Goal: Task Accomplishment & Management: Manage account settings

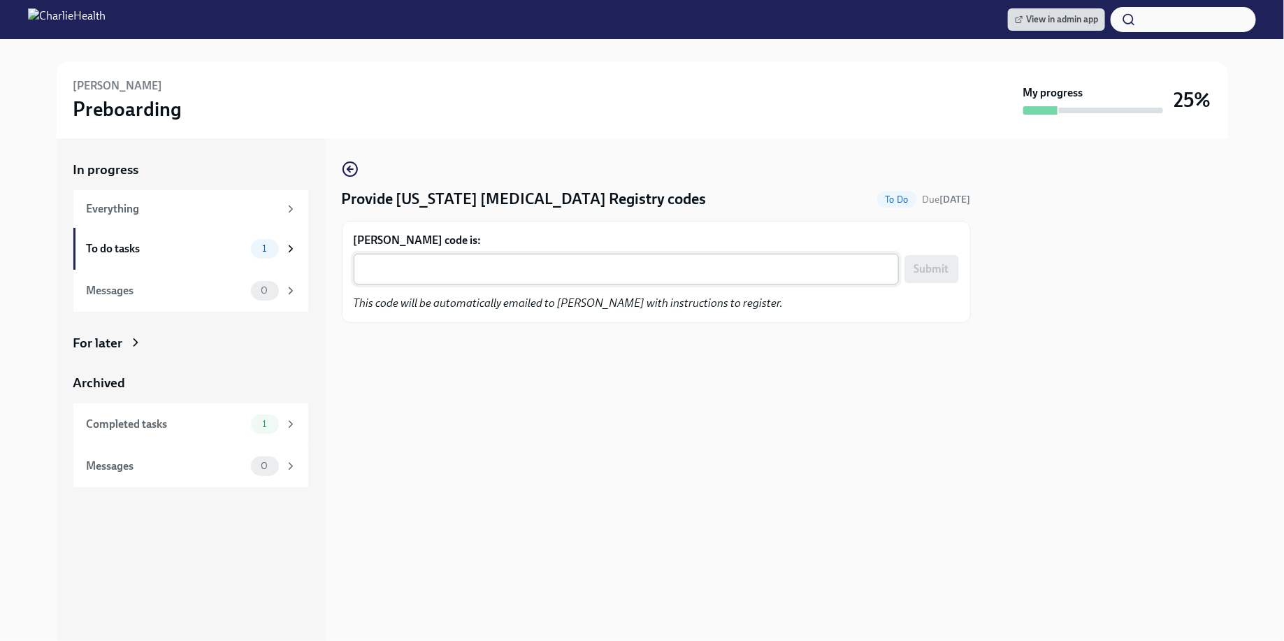
click at [505, 263] on textarea "Rochelle Perera's code is:" at bounding box center [626, 269] width 529 height 17
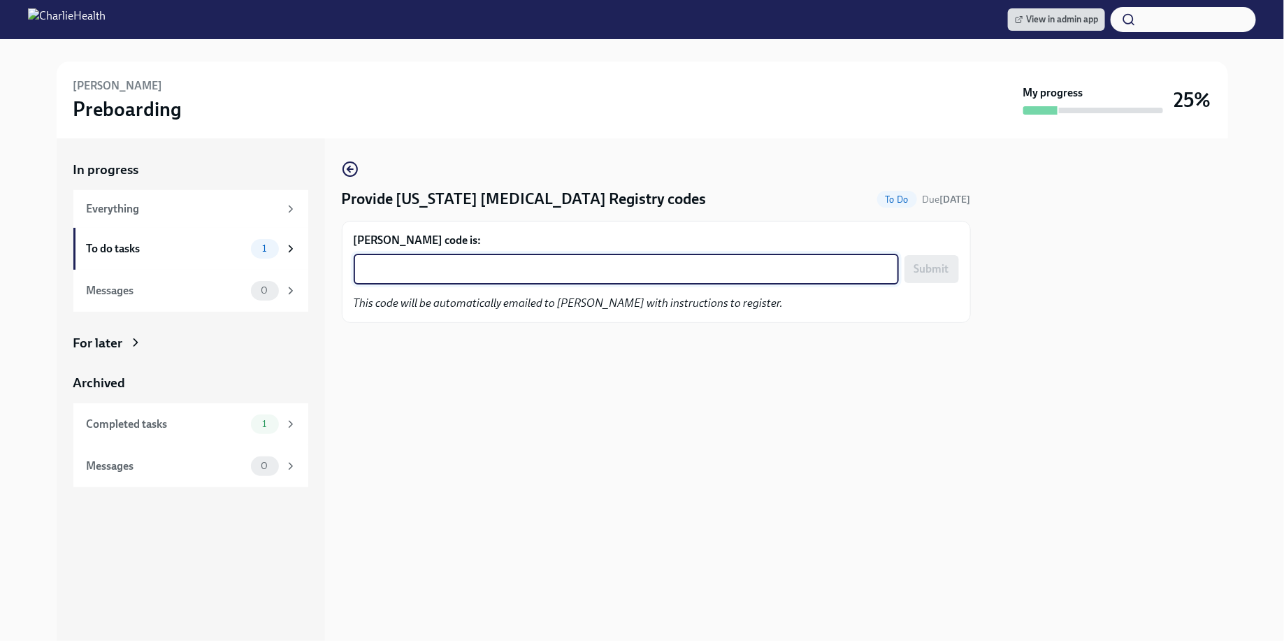
paste textarea "WYLCH4BYFS3J"
type textarea "WYLCH4BYFS3J"
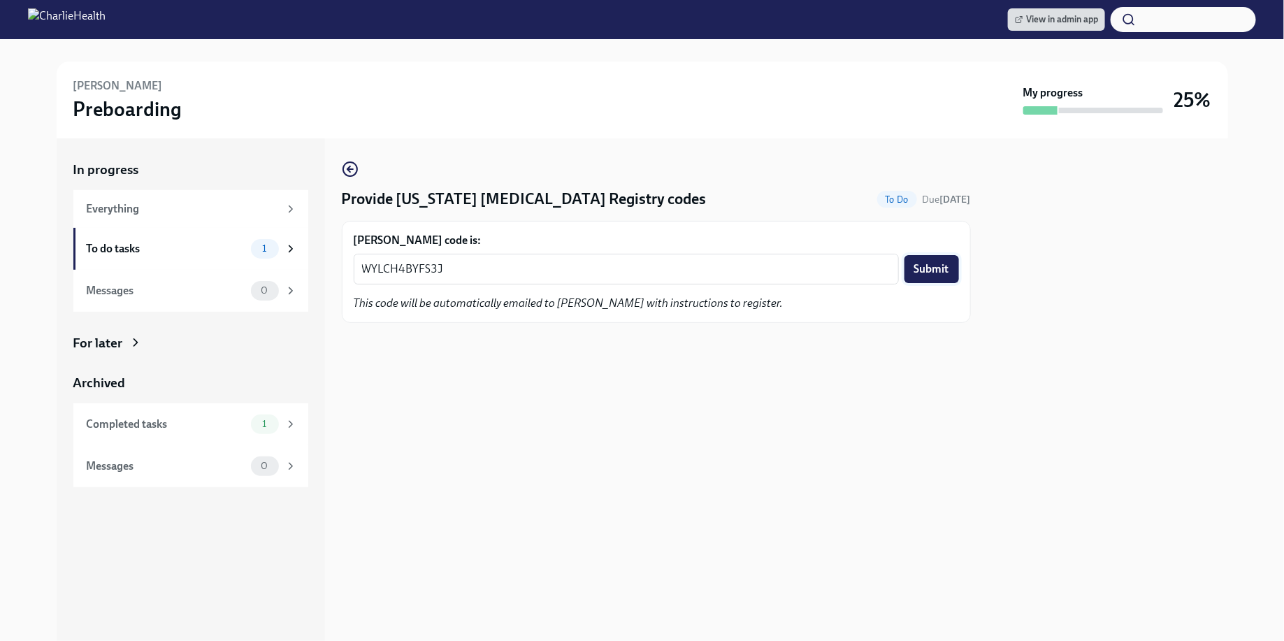
click at [945, 264] on span "Submit" at bounding box center [931, 269] width 35 height 14
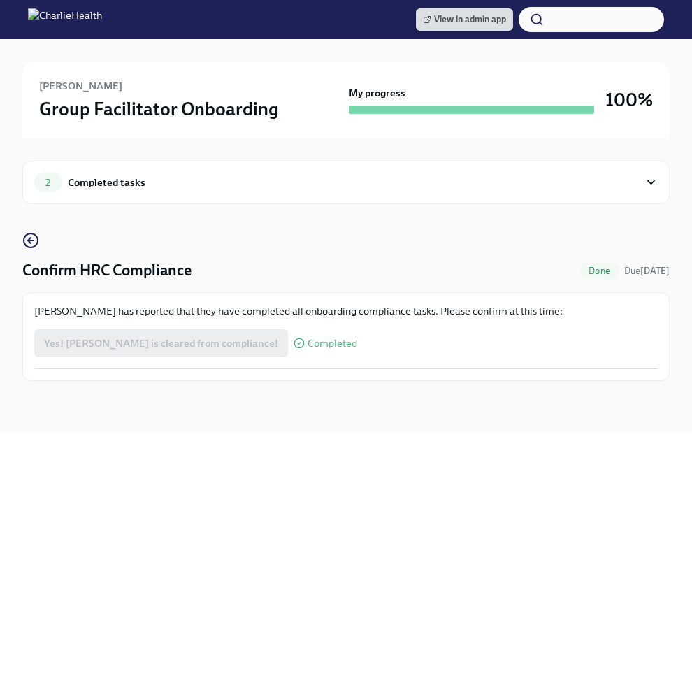
click at [445, 21] on span "View in admin app" at bounding box center [464, 20] width 83 height 14
click at [440, 17] on span "View in admin app" at bounding box center [464, 20] width 83 height 14
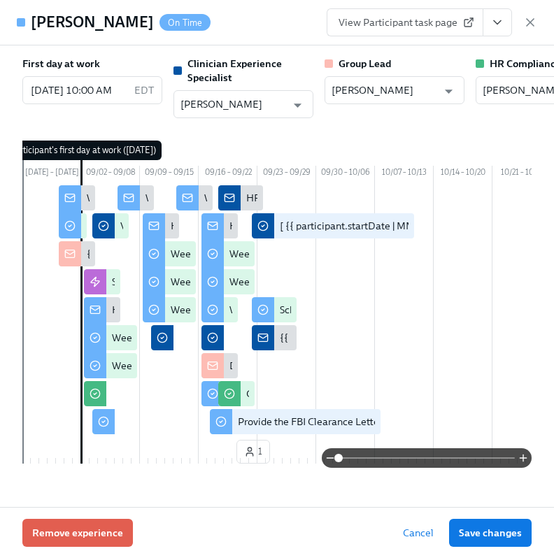
click at [537, 21] on div "Shanece Bowman On Time View Participant task page" at bounding box center [277, 22] width 554 height 45
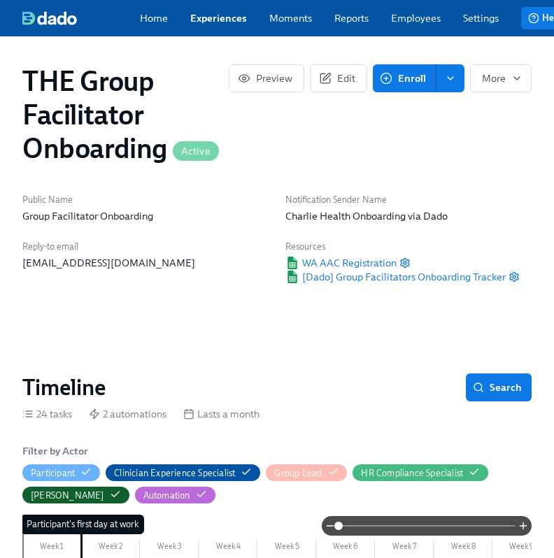
click at [436, 36] on div "Home Experiences Moments Reports Employees Settings Review us on G2 Help Center…" at bounding box center [369, 18] width 738 height 36
click at [410, 17] on link "Employees" at bounding box center [416, 18] width 50 height 14
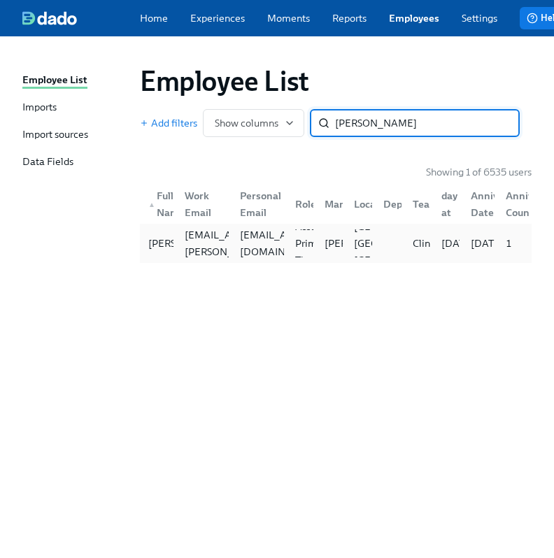
type input "[PERSON_NAME]"
click at [343, 263] on div "[PERSON_NAME] [PERSON_NAME][EMAIL_ADDRESS][PERSON_NAME][DOMAIN_NAME] [EMAIL_ADD…" at bounding box center [335, 243] width 391 height 39
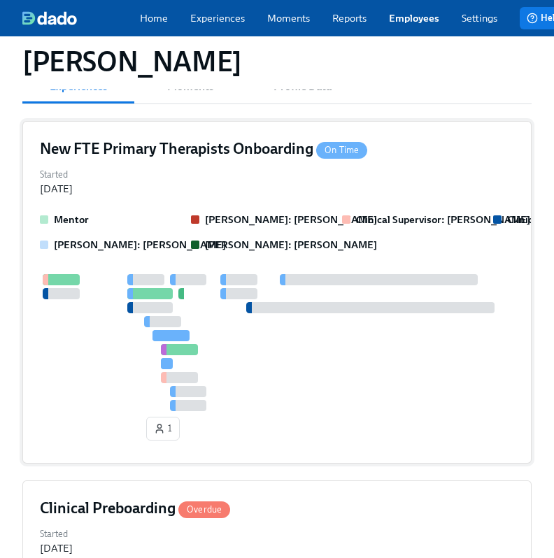
scroll to position [203, 0]
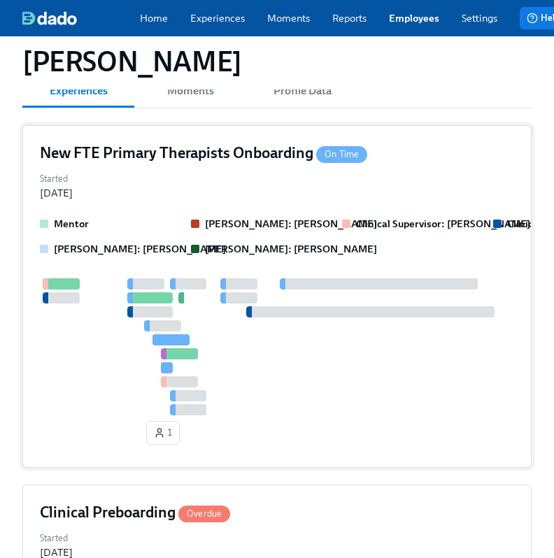
click at [345, 348] on div at bounding box center [277, 346] width 474 height 137
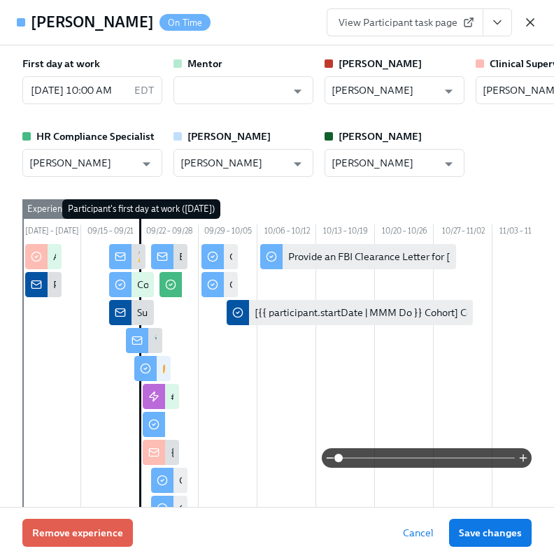
click at [526, 27] on icon "button" at bounding box center [530, 22] width 14 height 14
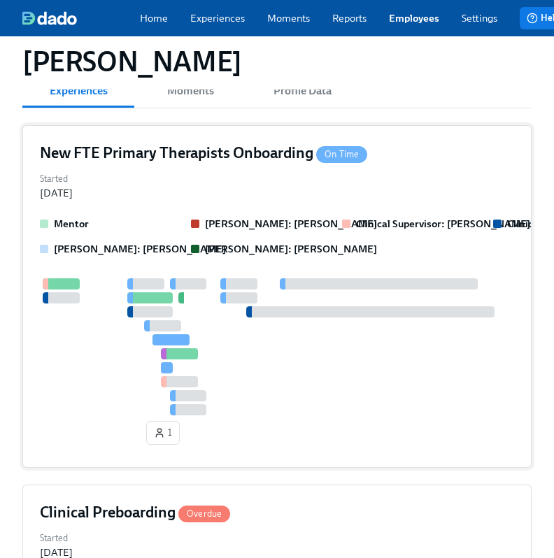
click at [255, 187] on div "Started [DATE]" at bounding box center [277, 184] width 474 height 31
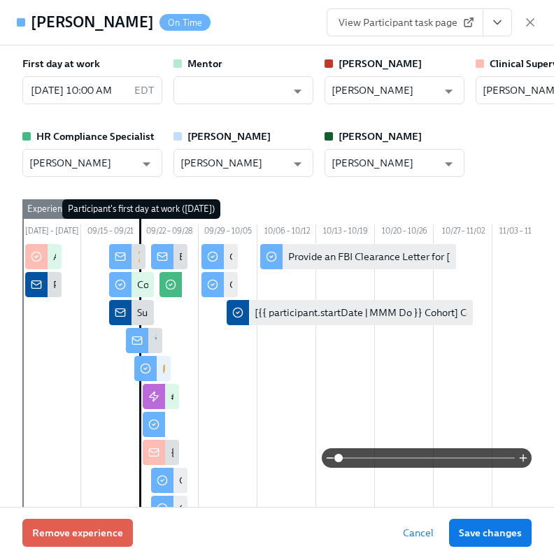
click at [489, 20] on button "View task page" at bounding box center [496, 22] width 29 height 28
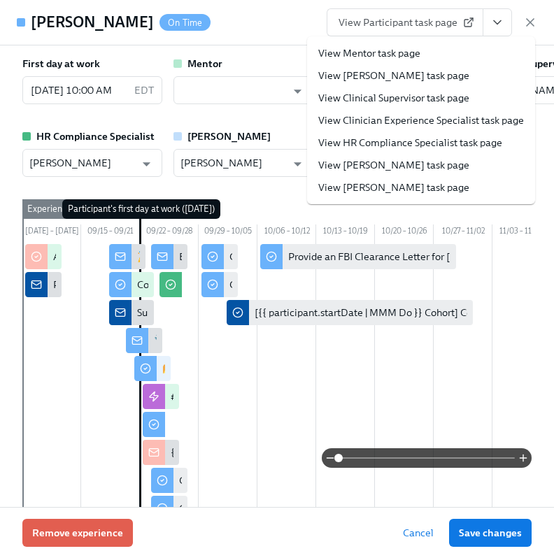
click at [399, 152] on li "View HR Compliance Specialist task page" at bounding box center [421, 142] width 228 height 22
click at [378, 145] on link "View HR Compliance Specialist task page" at bounding box center [410, 143] width 184 height 14
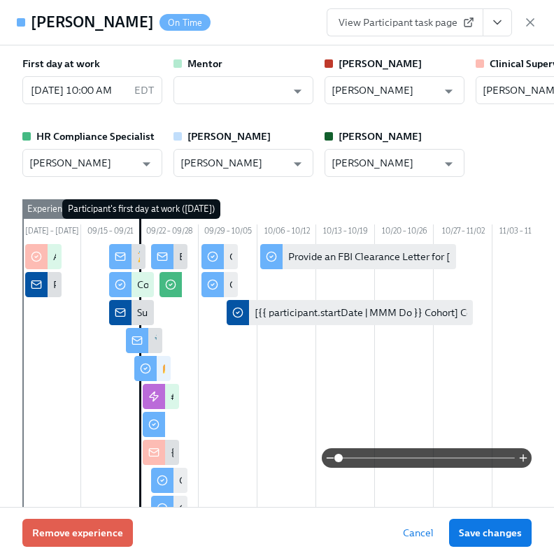
click at [549, 19] on div "Dylan Broadwell On Time View Participant task page" at bounding box center [277, 22] width 554 height 45
click at [526, 19] on icon "button" at bounding box center [530, 22] width 14 height 14
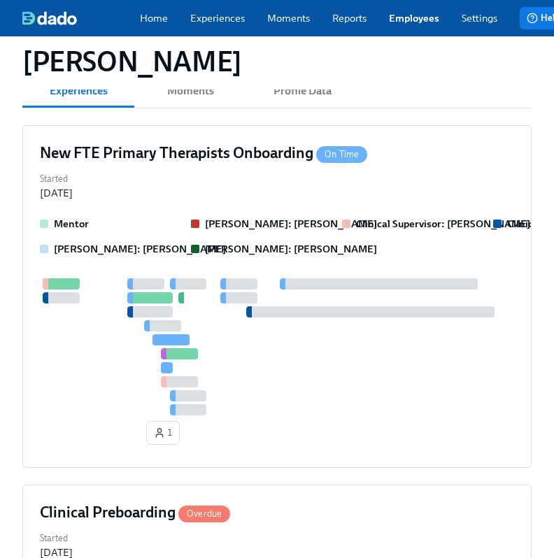
click at [423, 24] on link "Employees" at bounding box center [414, 18] width 50 height 14
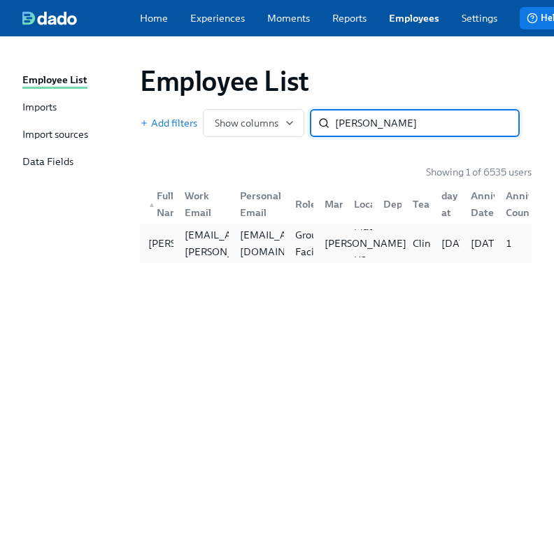
type input "tanya looby"
click at [341, 250] on p "Rachel Keyworth" at bounding box center [365, 243] width 82 height 14
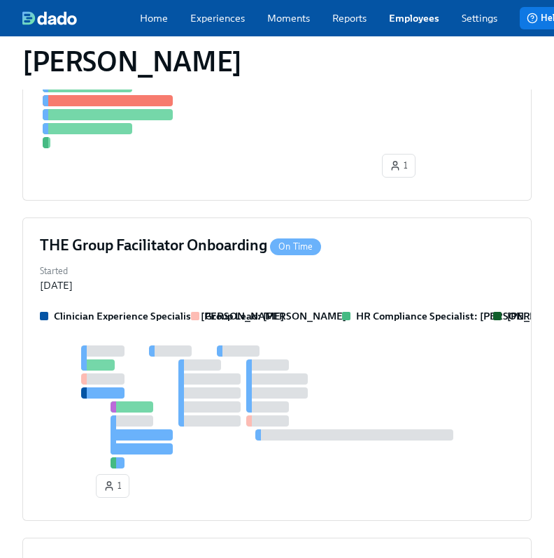
scroll to position [575, 0]
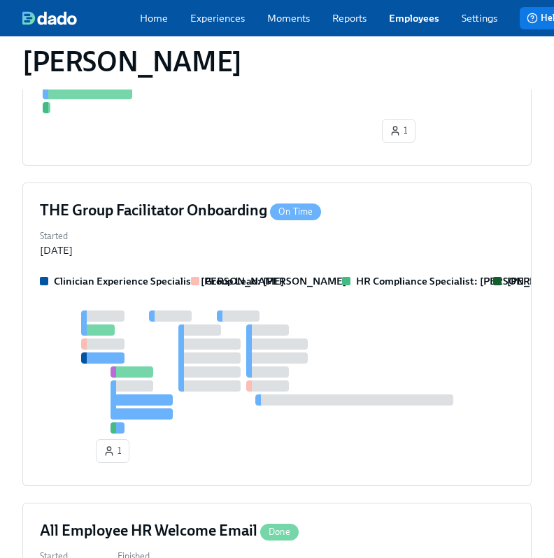
click at [341, 257] on div "Started Sep 18, 2025" at bounding box center [277, 242] width 474 height 31
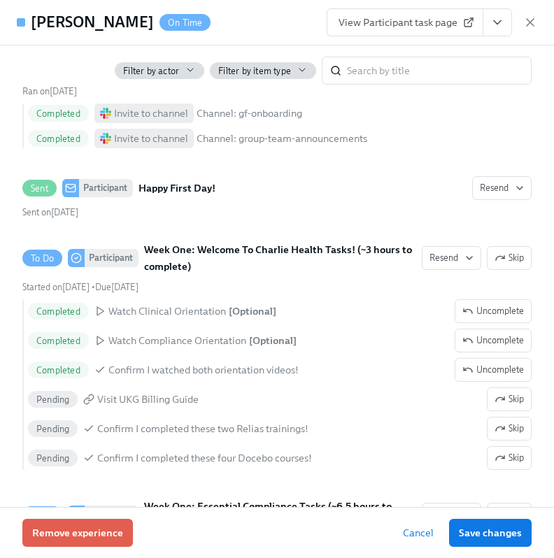
scroll to position [0, 0]
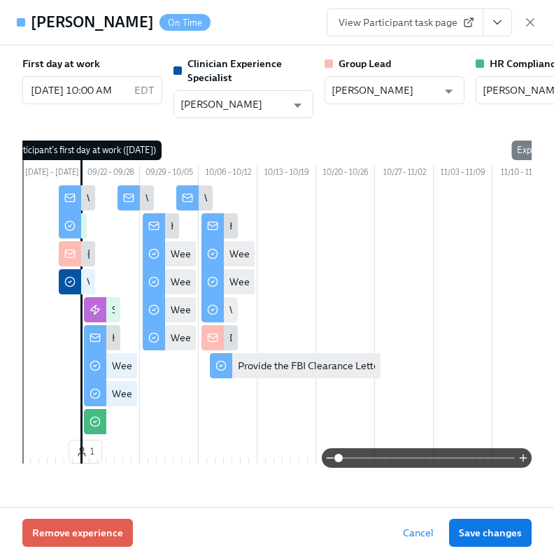
click at [500, 34] on button "View task page" at bounding box center [496, 22] width 29 height 28
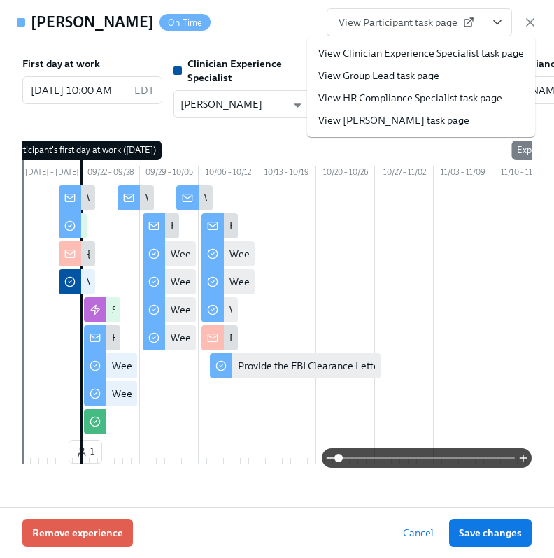
click at [417, 99] on link "View HR Compliance Specialist task page" at bounding box center [410, 98] width 184 height 14
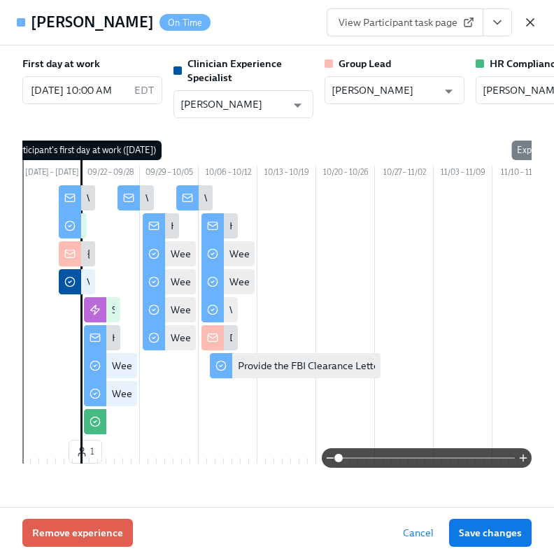
click at [527, 19] on icon "button" at bounding box center [530, 22] width 14 height 14
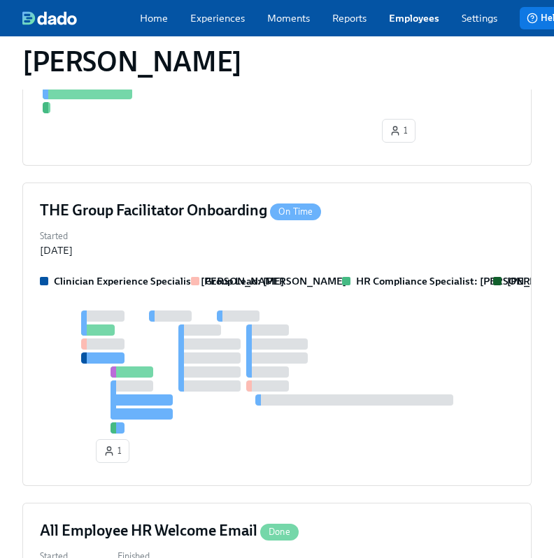
click at [418, 25] on link "Employees" at bounding box center [414, 18] width 50 height 14
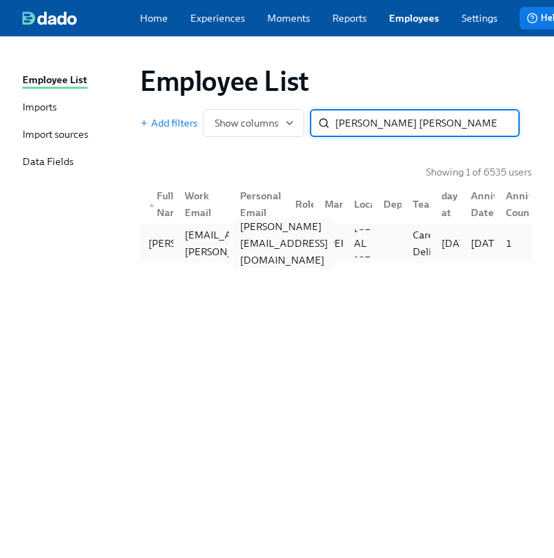
type input "wes stan"
click at [277, 257] on div "[PERSON_NAME][EMAIL_ADDRESS][DOMAIN_NAME]" at bounding box center [256, 243] width 55 height 28
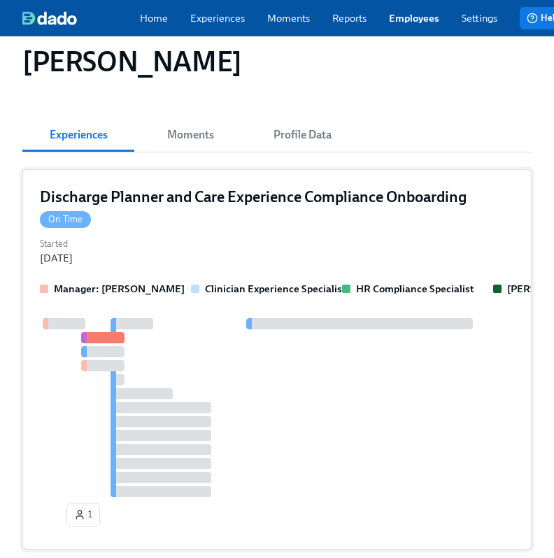
scroll to position [338, 0]
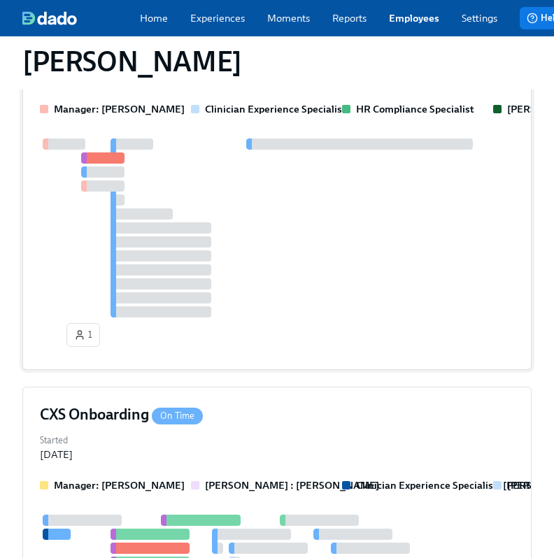
click at [277, 261] on div at bounding box center [277, 227] width 474 height 179
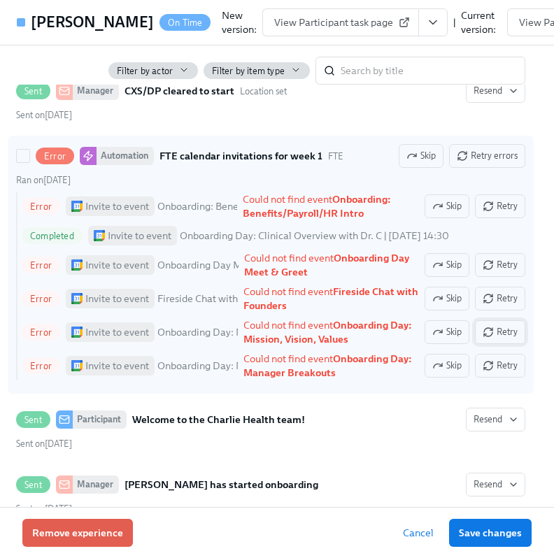
scroll to position [631, 5]
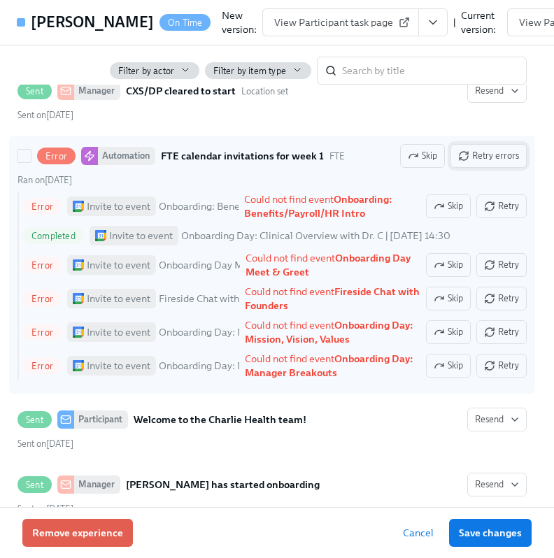
click at [482, 163] on span "Retry errors" at bounding box center [488, 156] width 61 height 14
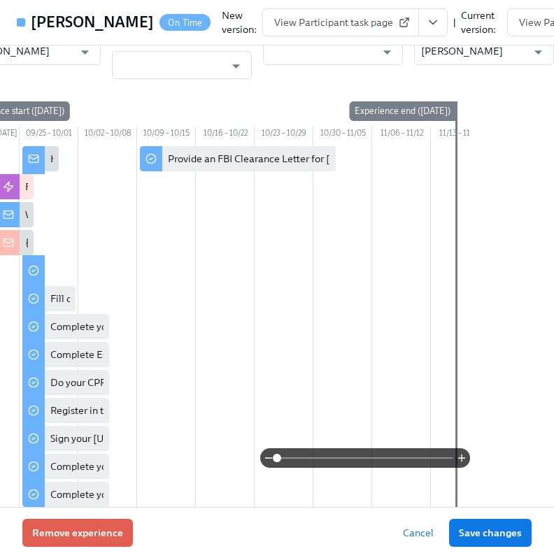
scroll to position [0, 113]
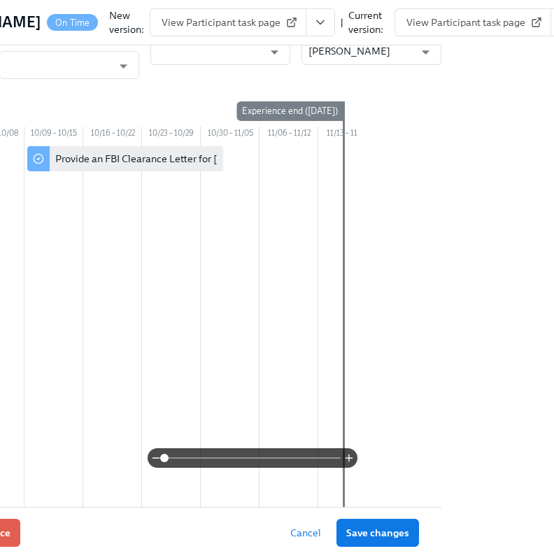
click at [550, 34] on button "View task page" at bounding box center [564, 22] width 29 height 28
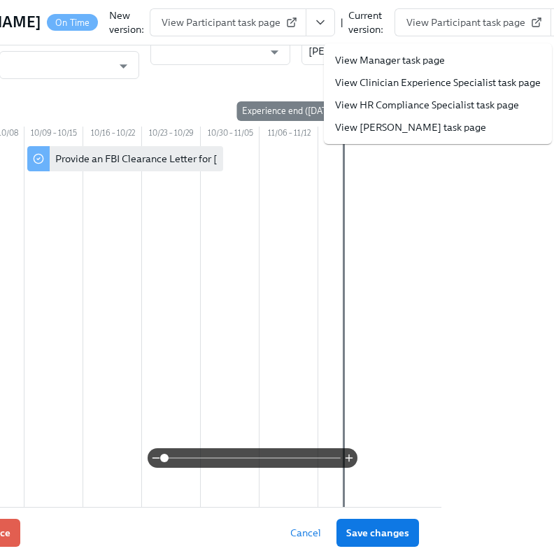
click at [550, 34] on button "View task page" at bounding box center [564, 22] width 29 height 28
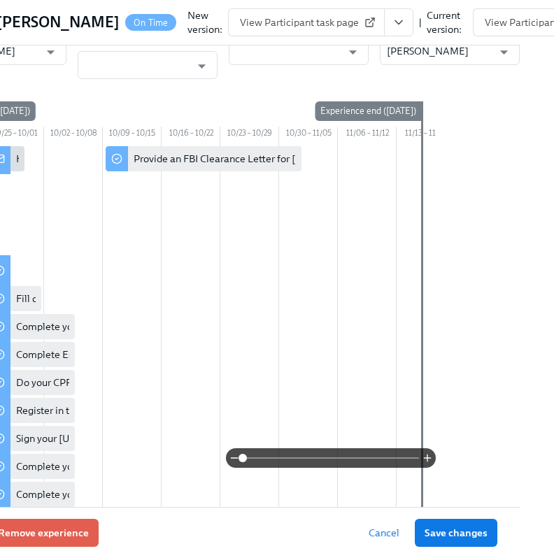
scroll to position [0, 0]
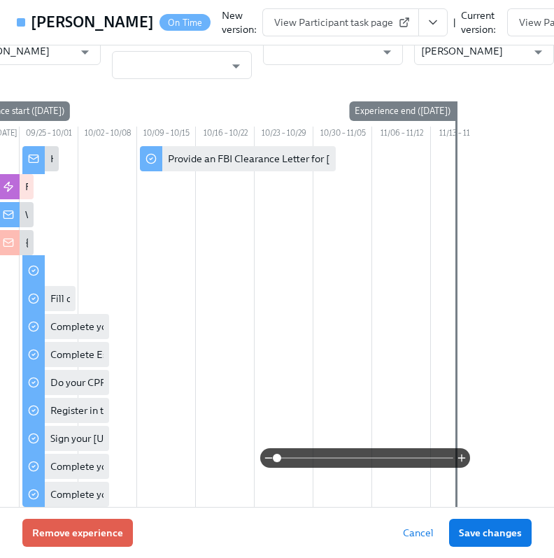
click at [426, 24] on icon "View task page" at bounding box center [433, 22] width 14 height 14
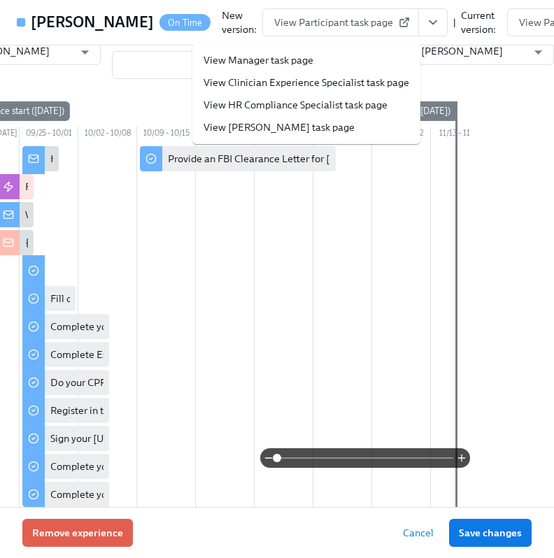
click at [318, 107] on link "View HR Compliance Specialist task page" at bounding box center [295, 105] width 184 height 14
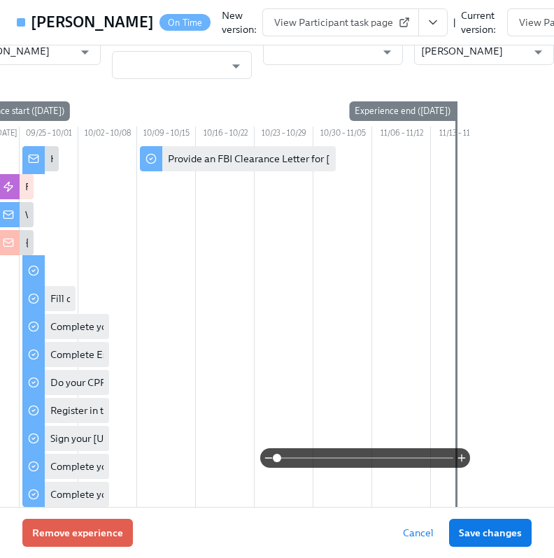
scroll to position [0, 113]
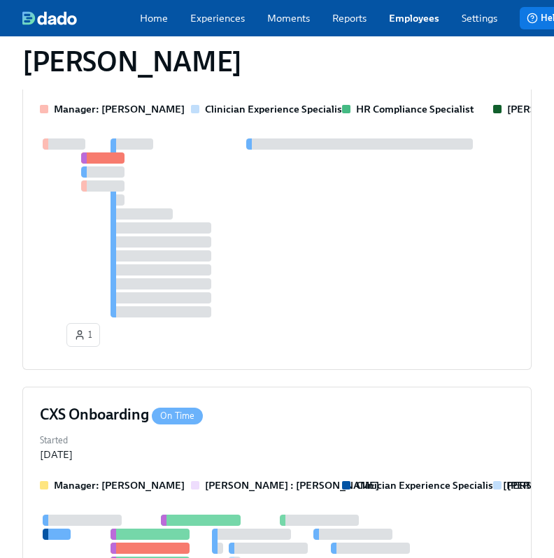
click at [406, 24] on link "Employees" at bounding box center [414, 18] width 50 height 14
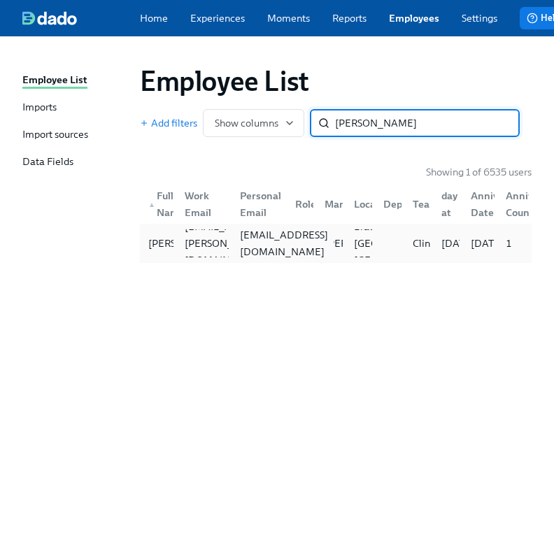
type input "jordan jones"
click at [260, 254] on div "jordanjones1999@gmail.com" at bounding box center [283, 244] width 99 height 34
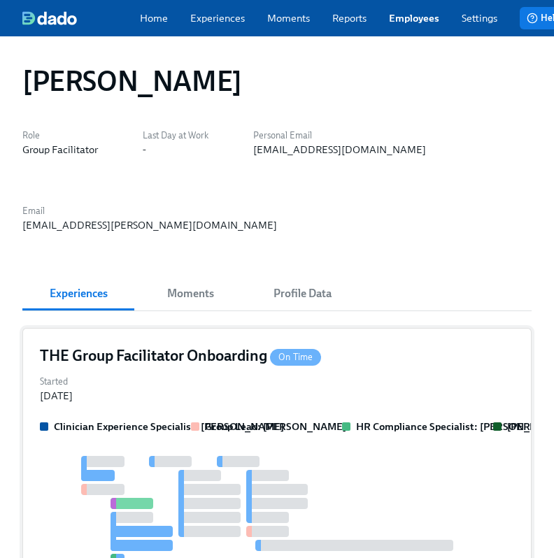
click at [250, 373] on div "THE Group Facilitator Onboarding On Time Started Sep 18, 2025 Clinician Experie…" at bounding box center [276, 472] width 509 height 289
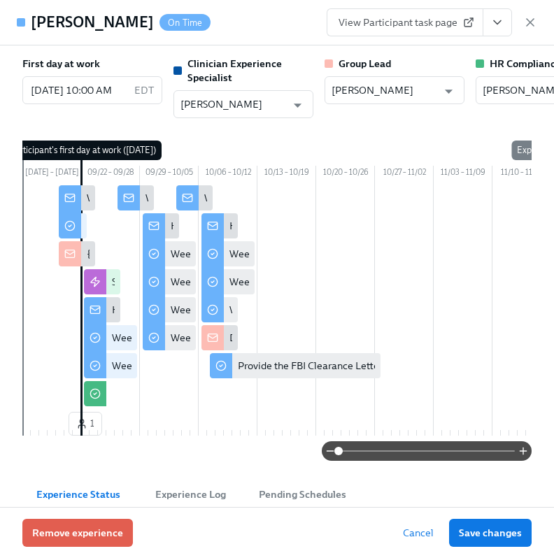
click at [488, 29] on button "View task page" at bounding box center [496, 22] width 29 height 28
click at [486, 27] on button "View task page" at bounding box center [496, 22] width 29 height 28
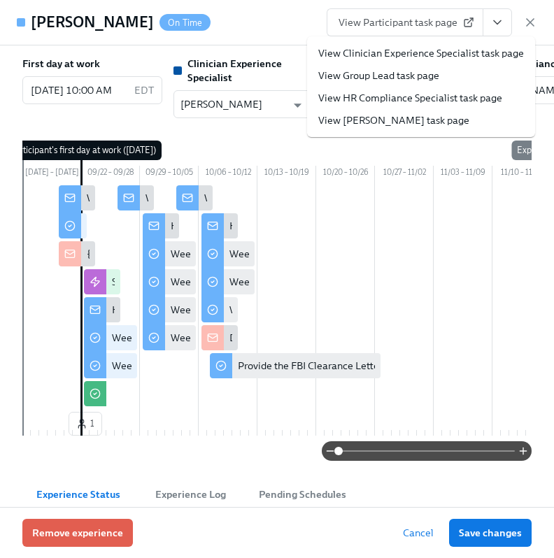
click at [406, 94] on link "View HR Compliance Specialist task page" at bounding box center [410, 98] width 184 height 14
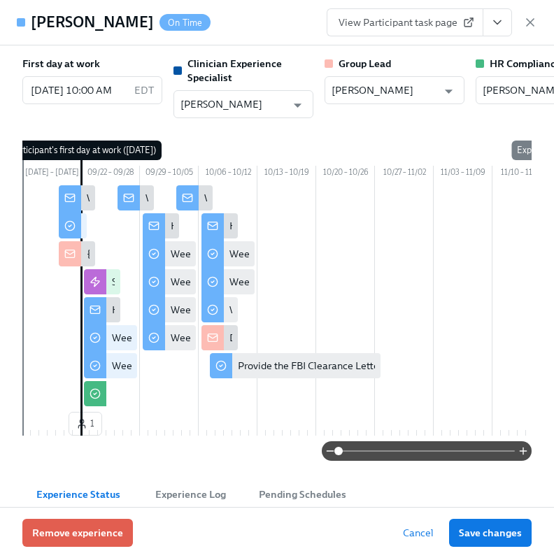
click at [539, 22] on div "Jordan Jones On Time View Participant task page" at bounding box center [277, 22] width 554 height 45
click at [519, 22] on div "View Participant task page" at bounding box center [431, 22] width 210 height 28
click at [527, 22] on icon "button" at bounding box center [530, 22] width 14 height 14
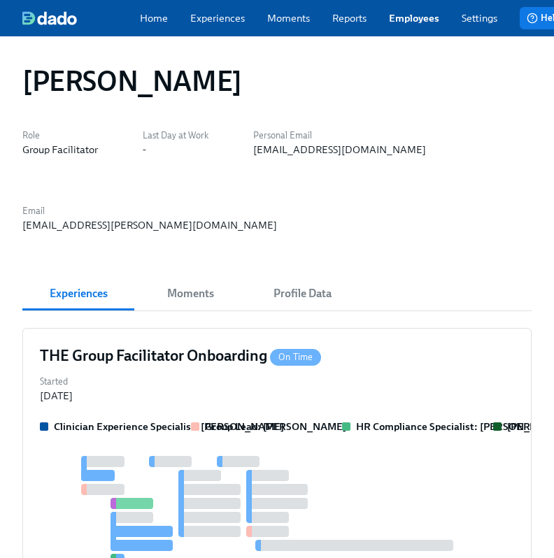
click at [417, 15] on link "Employees" at bounding box center [414, 18] width 50 height 14
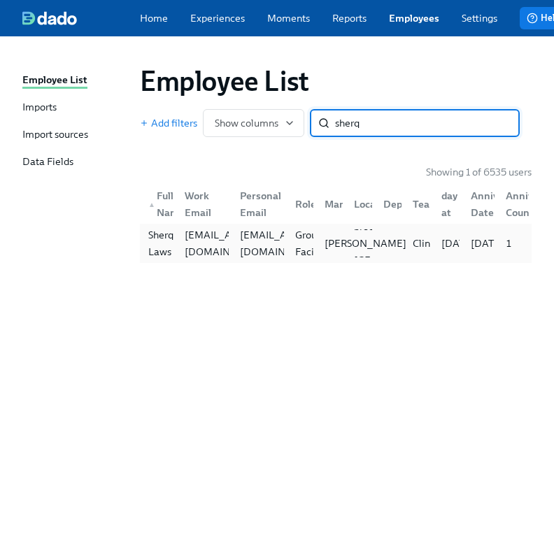
type input "sherq"
click at [315, 257] on div "Mandee McKelvey" at bounding box center [327, 243] width 29 height 28
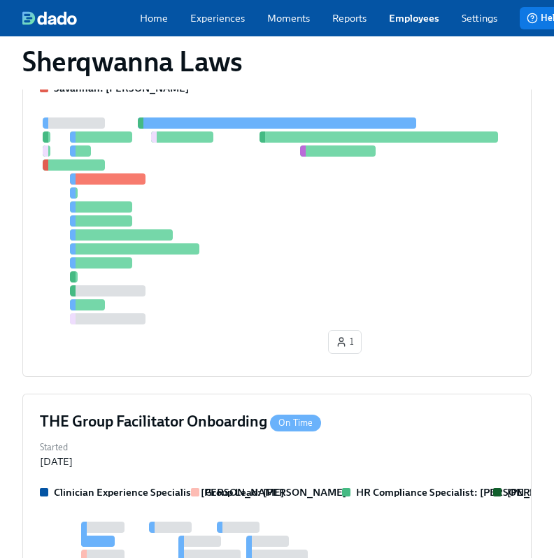
scroll to position [707, 0]
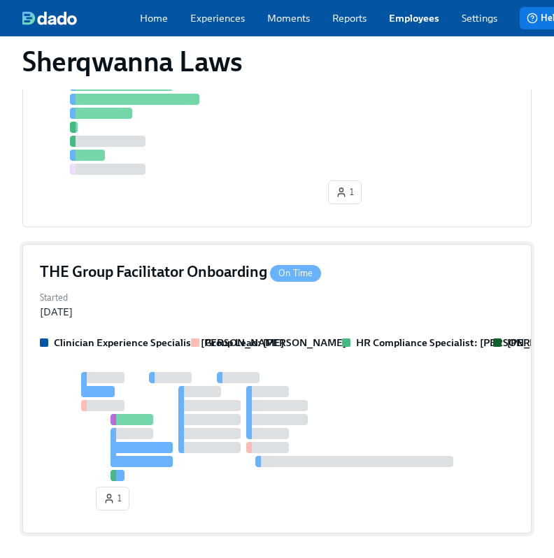
click at [305, 274] on span "On Time" at bounding box center [295, 273] width 51 height 10
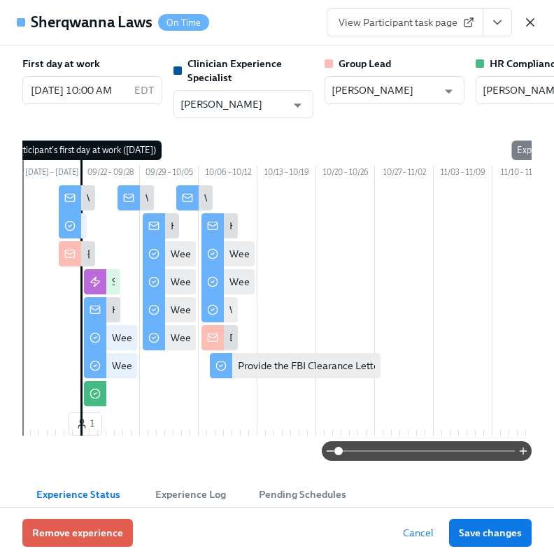
click at [524, 29] on icon "button" at bounding box center [530, 22] width 14 height 14
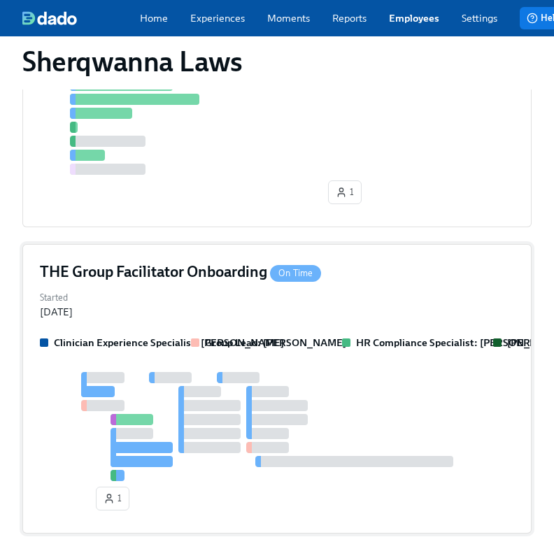
click at [305, 330] on div "THE Group Facilitator Onboarding On Time Started Sep 19, 2025 Clinician Experie…" at bounding box center [276, 388] width 509 height 289
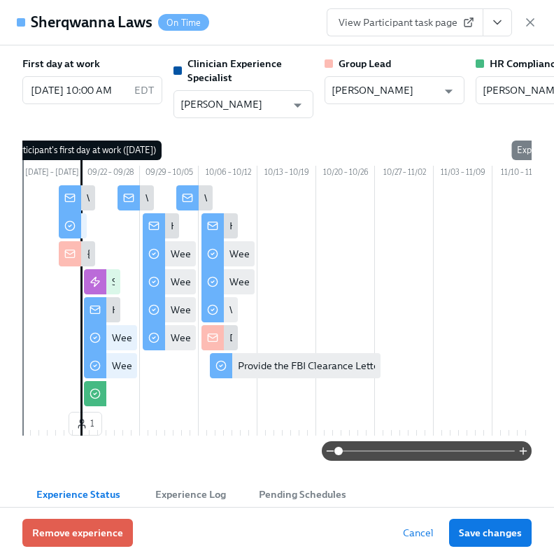
click at [489, 17] on button "View task page" at bounding box center [496, 22] width 29 height 28
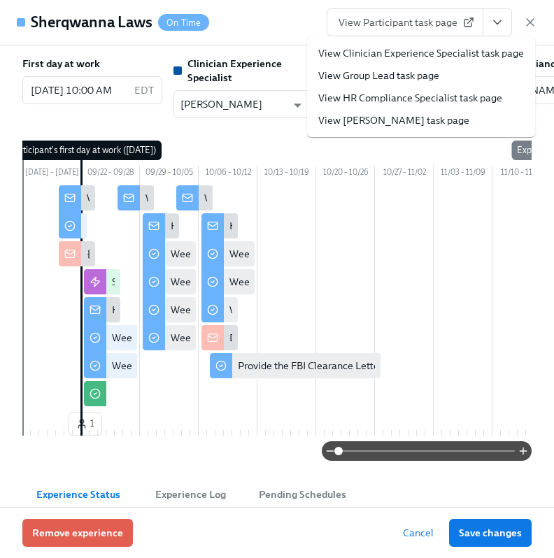
click at [417, 103] on ul "View Clinician Experience Specialist task page View Group Lead task page View H…" at bounding box center [421, 86] width 228 height 101
click at [417, 103] on link "View HR Compliance Specialist task page" at bounding box center [410, 98] width 184 height 14
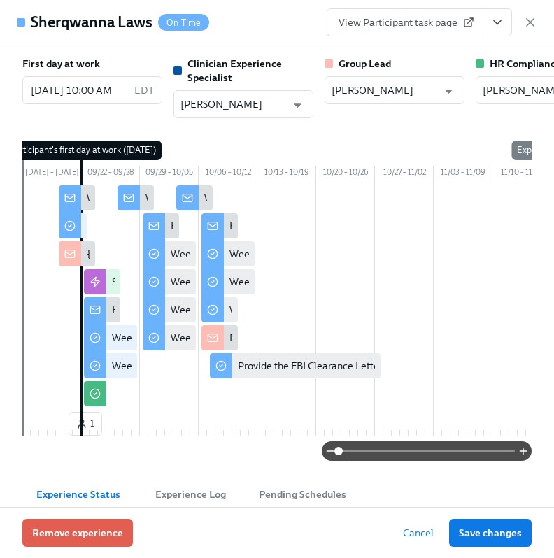
click at [534, 8] on div "Sherqwanna Laws On Time View Participant task page" at bounding box center [277, 22] width 554 height 45
click at [529, 24] on icon "button" at bounding box center [530, 22] width 14 height 14
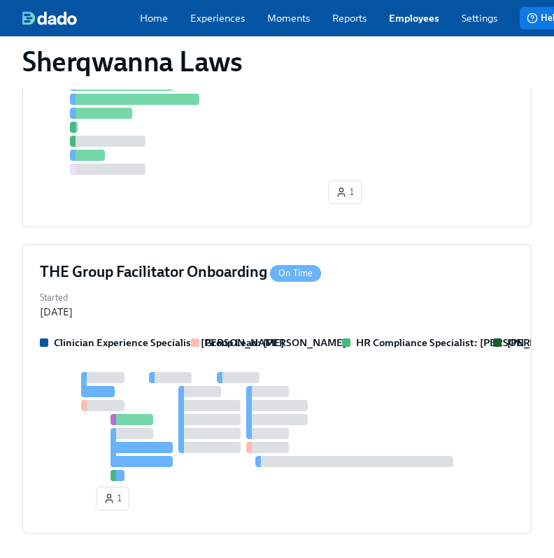
click at [441, 24] on div "Home Experiences Moments Reports Employees Settings Review us on G2" at bounding box center [330, 18] width 380 height 14
click at [405, 25] on link "Employees" at bounding box center [414, 18] width 50 height 14
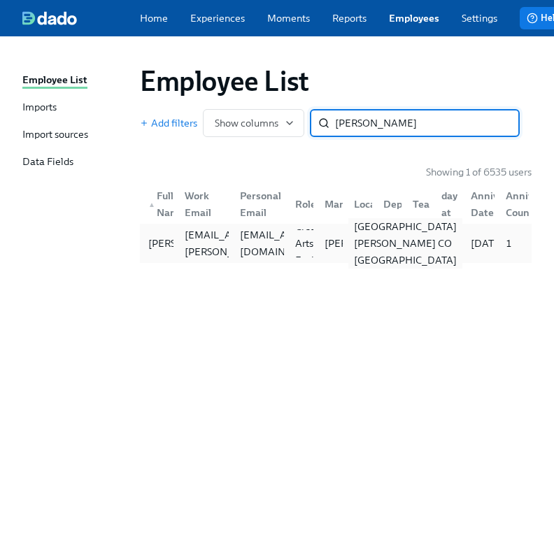
type input "natalie weaver"
click at [343, 245] on div "Fort Collins CO US" at bounding box center [357, 243] width 29 height 28
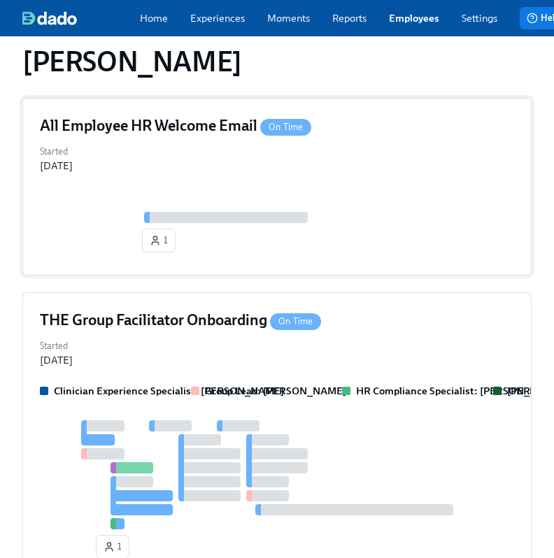
scroll to position [229, 0]
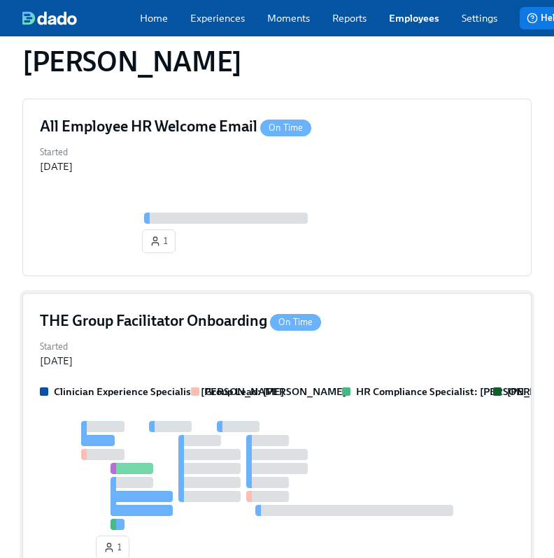
click at [242, 361] on div "Started Sep 18, 2025" at bounding box center [277, 352] width 474 height 31
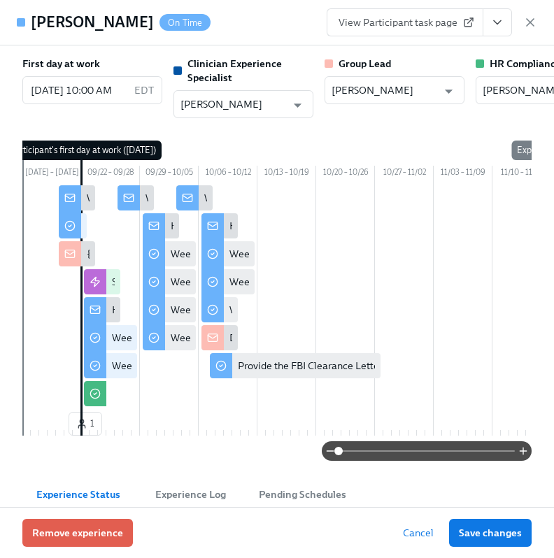
click at [505, 38] on div "Natalie Weaver On Time View Participant task page" at bounding box center [277, 22] width 554 height 45
click at [501, 24] on icon "View task page" at bounding box center [497, 22] width 14 height 14
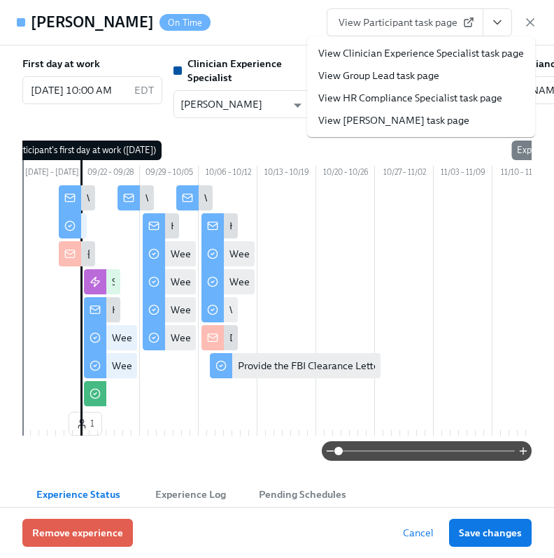
click at [387, 104] on link "View HR Compliance Specialist task page" at bounding box center [410, 98] width 184 height 14
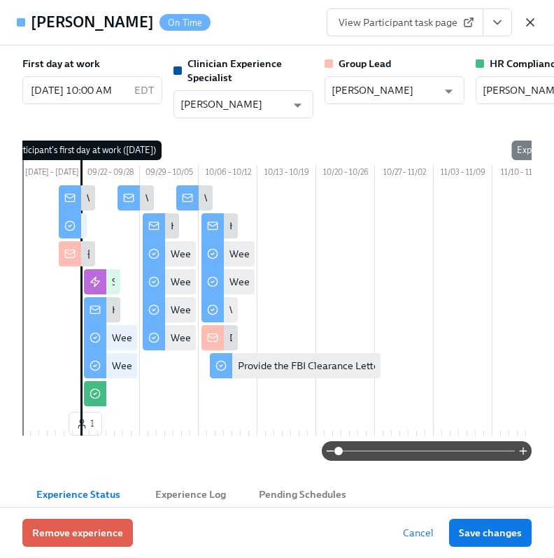
click at [533, 21] on icon "button" at bounding box center [530, 22] width 14 height 14
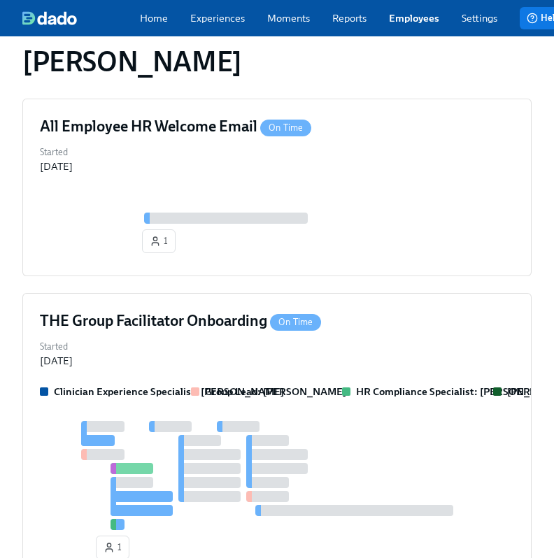
click at [409, 25] on link "Employees" at bounding box center [414, 18] width 50 height 14
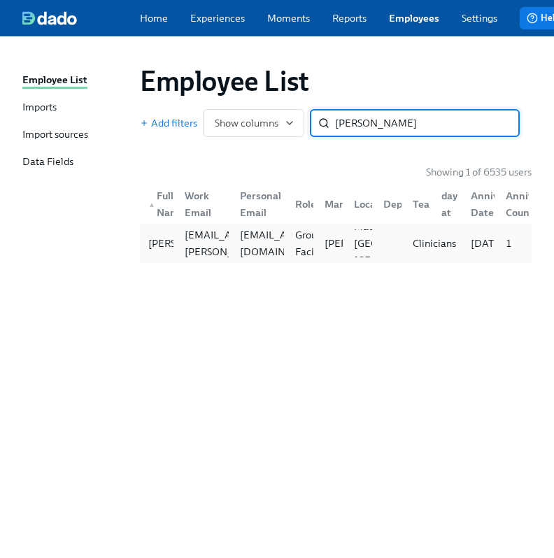
type input "stephanie blake"
click at [419, 238] on div "Clinicians" at bounding box center [415, 243] width 29 height 28
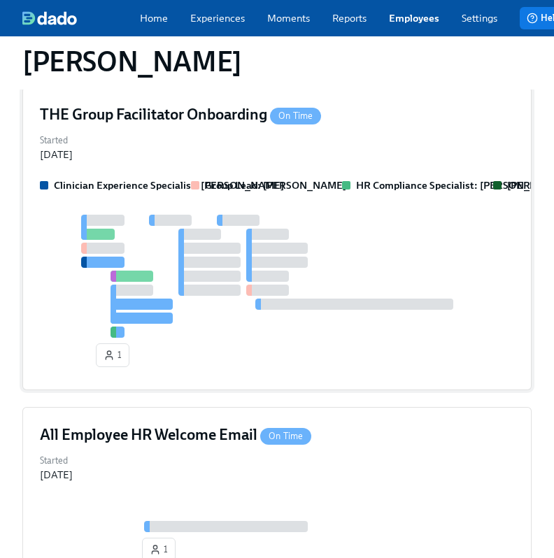
scroll to position [240, 0]
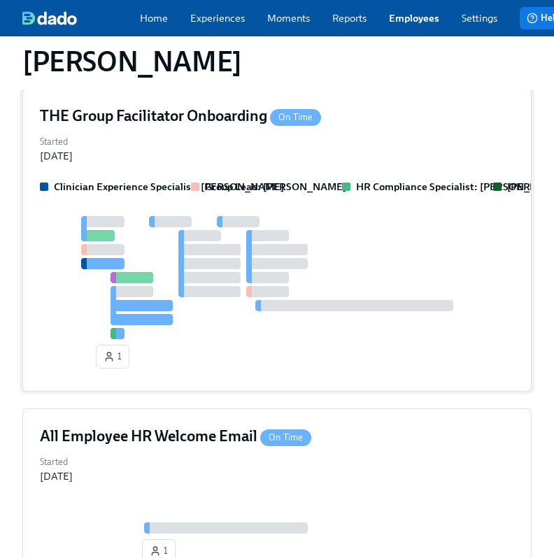
click at [285, 227] on div at bounding box center [277, 277] width 474 height 123
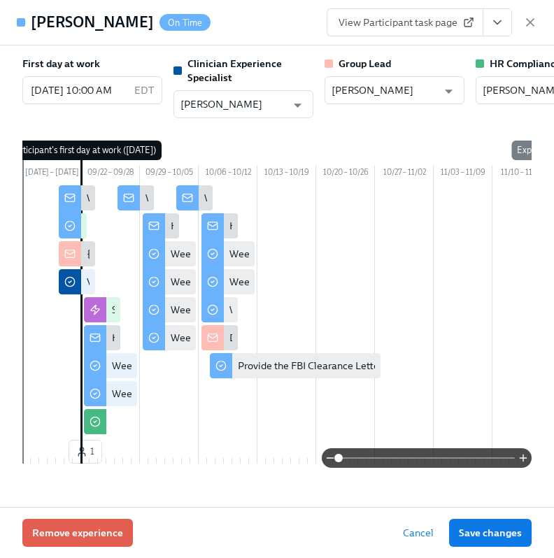
click at [510, 22] on button "View task page" at bounding box center [496, 22] width 29 height 28
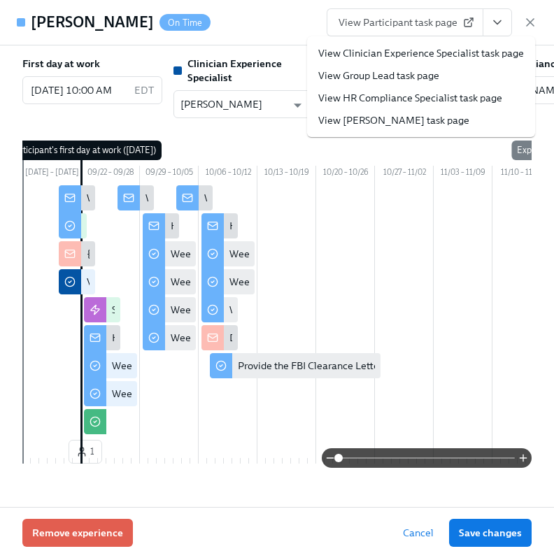
click at [433, 101] on link "View HR Compliance Specialist task page" at bounding box center [410, 98] width 184 height 14
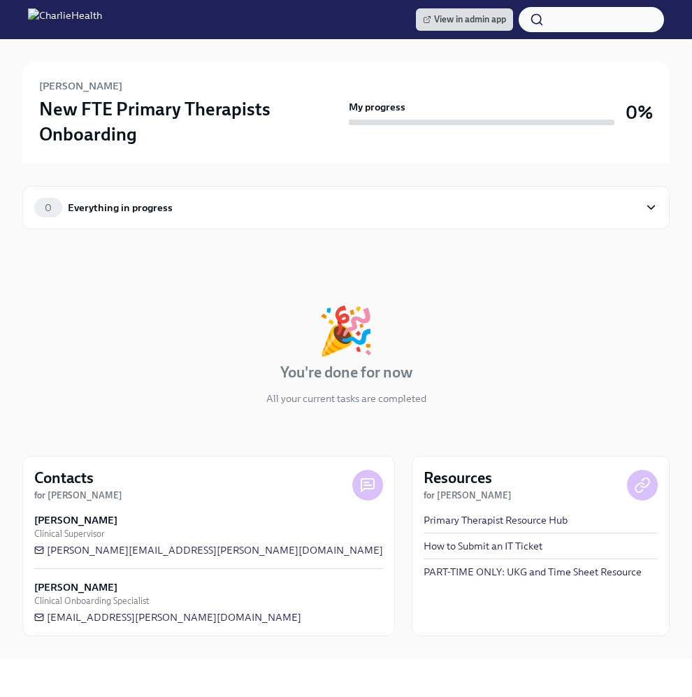
drag, startPoint x: 1, startPoint y: 264, endPoint x: -21, endPoint y: 268, distance: 22.8
click at [0, 268] on html "View in admin app Dylan Broadwell New FTE Primary Therapists Onboarding My prog…" at bounding box center [346, 348] width 692 height 697
click at [161, 331] on div "🎉 You're done for now All your current tasks are completed" at bounding box center [345, 357] width 647 height 98
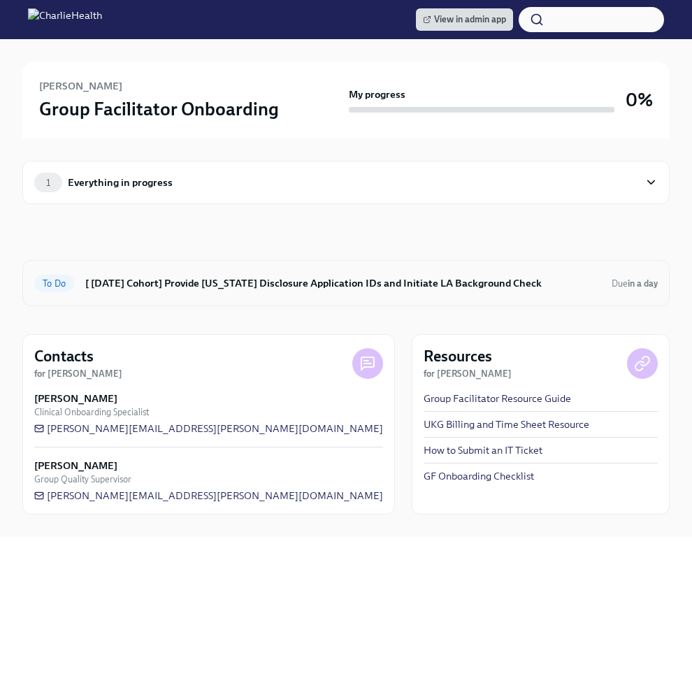
click at [299, 291] on div "To Do [ [DATE] Cohort] Provide [US_STATE] Disclosure Application IDs and Initia…" at bounding box center [346, 283] width 624 height 22
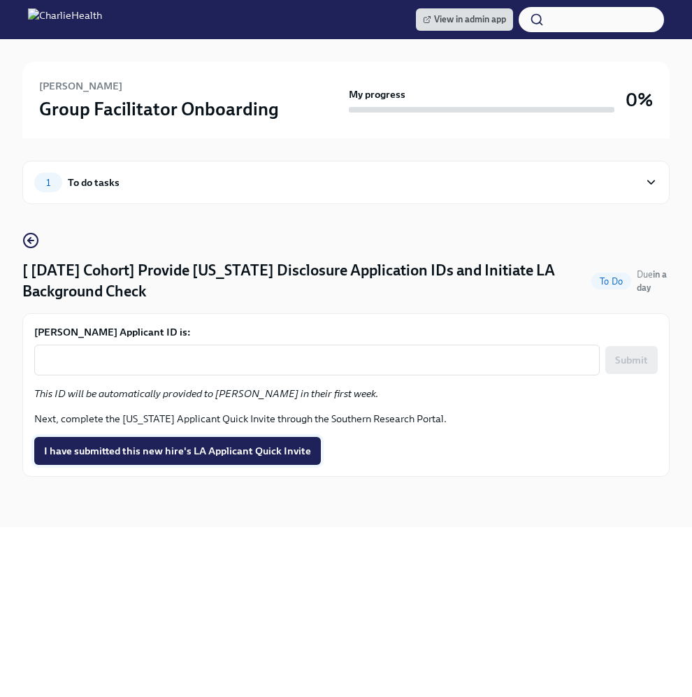
click at [193, 460] on button "I have submitted this new hire's LA Applicant Quick Invite" at bounding box center [177, 451] width 287 height 28
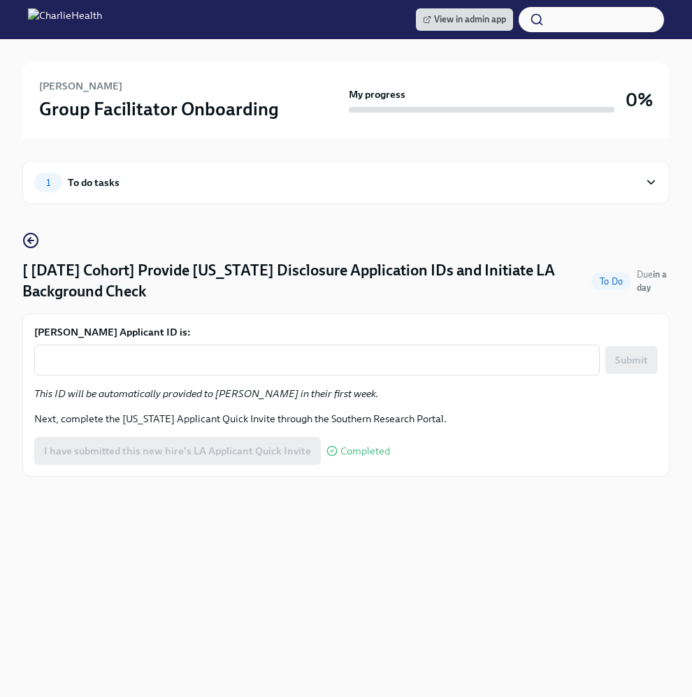
click at [293, 536] on div "View in admin app [PERSON_NAME] Group Facilitator Onboarding My progress 0% 1 T…" at bounding box center [346, 348] width 692 height 697
click at [374, 152] on div "1 To do tasks [ [DATE] Cohort] Provide [US_STATE] Disclosure Application IDs an…" at bounding box center [345, 332] width 647 height 389
click at [360, 173] on div "1 To do tasks" at bounding box center [336, 183] width 605 height 20
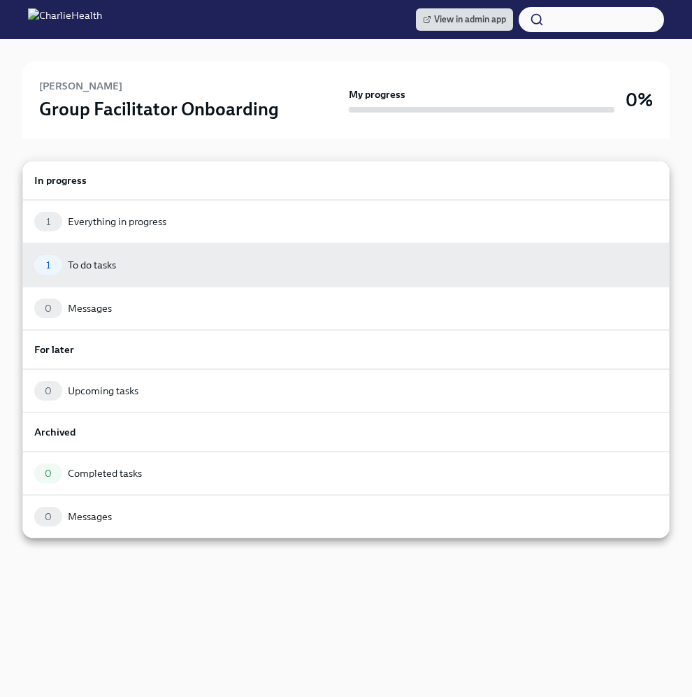
click at [312, 178] on h6 "In progress" at bounding box center [346, 180] width 624 height 15
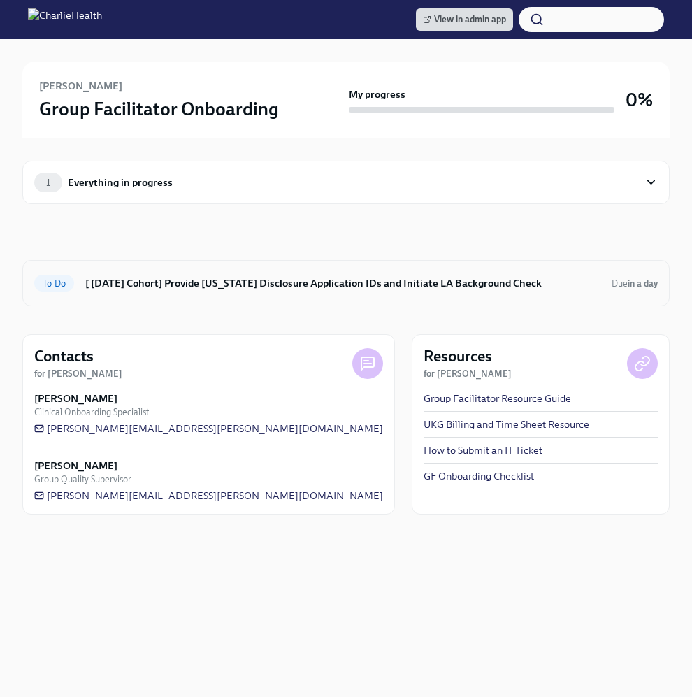
click at [275, 270] on div "To Do [ [DATE] Cohort] Provide [US_STATE] Disclosure Application IDs and Initia…" at bounding box center [345, 283] width 647 height 46
click at [275, 282] on h6 "[ [DATE] Cohort] Provide [US_STATE] Disclosure Application IDs and Initiate LA …" at bounding box center [342, 282] width 515 height 15
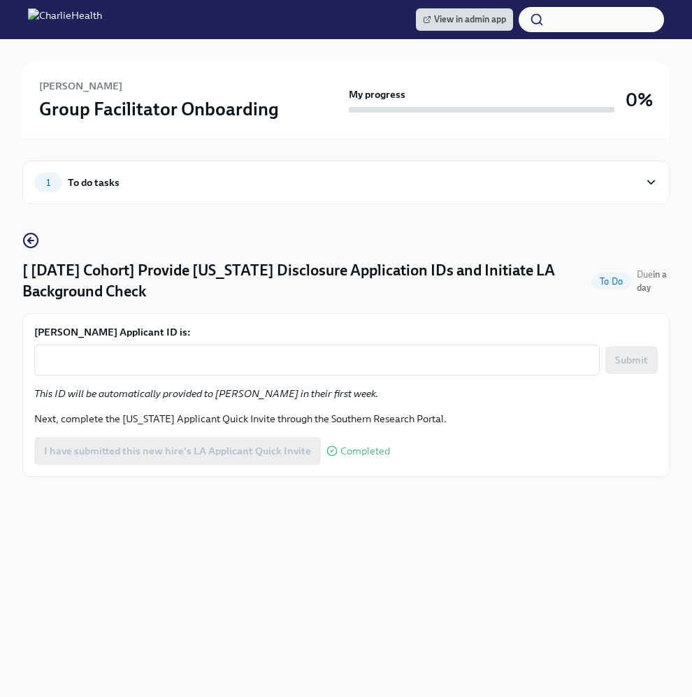
click at [308, 527] on div "View in admin app [PERSON_NAME] Group Facilitator Onboarding My progress 0% 1 T…" at bounding box center [346, 348] width 692 height 697
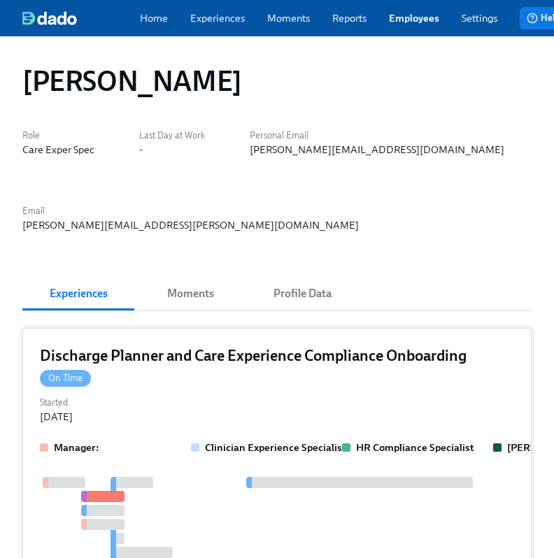
click at [285, 386] on h4 "Discharge Planner and Care Experience Compliance Onboarding On Time" at bounding box center [277, 366] width 474 height 42
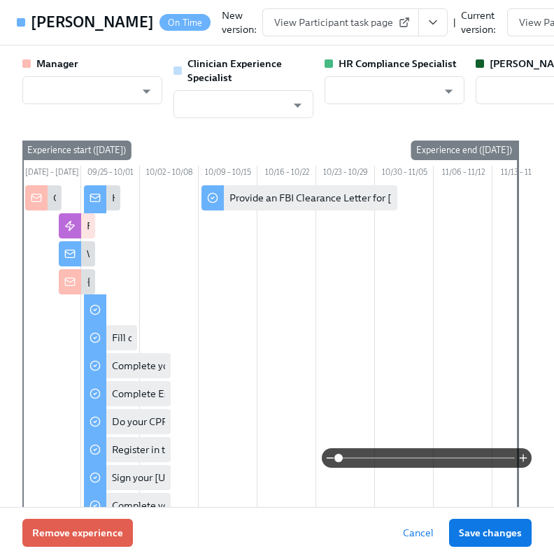
type input "[PERSON_NAME]"
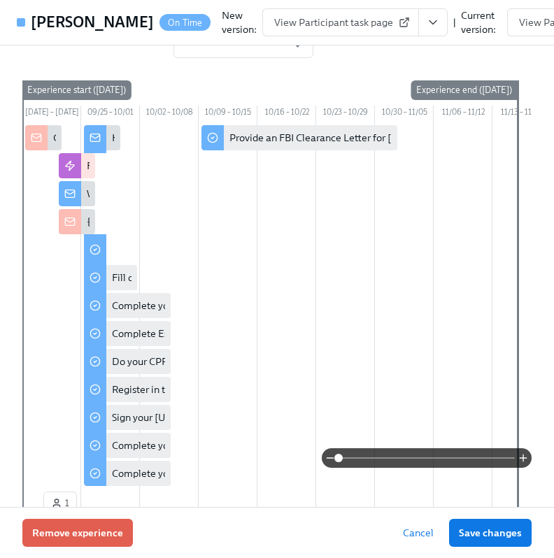
scroll to position [59, 0]
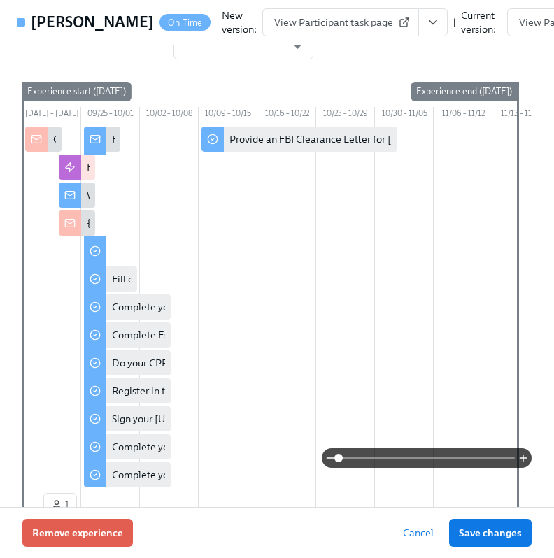
click at [418, 36] on button "View task page" at bounding box center [432, 22] width 29 height 28
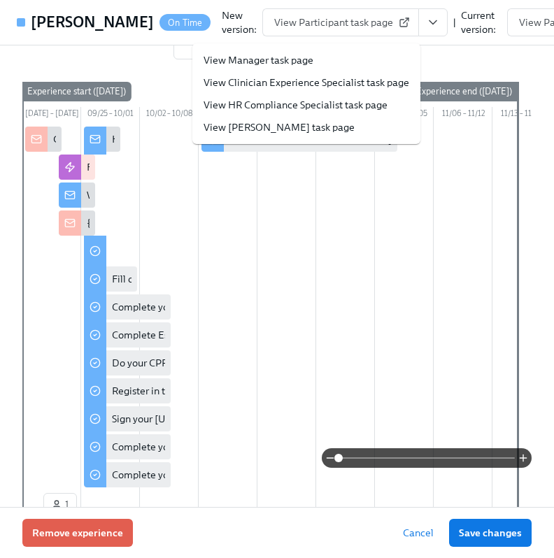
click at [271, 100] on link "View HR Compliance Specialist task page" at bounding box center [295, 105] width 184 height 14
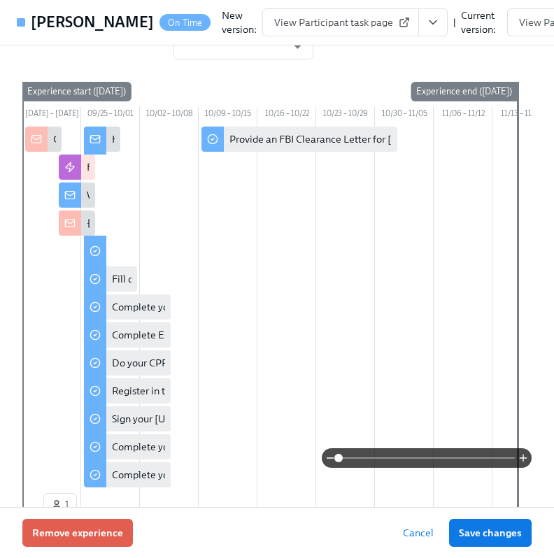
scroll to position [0, 113]
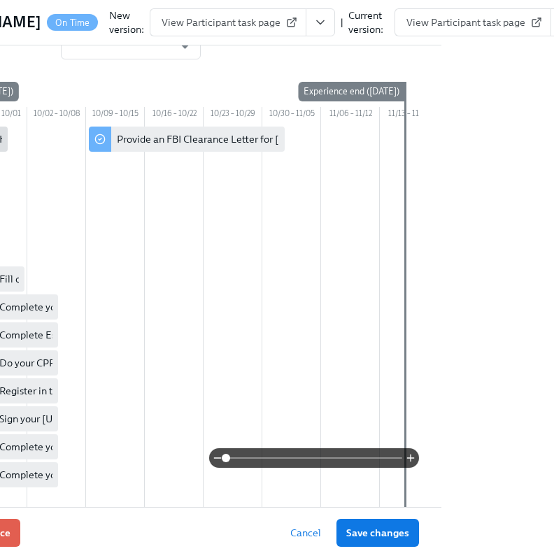
click at [553, 29] on icon "View task page" at bounding box center [565, 22] width 14 height 14
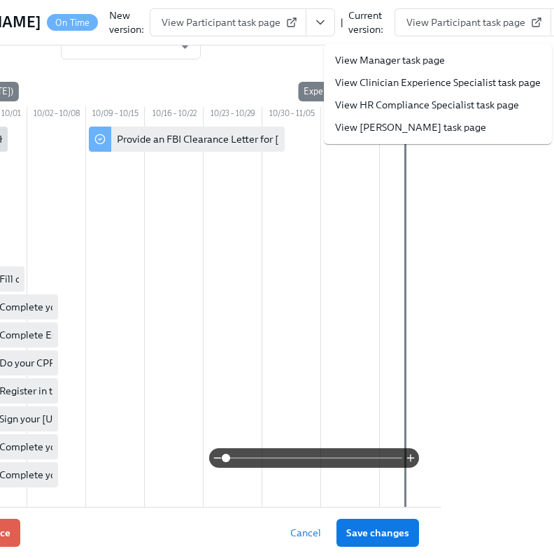
click at [424, 97] on li "View HR Compliance Specialist task page" at bounding box center [438, 105] width 228 height 22
click at [415, 104] on link "View HR Compliance Specialist task page" at bounding box center [427, 105] width 184 height 14
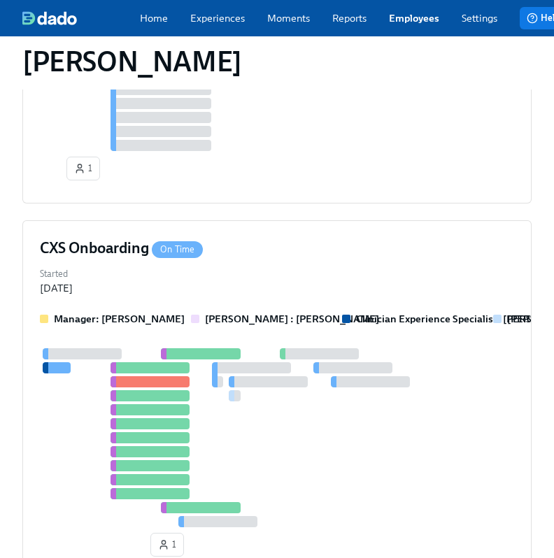
scroll to position [443, 0]
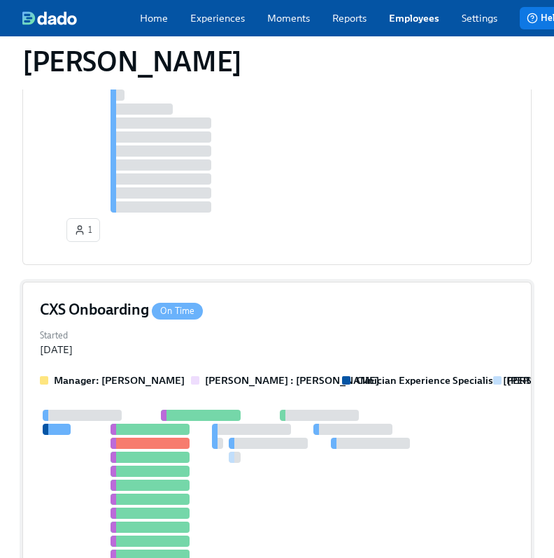
click at [284, 327] on div "CXS Onboarding On Time Started [DATE] Manager: [PERSON_NAME] [PERSON_NAME] : [P…" at bounding box center [276, 461] width 509 height 359
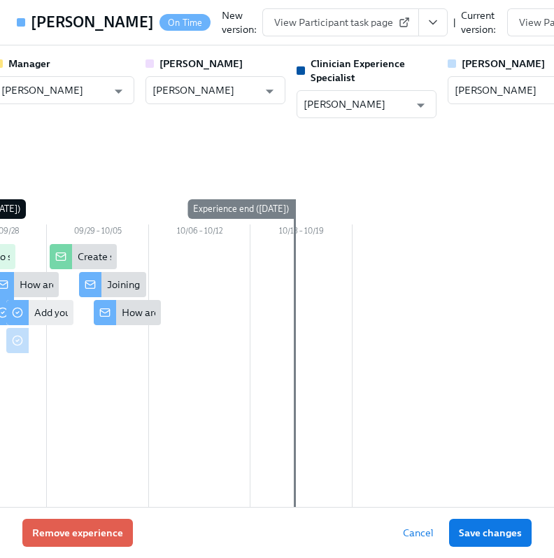
scroll to position [0, 213]
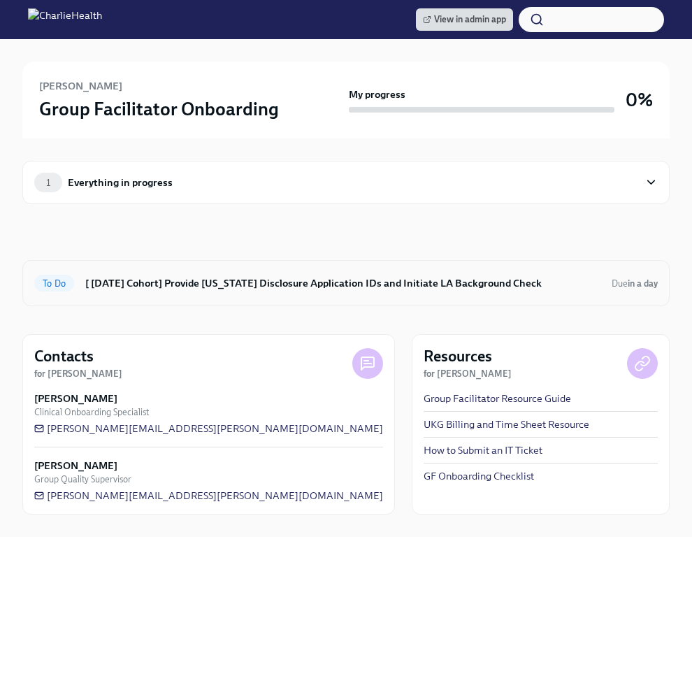
click at [347, 272] on div "To Do [ [DATE] Cohort] Provide [US_STATE] Disclosure Application IDs and Initia…" at bounding box center [346, 283] width 624 height 22
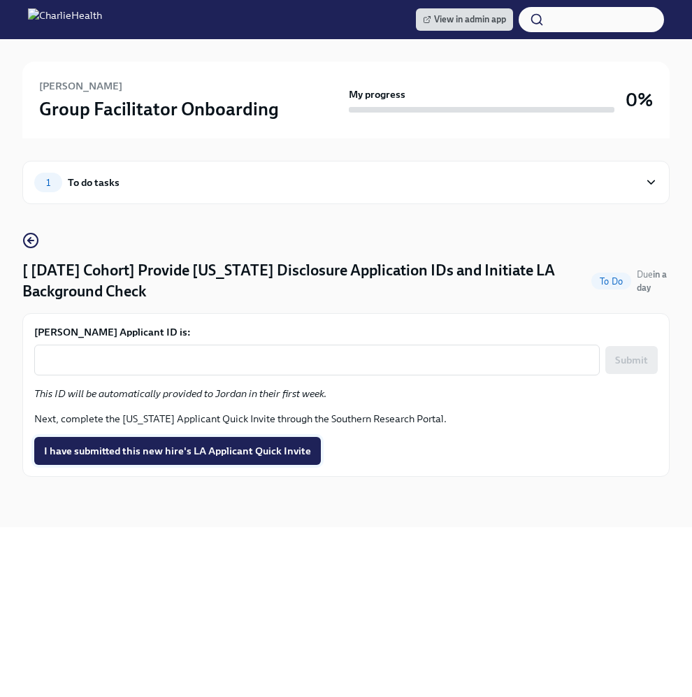
click at [189, 446] on span "I have submitted this new hire's LA Applicant Quick Invite" at bounding box center [177, 451] width 267 height 14
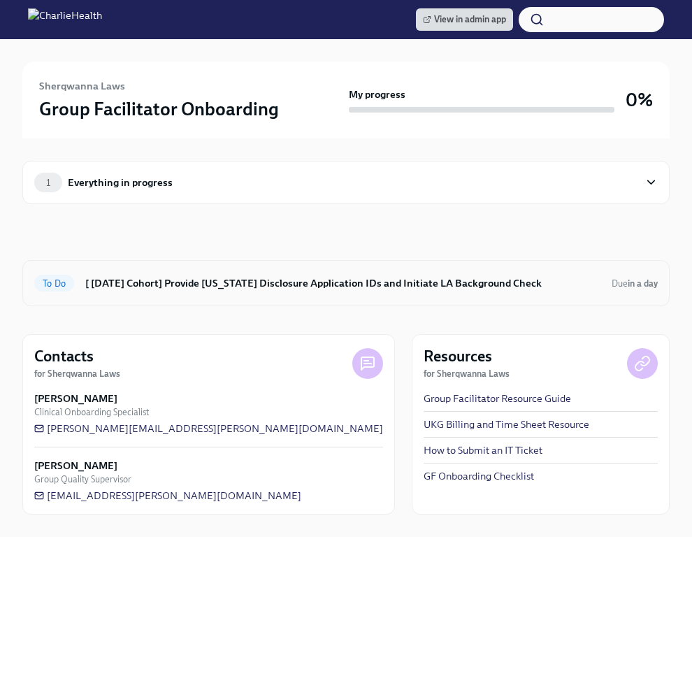
click at [298, 290] on div "To Do [ [DATE] Cohort] Provide [US_STATE] Disclosure Application IDs and Initia…" at bounding box center [346, 283] width 624 height 22
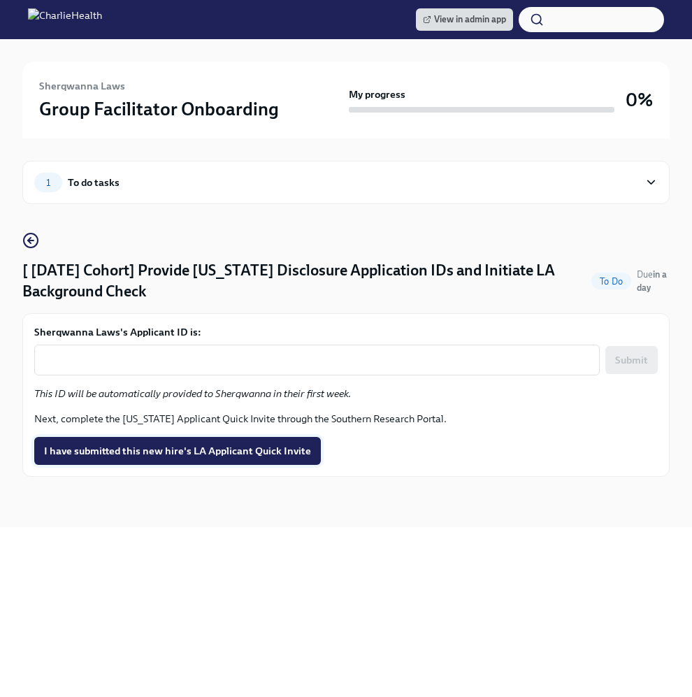
click at [180, 452] on span "I have submitted this new hire's LA Applicant Quick Invite" at bounding box center [177, 451] width 267 height 14
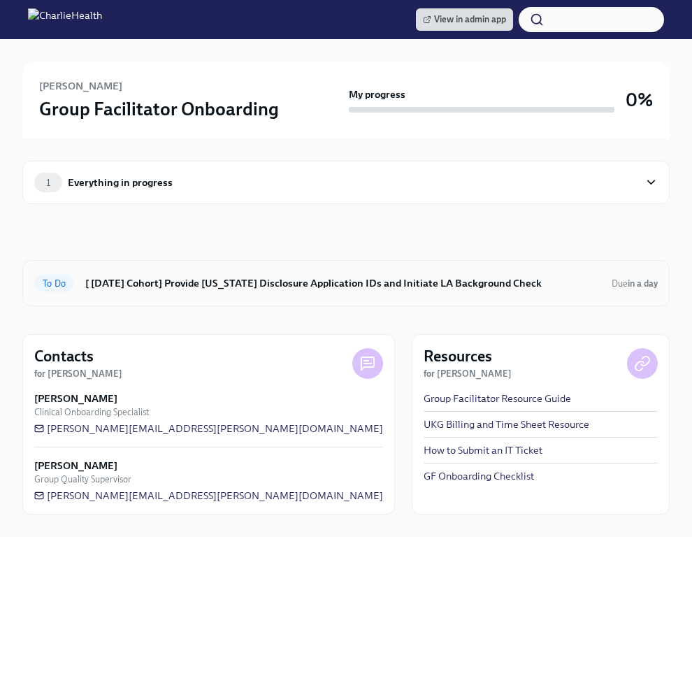
click at [350, 282] on h6 "[ Sep 22nd Cohort] Provide Utah Disclosure Application IDs and Initiate LA Back…" at bounding box center [342, 282] width 515 height 15
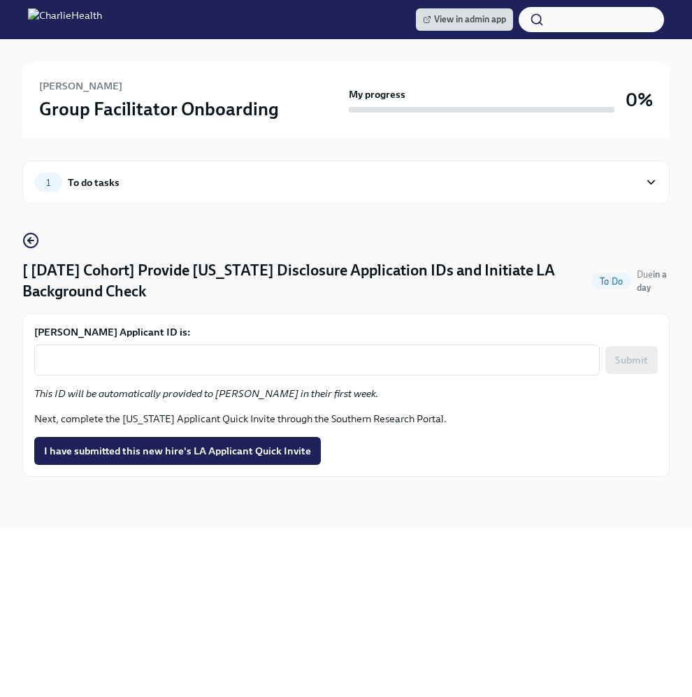
click at [152, 468] on div "Natalie Weaver's Applicant ID is: x ​ Submit This ID will be automatically prov…" at bounding box center [345, 395] width 647 height 164
click at [143, 459] on button "I have submitted this new hire's LA Applicant Quick Invite" at bounding box center [177, 451] width 287 height 28
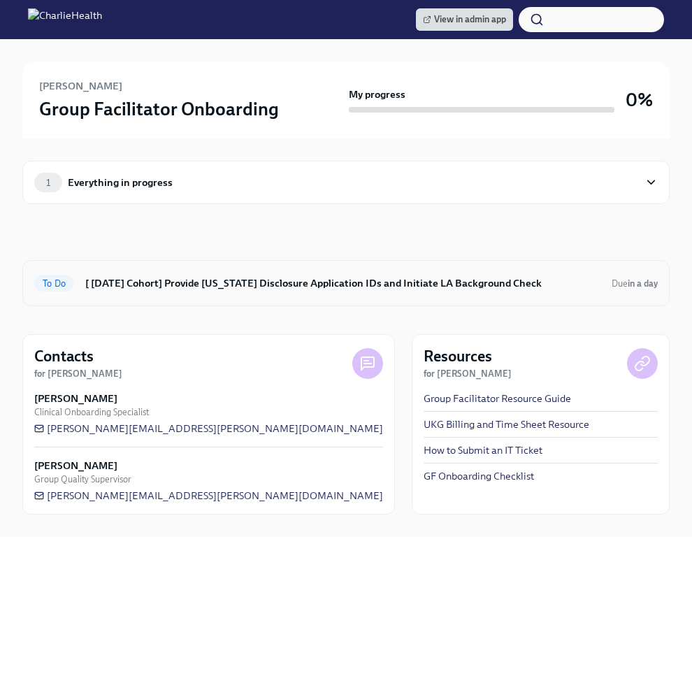
click at [245, 264] on div "To Do [ [DATE] Cohort] Provide [US_STATE] Disclosure Application IDs and Initia…" at bounding box center [345, 283] width 647 height 46
click at [228, 280] on h6 "[ [DATE] Cohort] Provide [US_STATE] Disclosure Application IDs and Initiate LA …" at bounding box center [342, 282] width 515 height 15
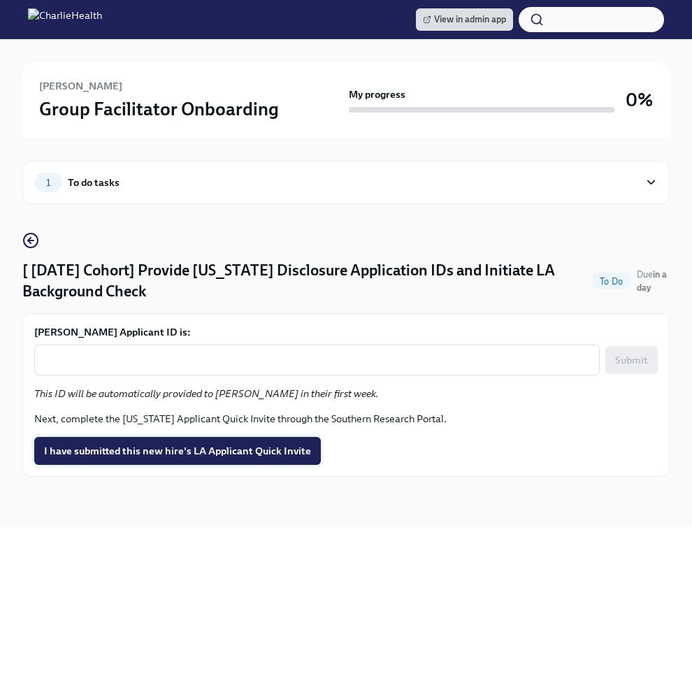
click at [192, 445] on span "I have submitted this new hire's LA Applicant Quick Invite" at bounding box center [177, 451] width 267 height 14
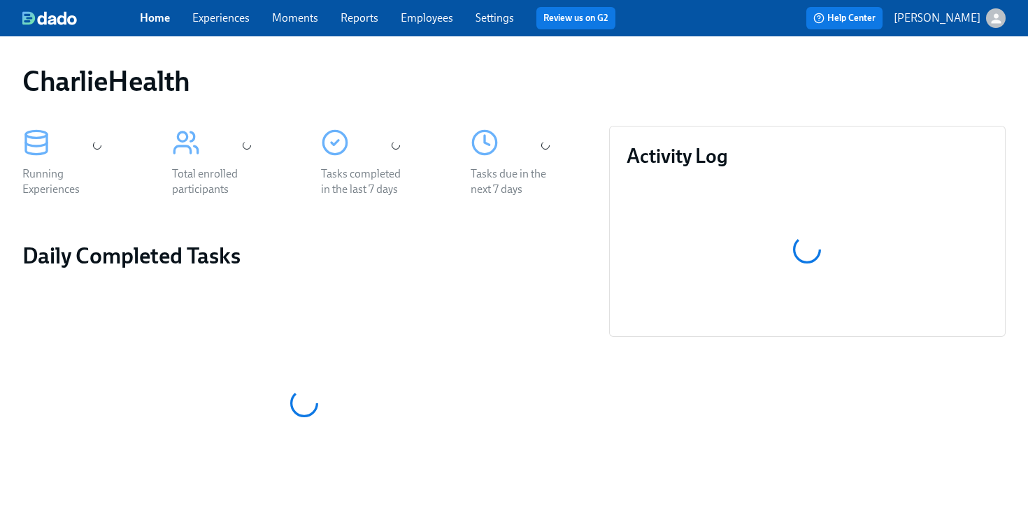
click at [452, 29] on div "Home Experiences Moments Reports Employees Settings Review us on G2" at bounding box center [383, 18] width 487 height 22
click at [425, 16] on link "Employees" at bounding box center [427, 17] width 52 height 13
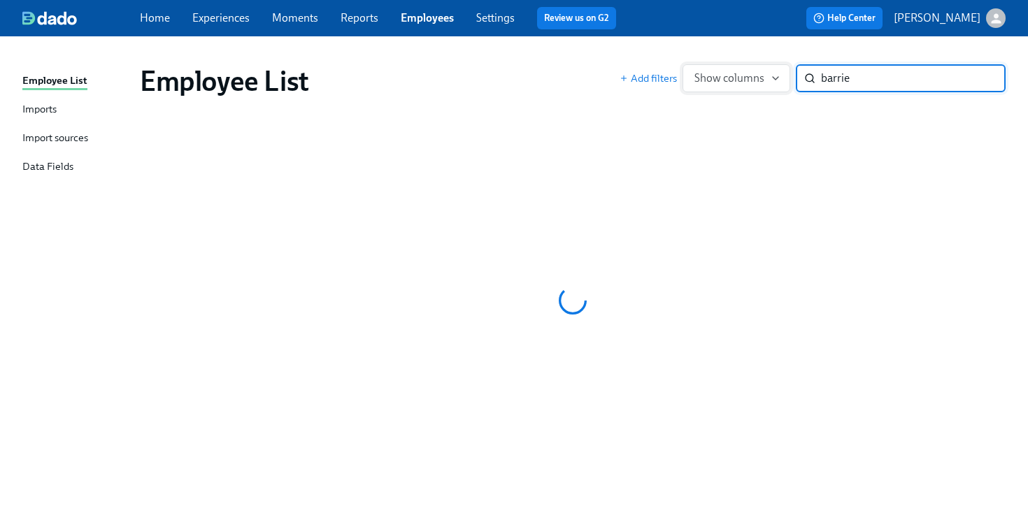
type input "barrie"
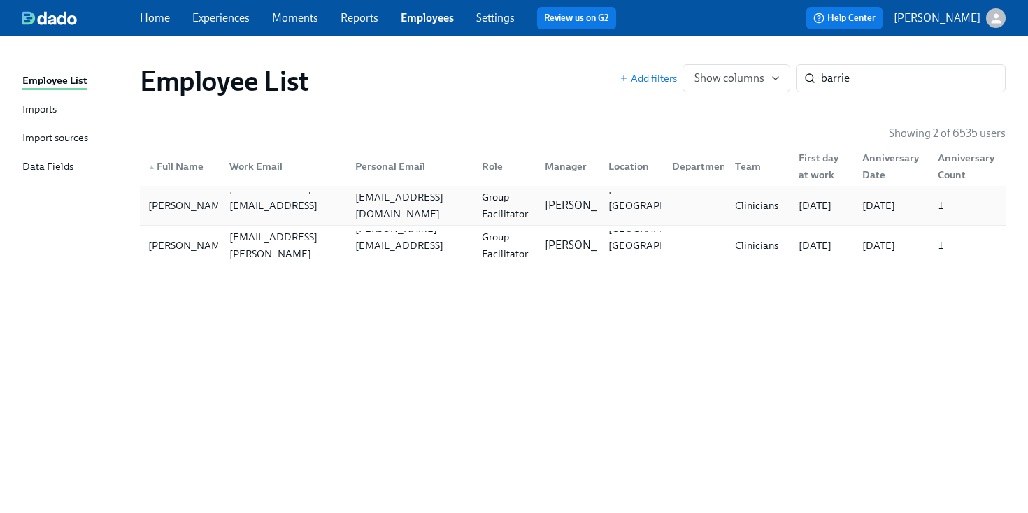
click at [374, 210] on div "deeja25@gmail.com" at bounding box center [410, 206] width 121 height 34
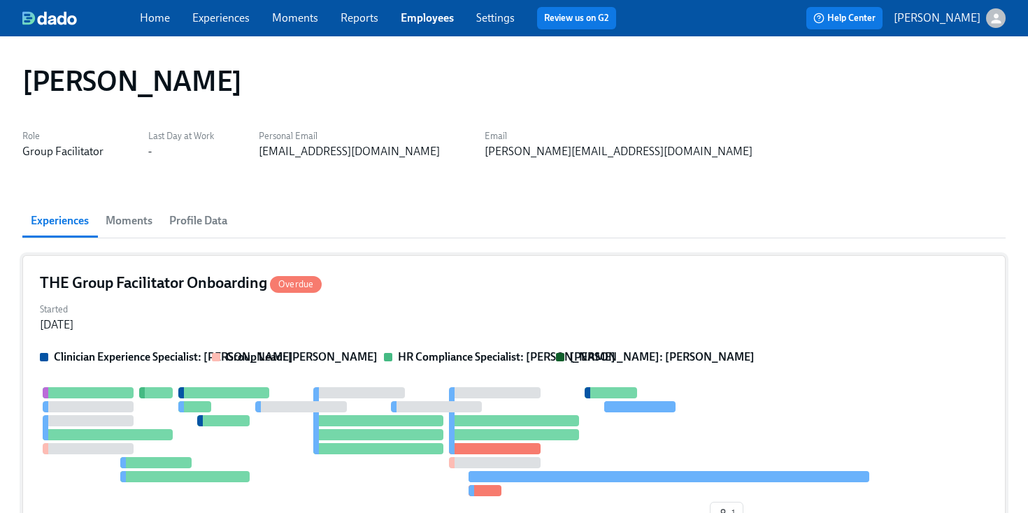
click at [359, 306] on div "Started Aug 21, 2025" at bounding box center [514, 316] width 948 height 34
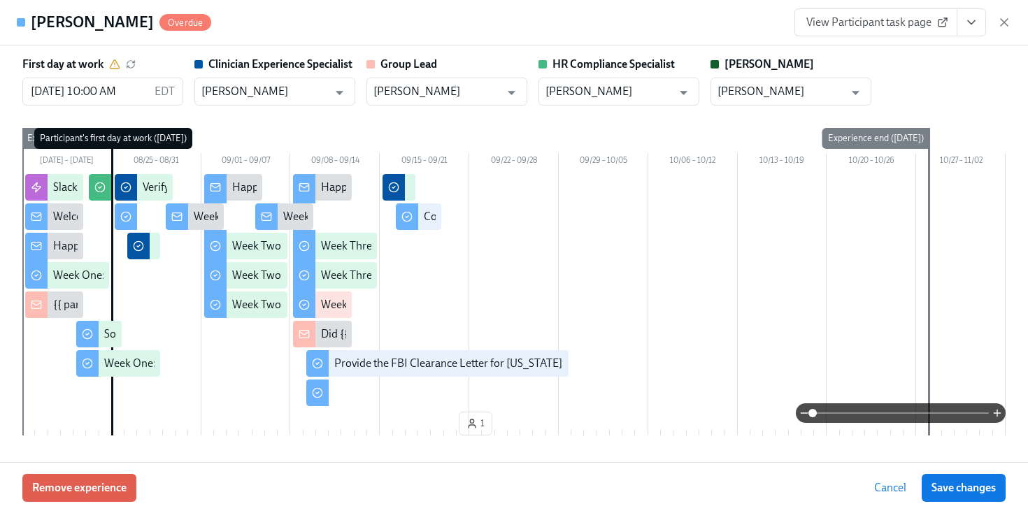
click at [972, 24] on icon "View task page" at bounding box center [971, 22] width 14 height 14
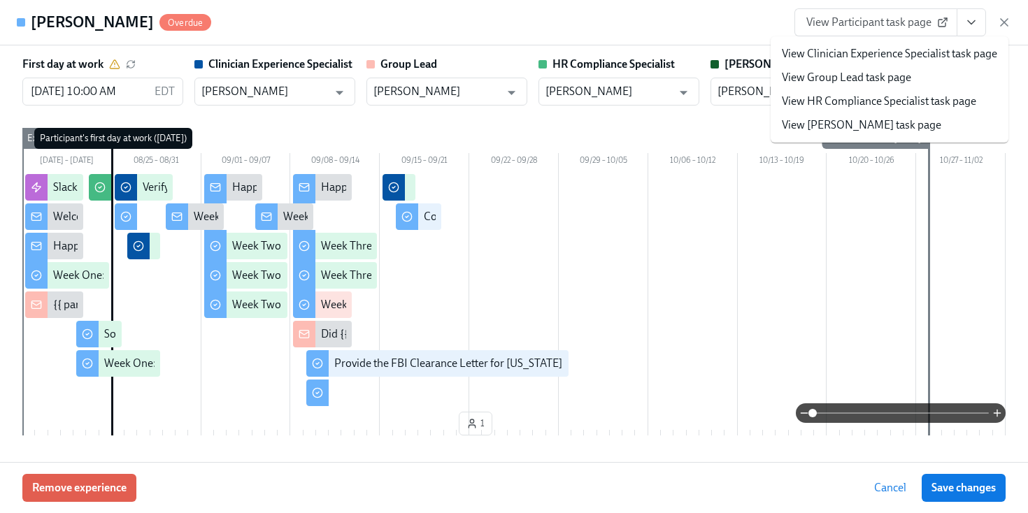
click at [726, 45] on div "Kadijatu Barrie Overdue View Participant task page View Clinician Experience Sp…" at bounding box center [514, 22] width 1028 height 45
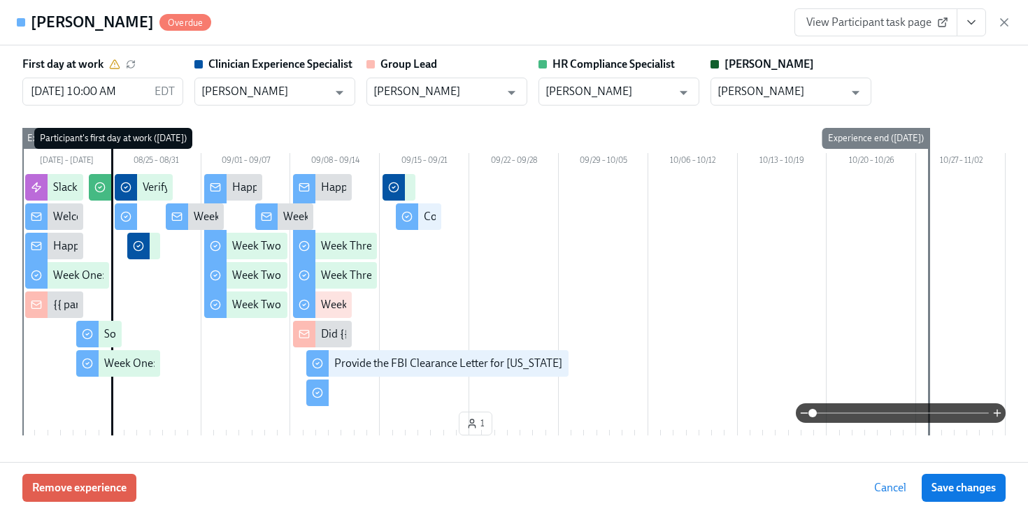
click at [828, 44] on div "Kadijatu Barrie Overdue View Participant task page View Clinician Experience Sp…" at bounding box center [514, 22] width 1028 height 45
click at [826, 33] on link "View Participant task page" at bounding box center [875, 22] width 163 height 28
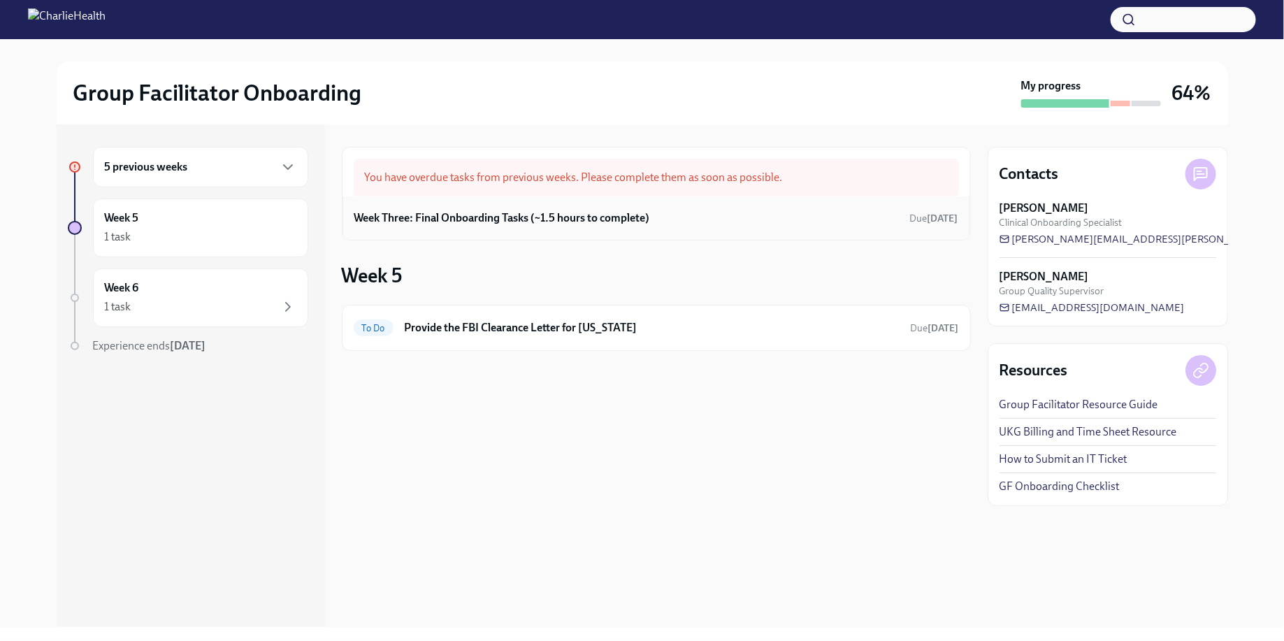
click at [559, 234] on div "Week Three: Final Onboarding Tasks (~1.5 hours to complete) Due [DATE]" at bounding box center [657, 217] width 628 height 43
click at [539, 219] on h6 "Week Three: Final Onboarding Tasks (~1.5 hours to complete)" at bounding box center [502, 217] width 296 height 15
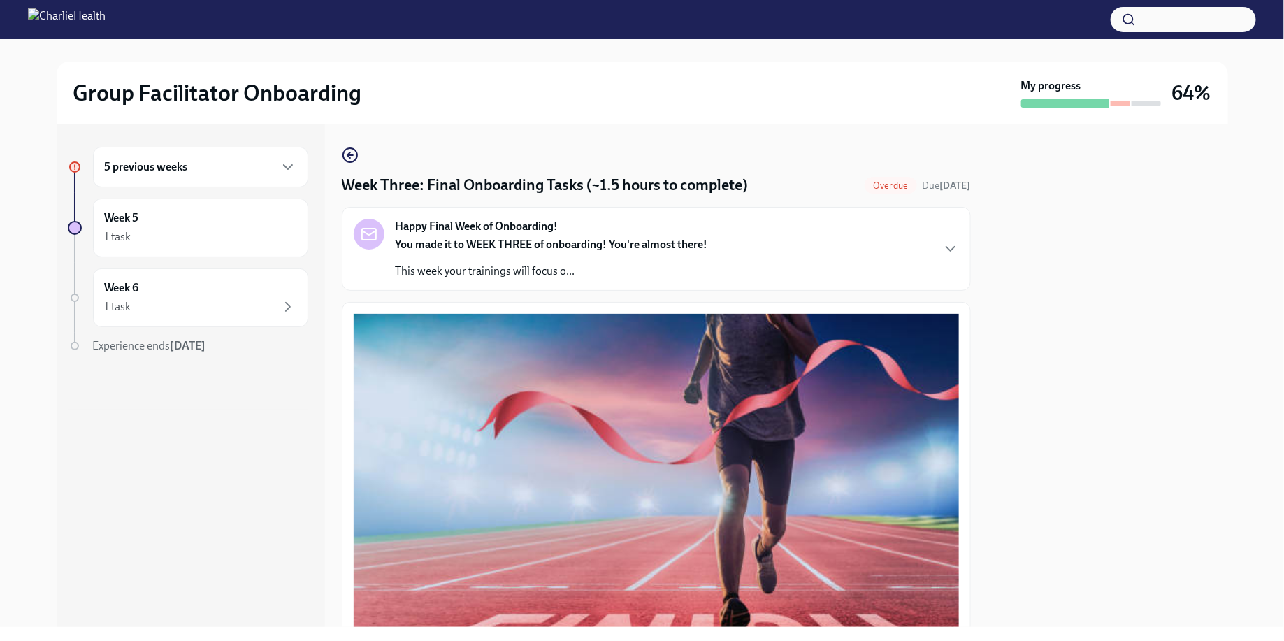
click at [216, 173] on div "5 previous weeks" at bounding box center [201, 167] width 192 height 17
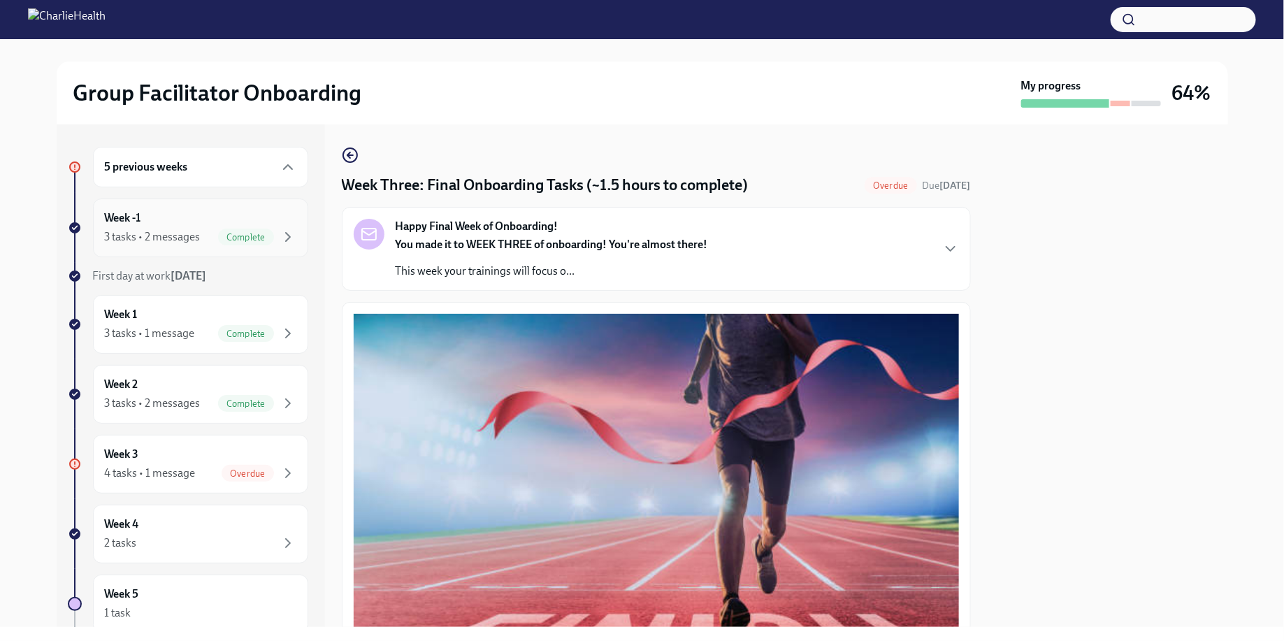
click at [205, 218] on div "Week -1 3 tasks • 2 messages Complete" at bounding box center [201, 227] width 192 height 35
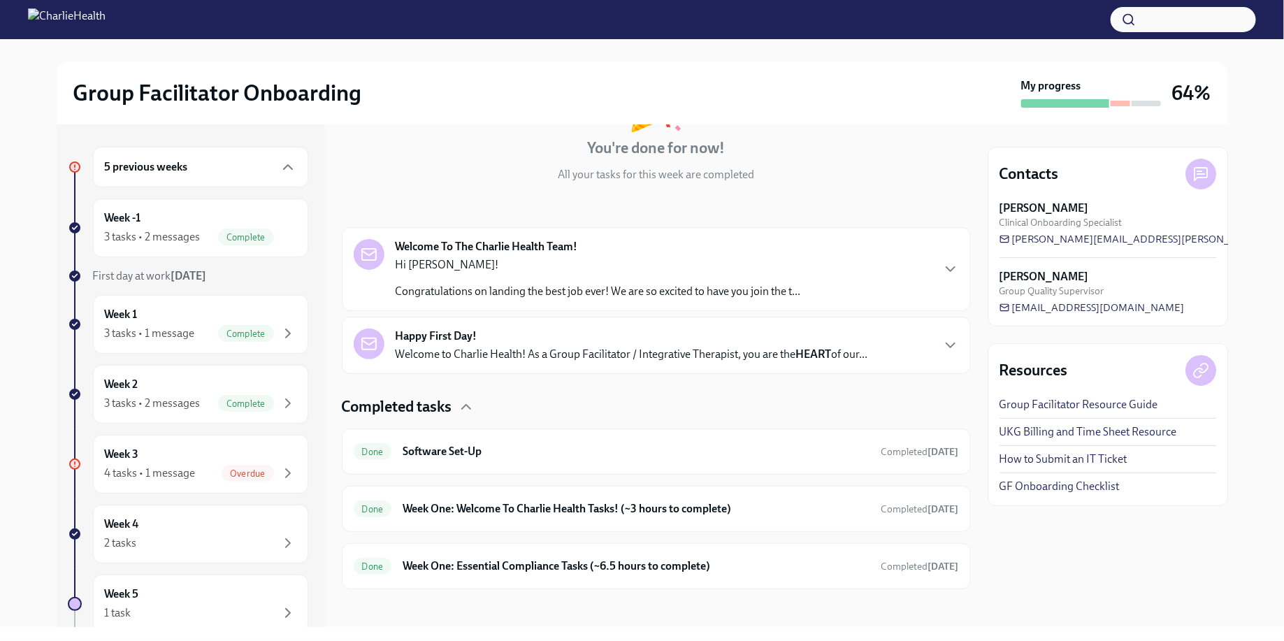
scroll to position [131, 0]
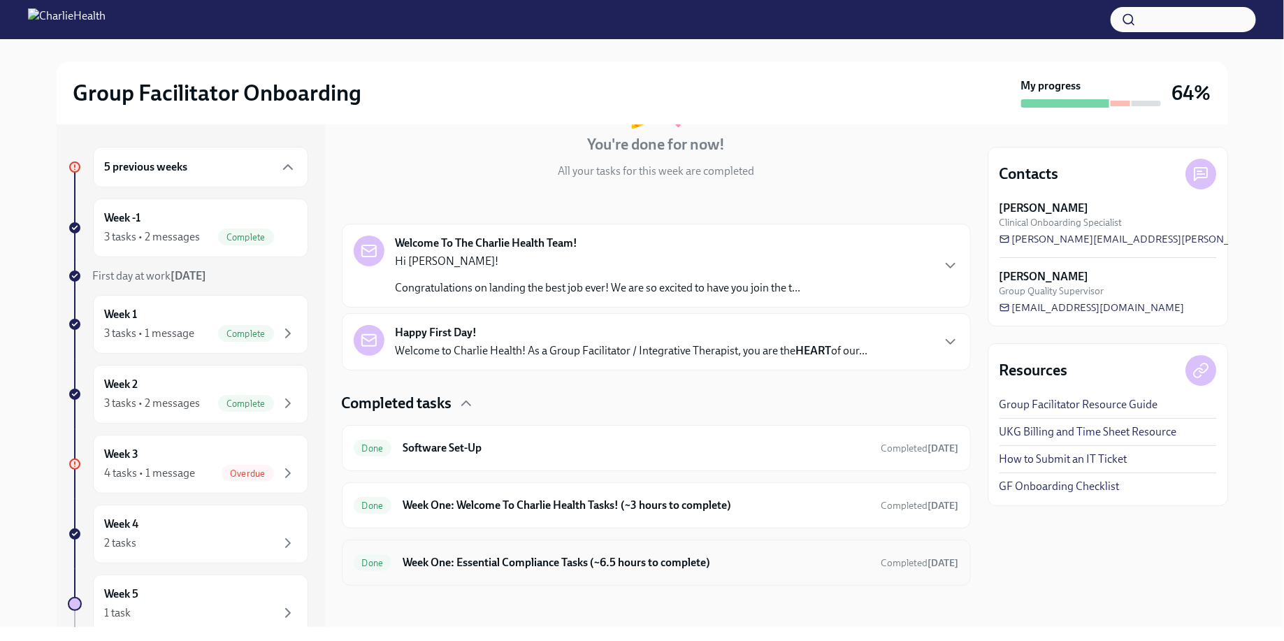
click at [470, 564] on h6 "Week One: Essential Compliance Tasks (~6.5 hours to complete)" at bounding box center [636, 562] width 467 height 15
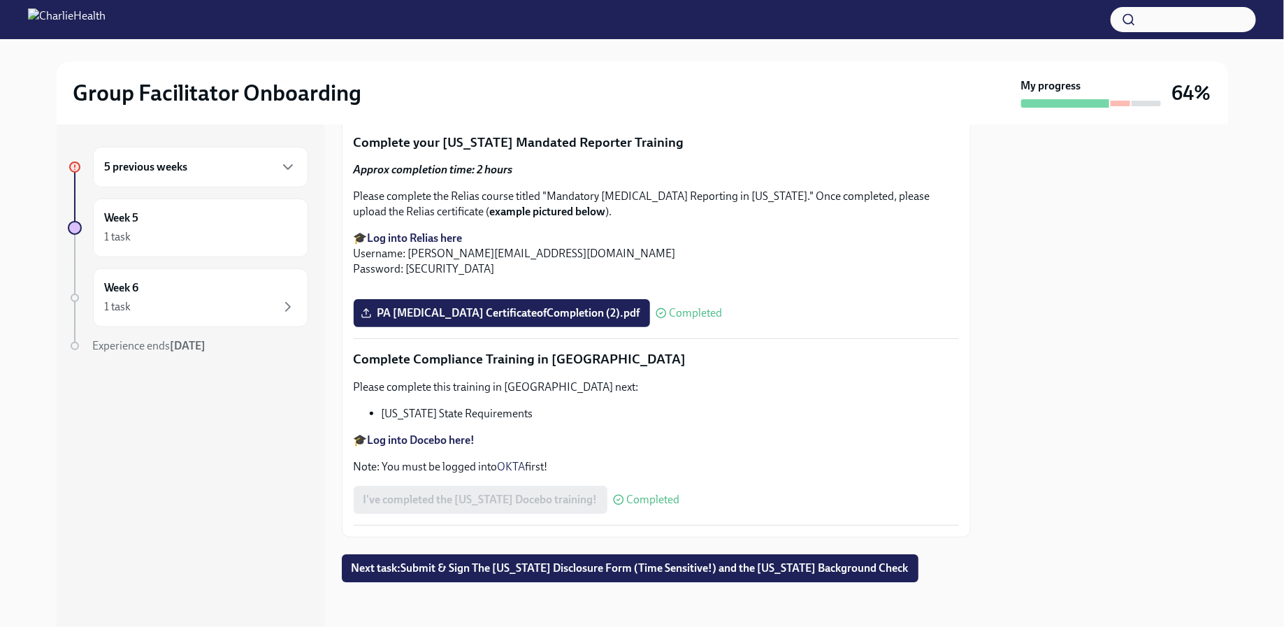
scroll to position [3104, 0]
click at [654, 575] on span "Next task : Submit & Sign The [US_STATE] Disclosure Form (Time Sensitive!) and …" at bounding box center [630, 568] width 557 height 14
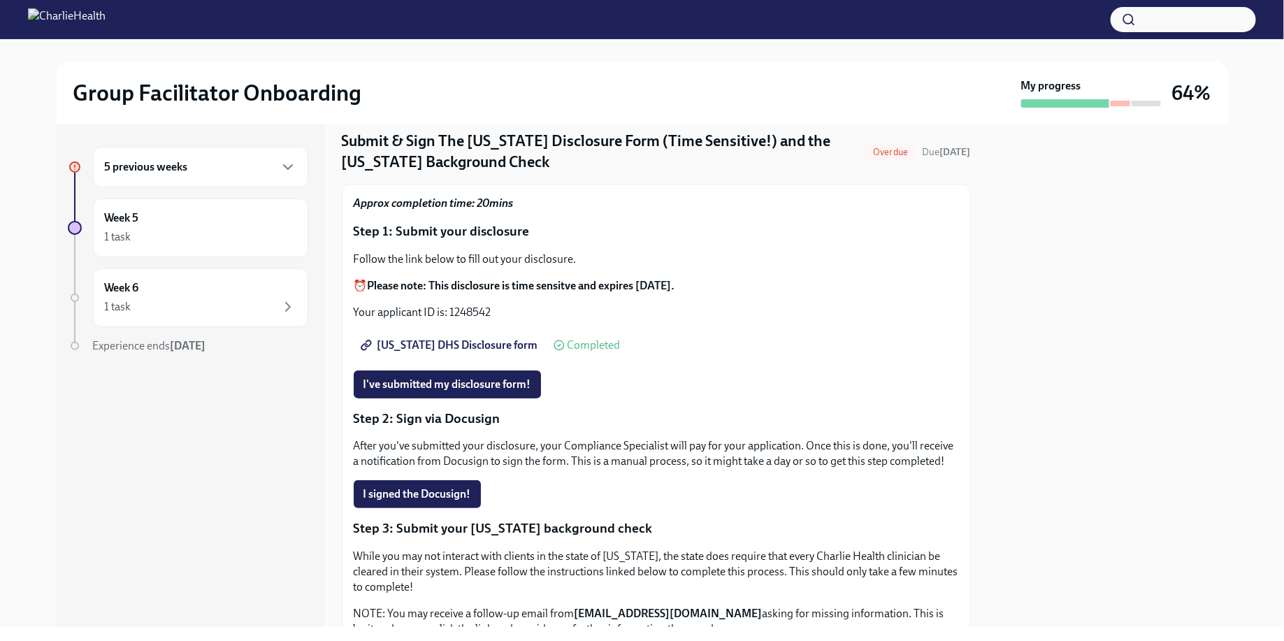
scroll to position [52, 0]
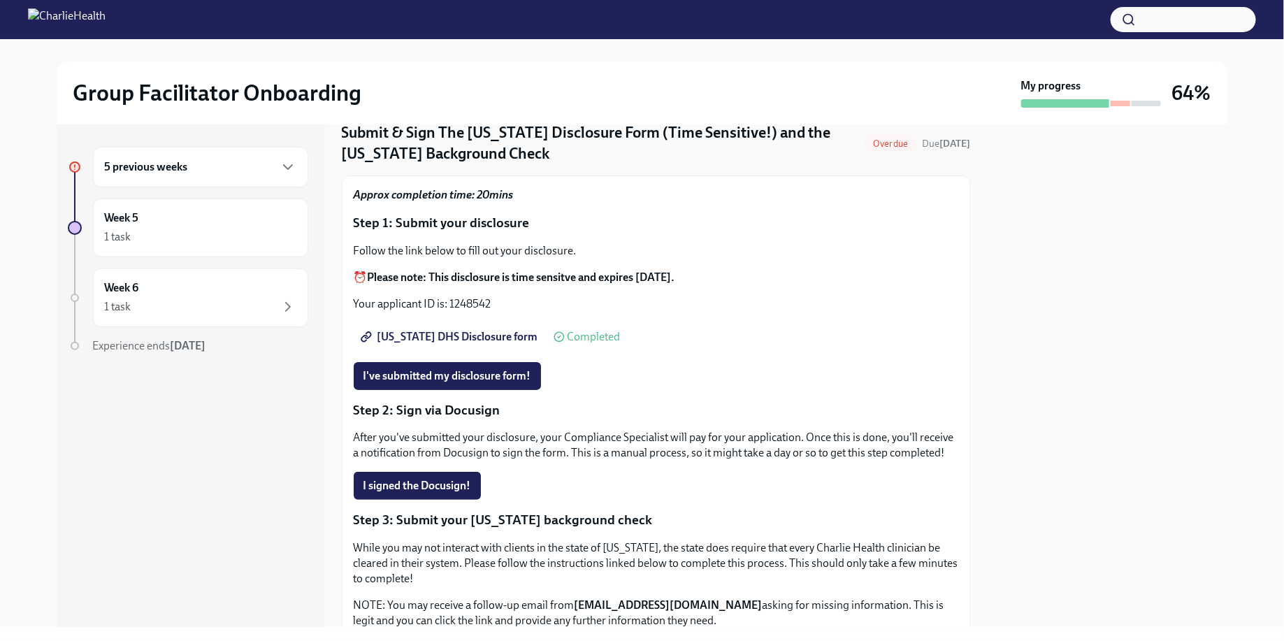
click at [962, 62] on div "Group Facilitator Onboarding My progress 64%" at bounding box center [642, 93] width 1240 height 63
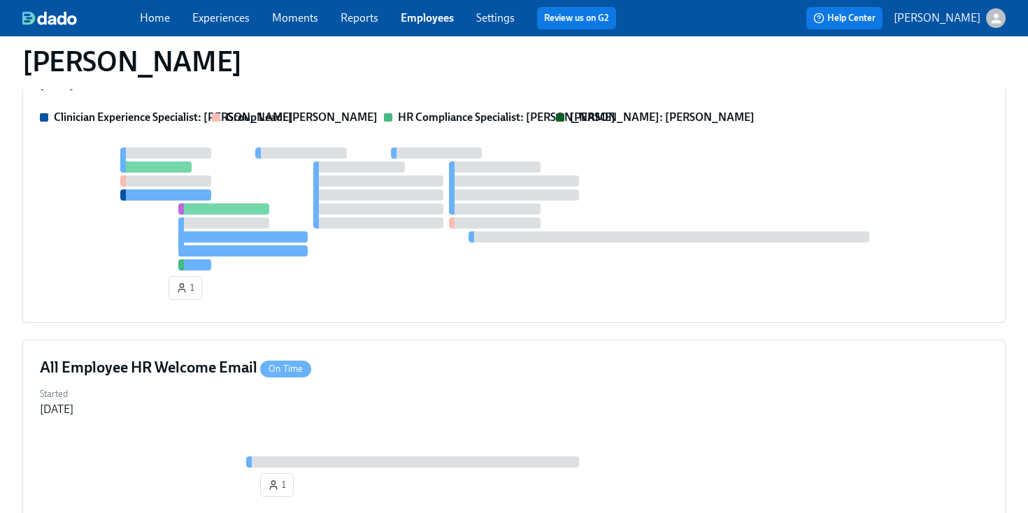
scroll to position [240, 0]
click at [426, 14] on link "Employees" at bounding box center [427, 17] width 53 height 13
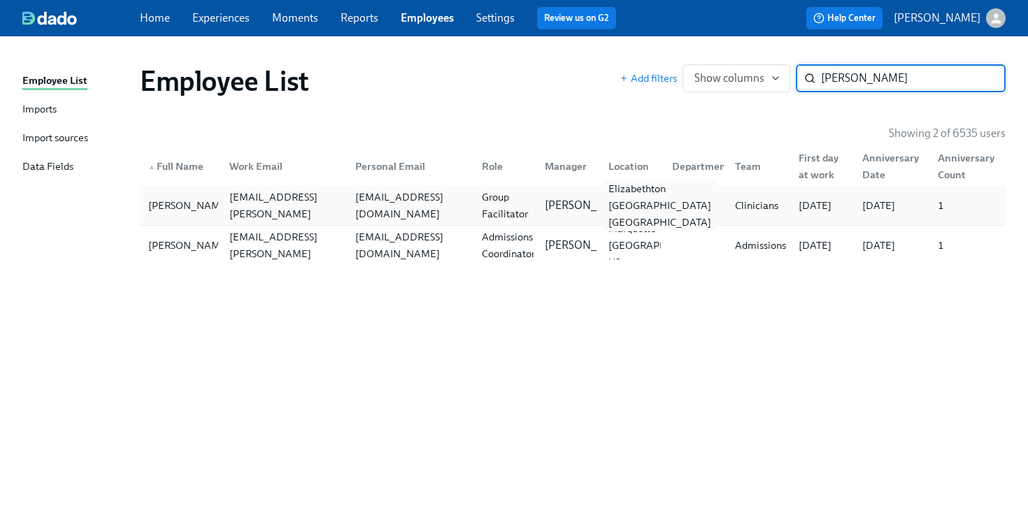
type input "[PERSON_NAME]"
click at [607, 192] on div "Elizabethton [GEOGRAPHIC_DATA] [GEOGRAPHIC_DATA]" at bounding box center [660, 205] width 114 height 50
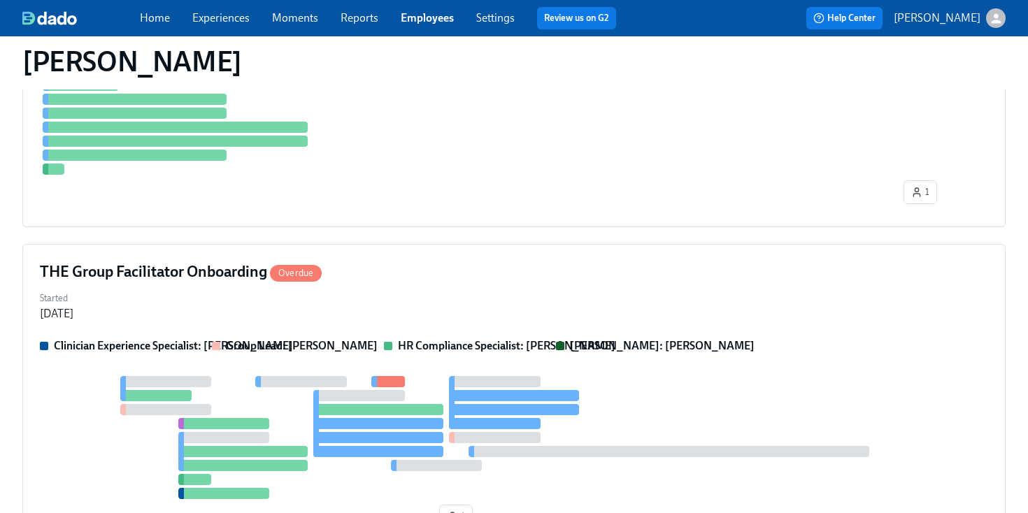
scroll to position [603, 0]
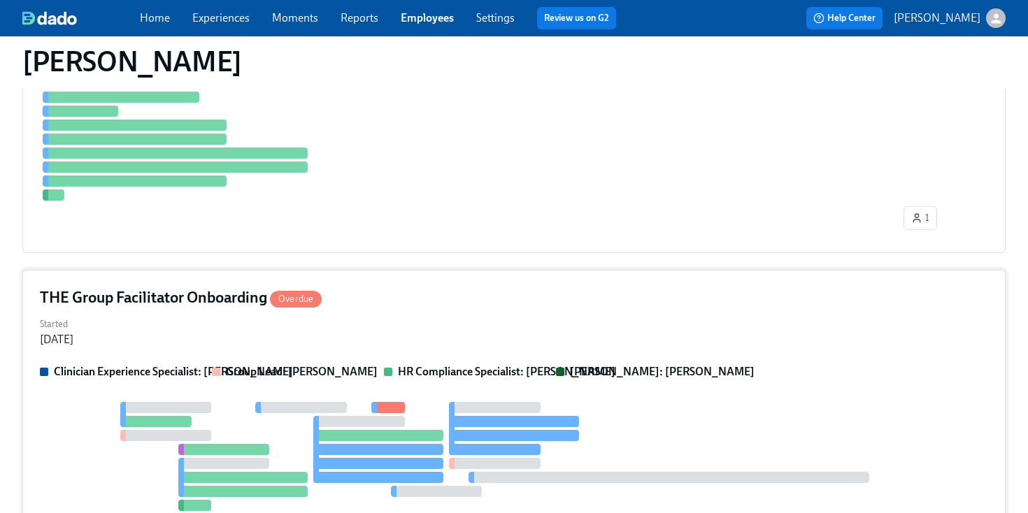
click at [549, 337] on div "Started [DATE]" at bounding box center [514, 331] width 948 height 34
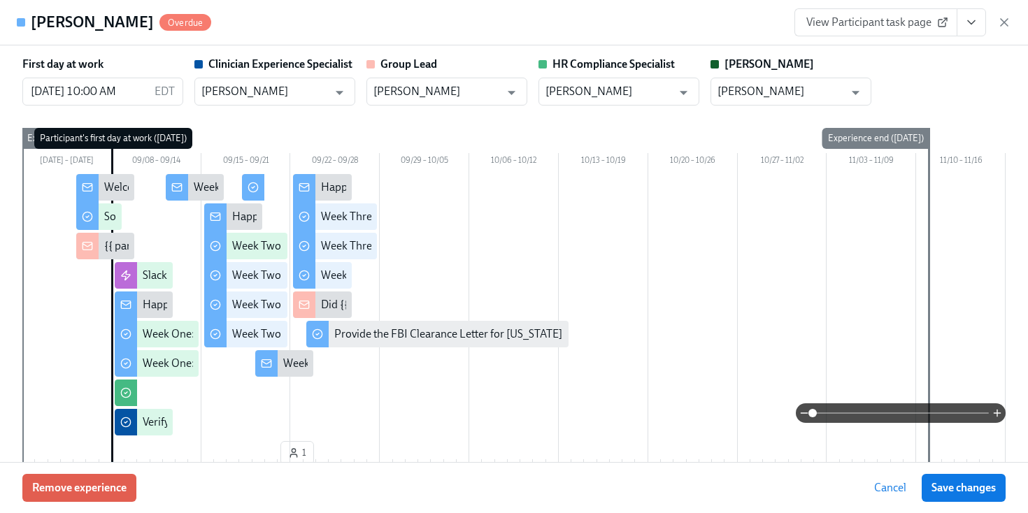
click at [619, 20] on div "[PERSON_NAME] Overdue View Participant task page" at bounding box center [514, 22] width 1028 height 45
click at [638, 127] on div "First day at work [DATE] 10:00 AM EDT ​ Clinician Experience Specialist [PERSON…" at bounding box center [513, 273] width 983 height 433
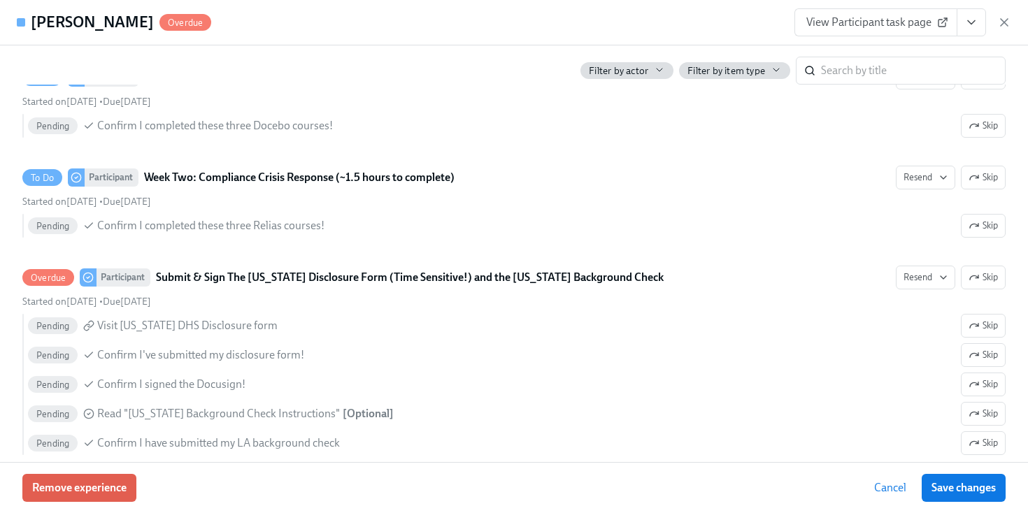
scroll to position [2140, 0]
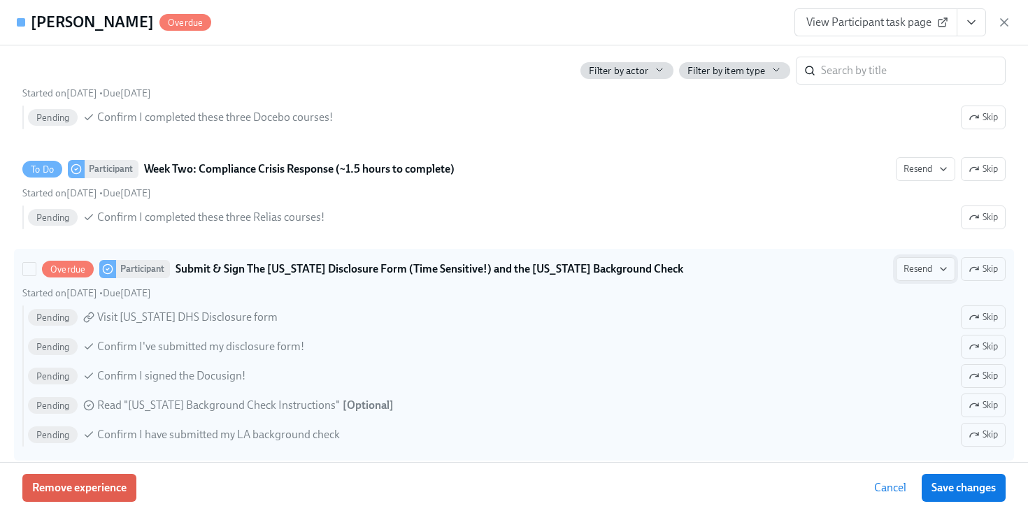
click at [936, 270] on span "Resend" at bounding box center [925, 269] width 44 height 14
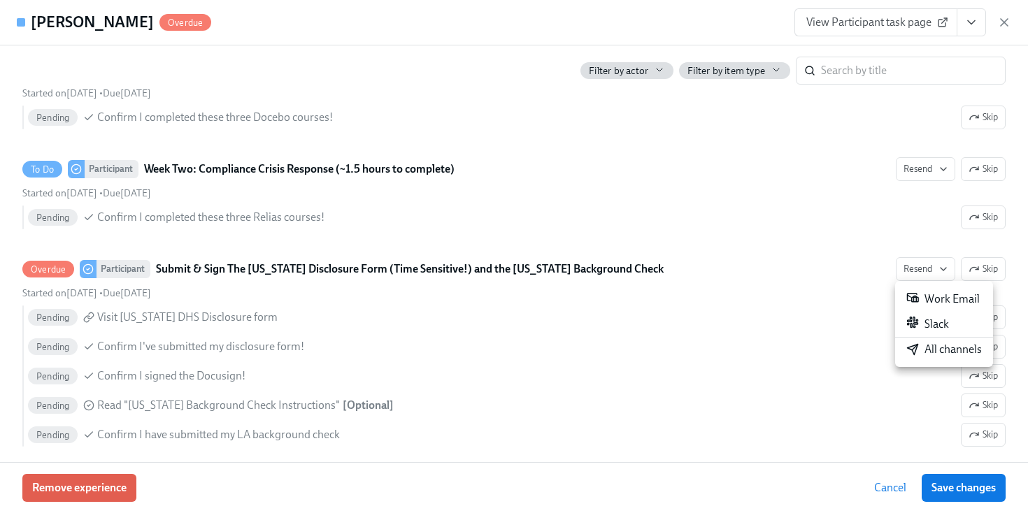
click at [944, 343] on div "All channels" at bounding box center [944, 349] width 76 height 15
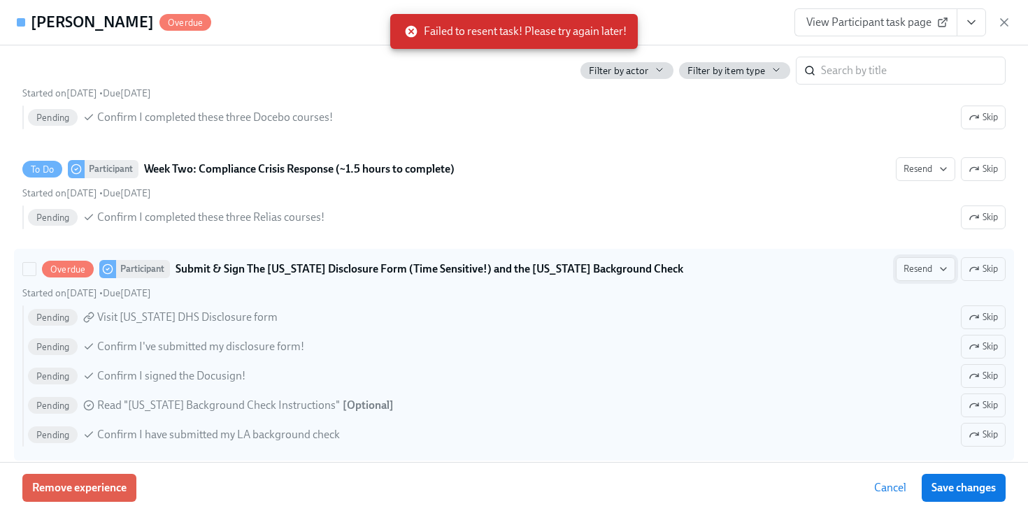
click at [904, 274] on span "Resend" at bounding box center [925, 269] width 44 height 14
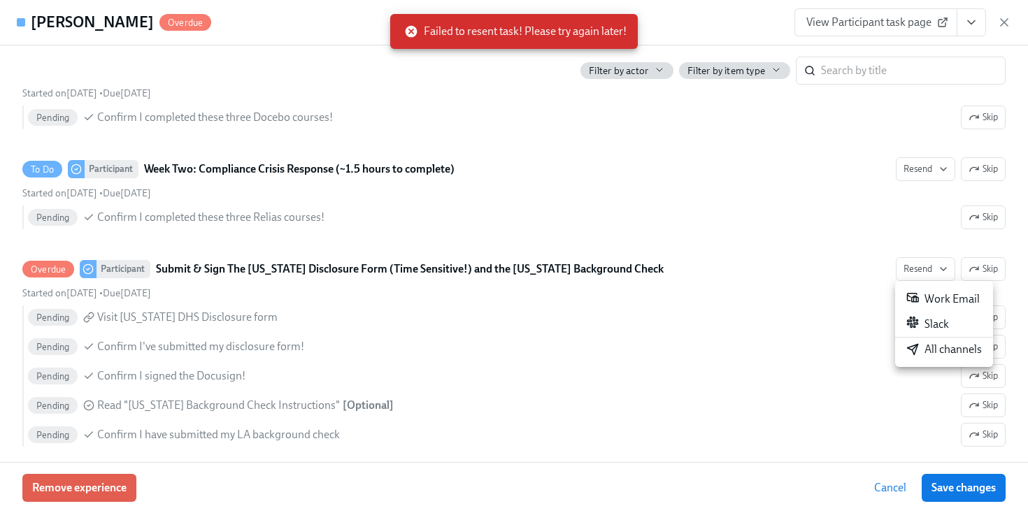
click at [933, 345] on div "All channels" at bounding box center [944, 349] width 76 height 15
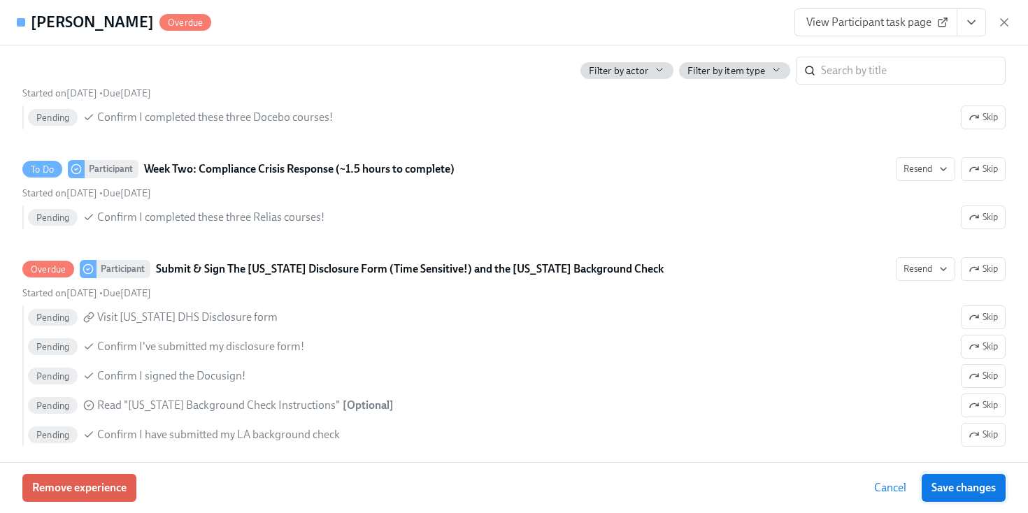
click at [937, 483] on span "Save changes" at bounding box center [963, 488] width 64 height 14
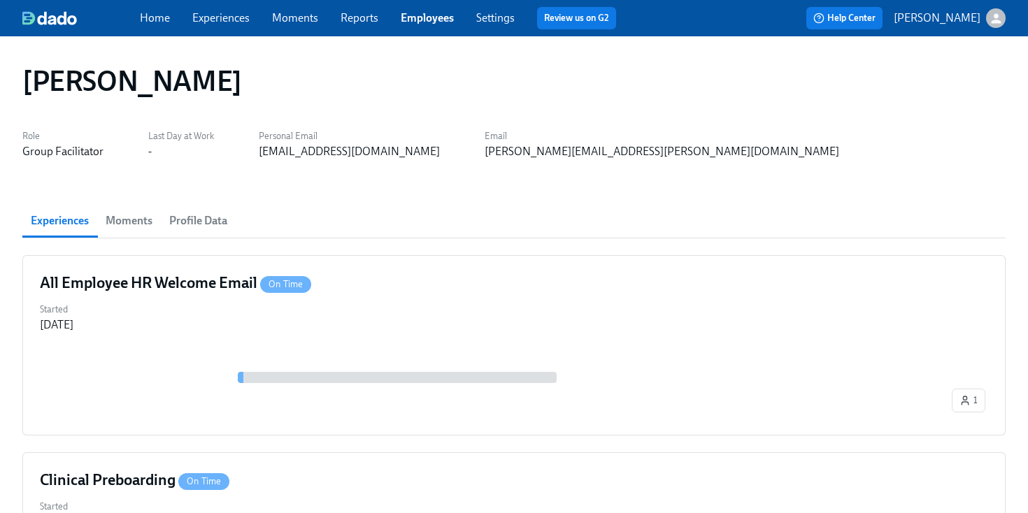
scroll to position [603, 0]
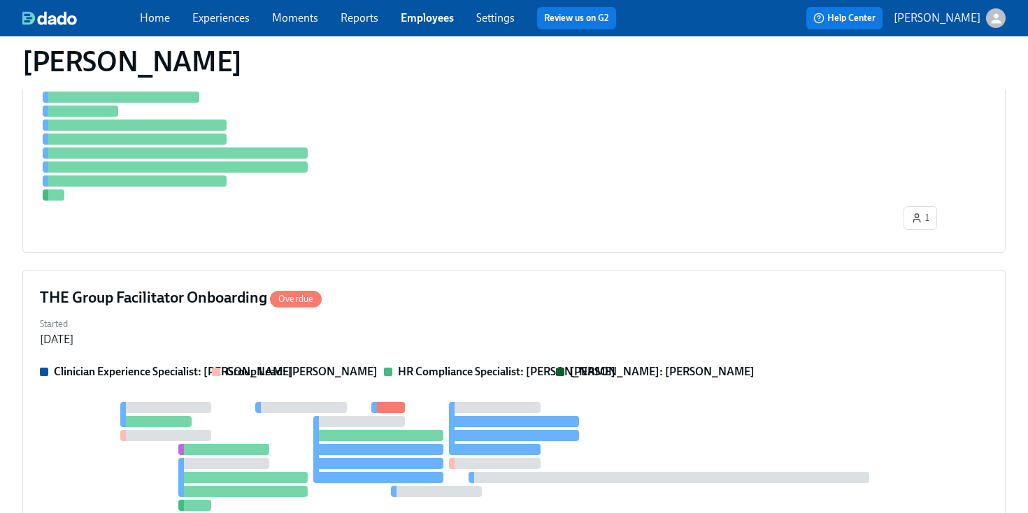
click at [411, 10] on span "Employees" at bounding box center [427, 17] width 53 height 15
click at [423, 21] on link "Employees" at bounding box center [427, 17] width 53 height 13
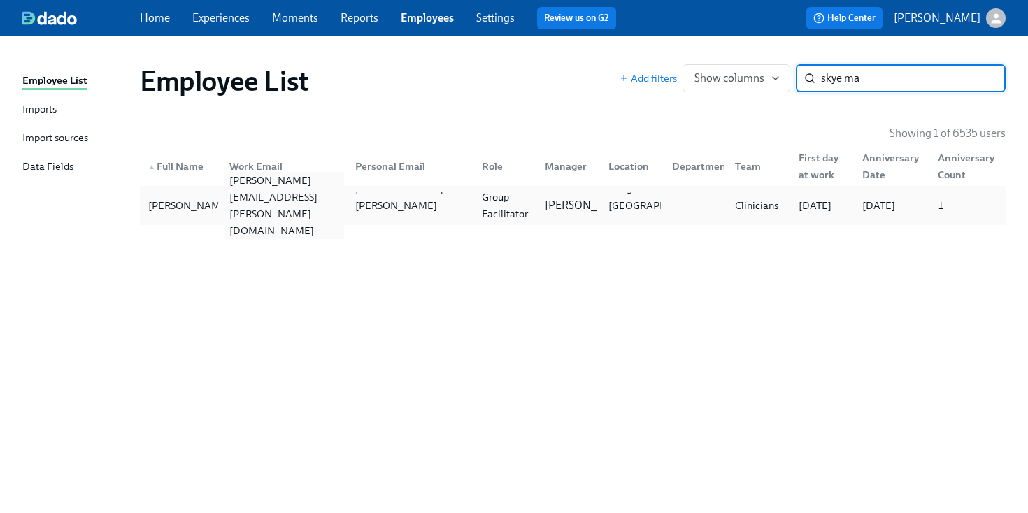
type input "skye ma"
click at [252, 207] on div "[PERSON_NAME][EMAIL_ADDRESS][PERSON_NAME][DOMAIN_NAME]" at bounding box center [284, 205] width 121 height 67
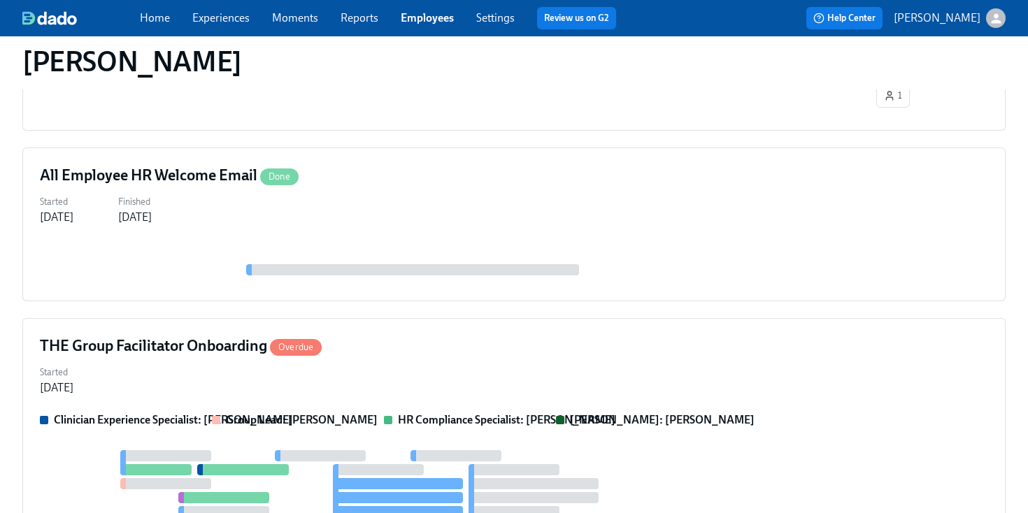
scroll to position [540, 0]
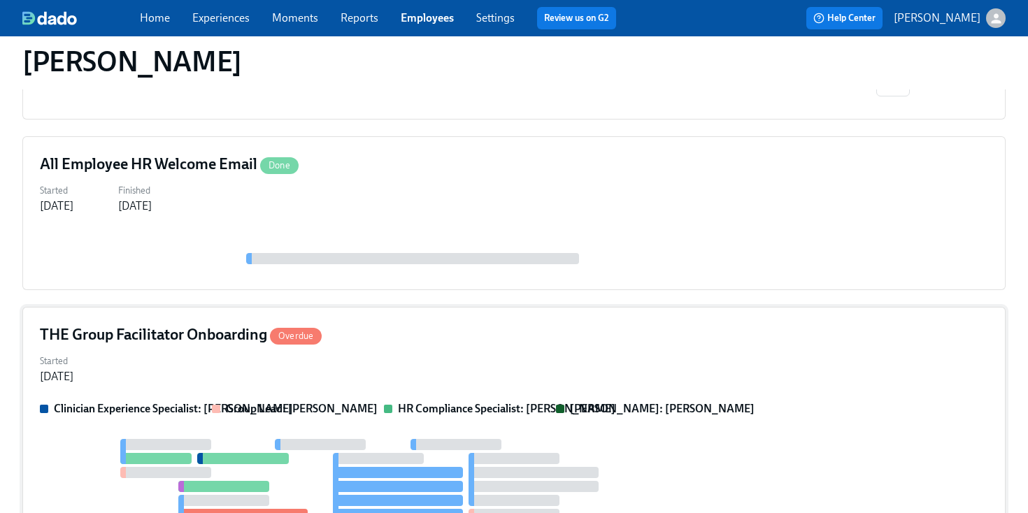
click at [549, 362] on div "Started [DATE]" at bounding box center [514, 368] width 948 height 34
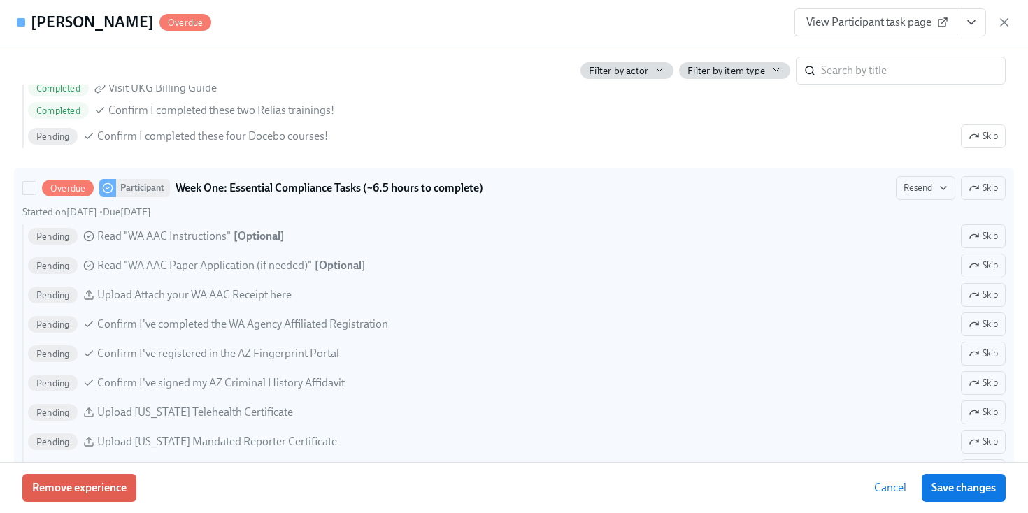
scroll to position [1014, 0]
click at [917, 182] on span "Resend" at bounding box center [925, 187] width 44 height 14
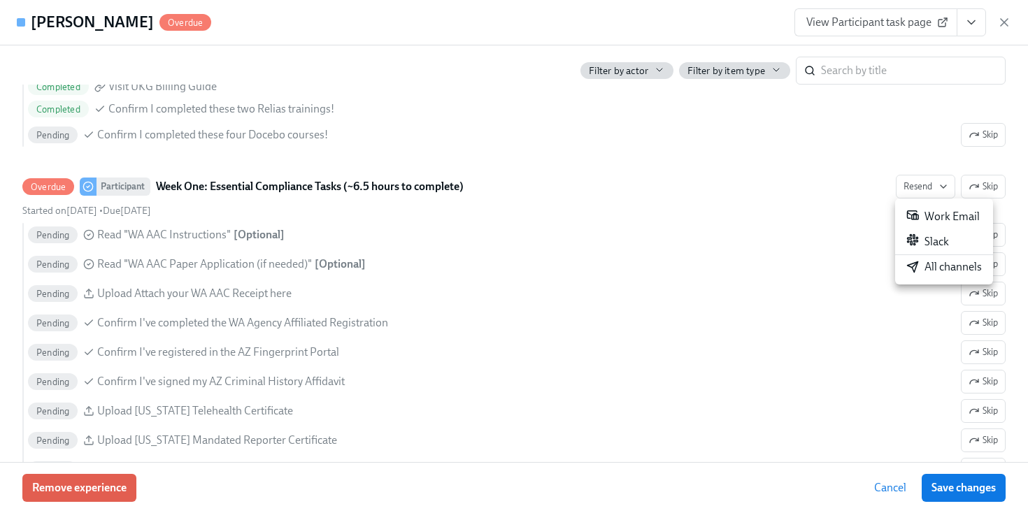
click at [925, 273] on div "All channels" at bounding box center [944, 266] width 76 height 15
click at [1000, 29] on icon "button" at bounding box center [1004, 22] width 14 height 14
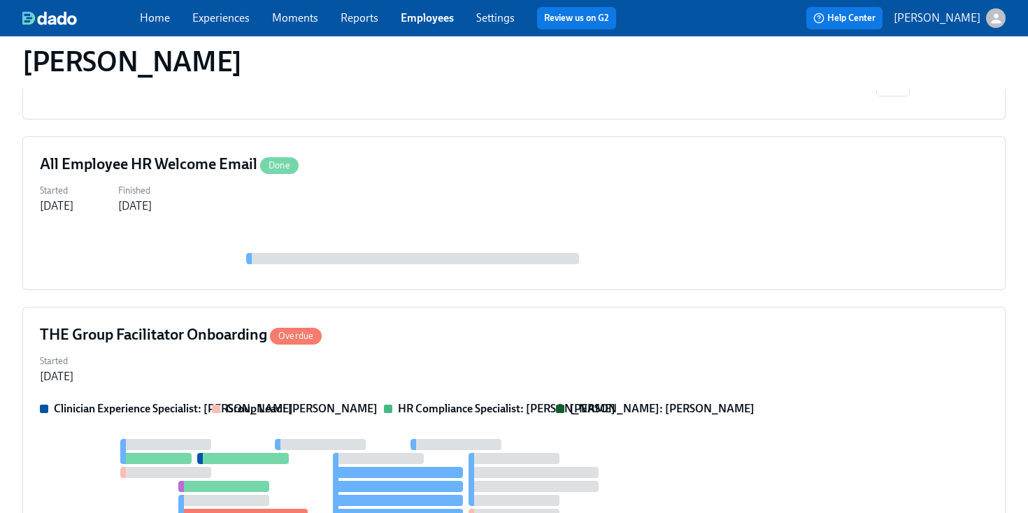
click at [431, 17] on link "Employees" at bounding box center [427, 17] width 53 height 13
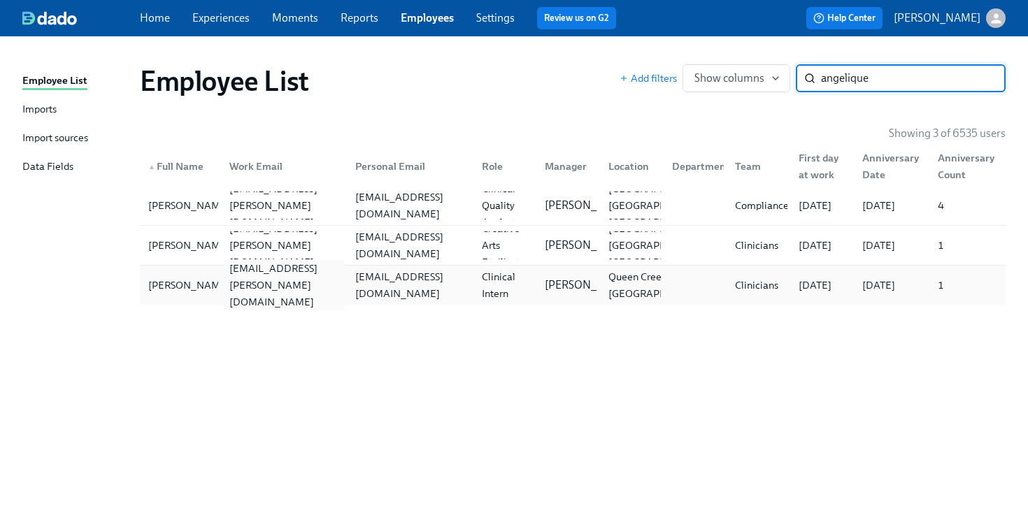
type input "angelique"
click at [252, 272] on div "[EMAIL_ADDRESS][PERSON_NAME][DOMAIN_NAME]" at bounding box center [281, 285] width 127 height 28
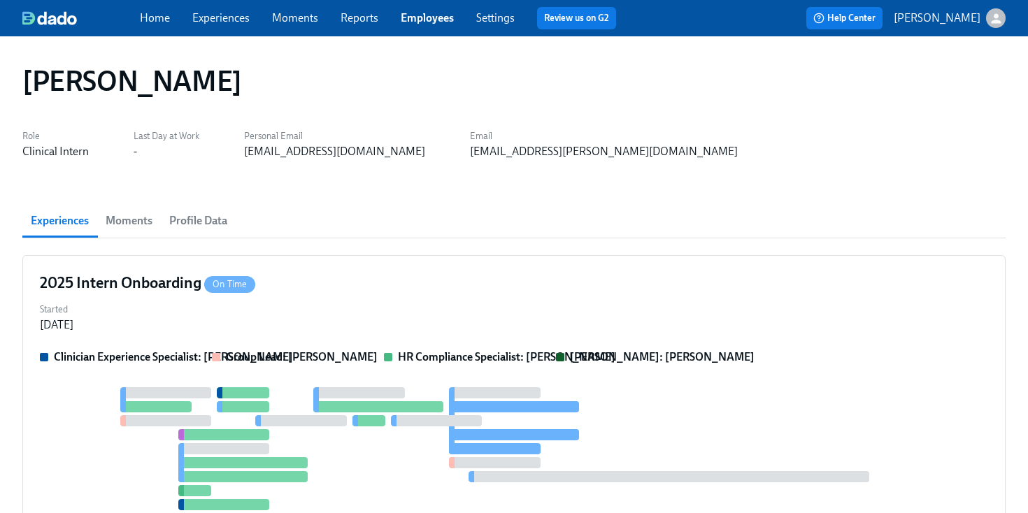
click at [593, 157] on div "Role Clinical [DEMOGRAPHIC_DATA] Last Day at Work - Personal Email [EMAIL_ADDRE…" at bounding box center [513, 143] width 983 height 34
click at [596, 322] on div "Started [DATE]" at bounding box center [514, 316] width 948 height 34
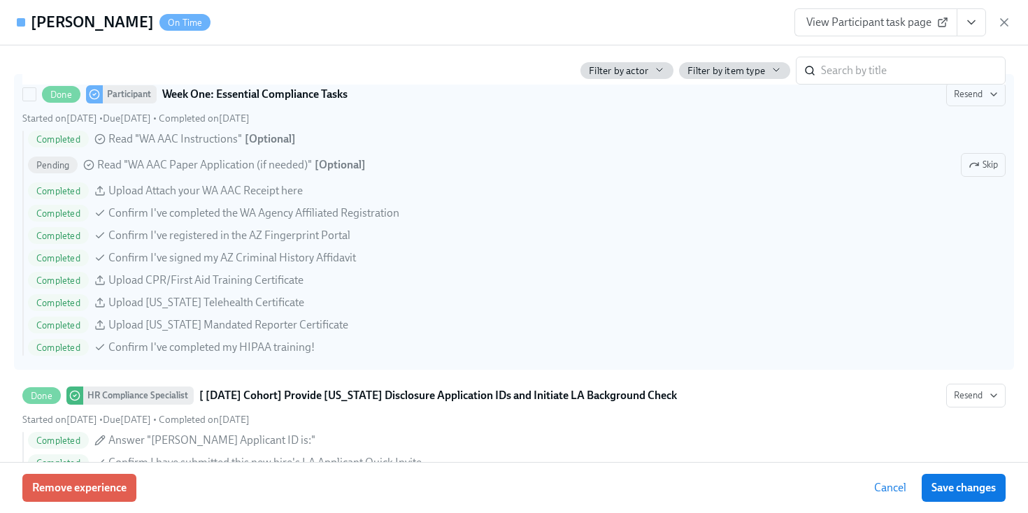
scroll to position [1152, 0]
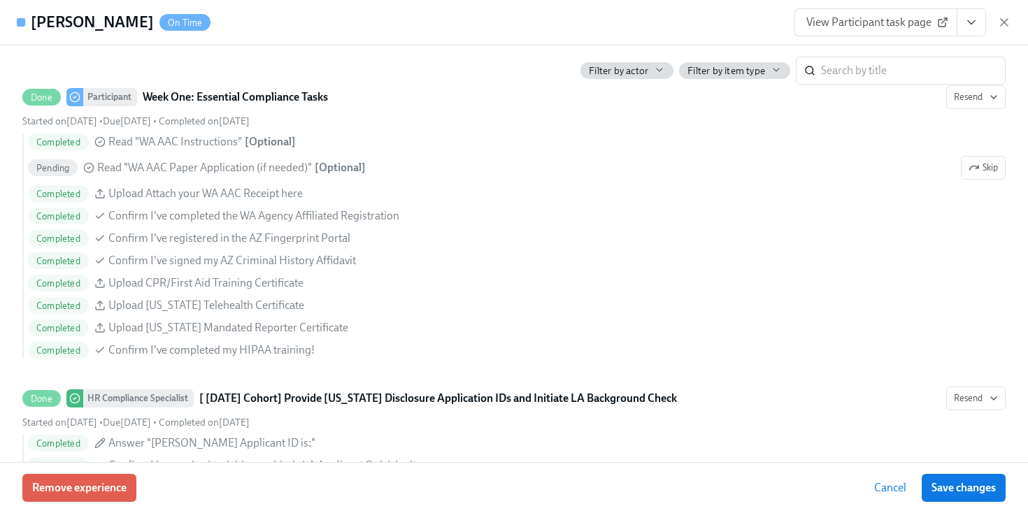
click at [905, 13] on link "View Participant task page" at bounding box center [875, 22] width 163 height 28
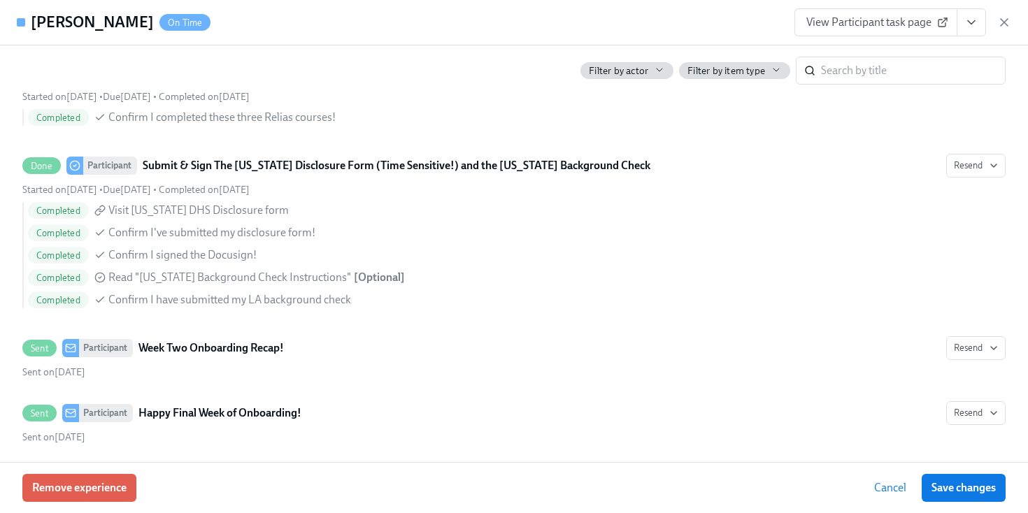
scroll to position [2003, 0]
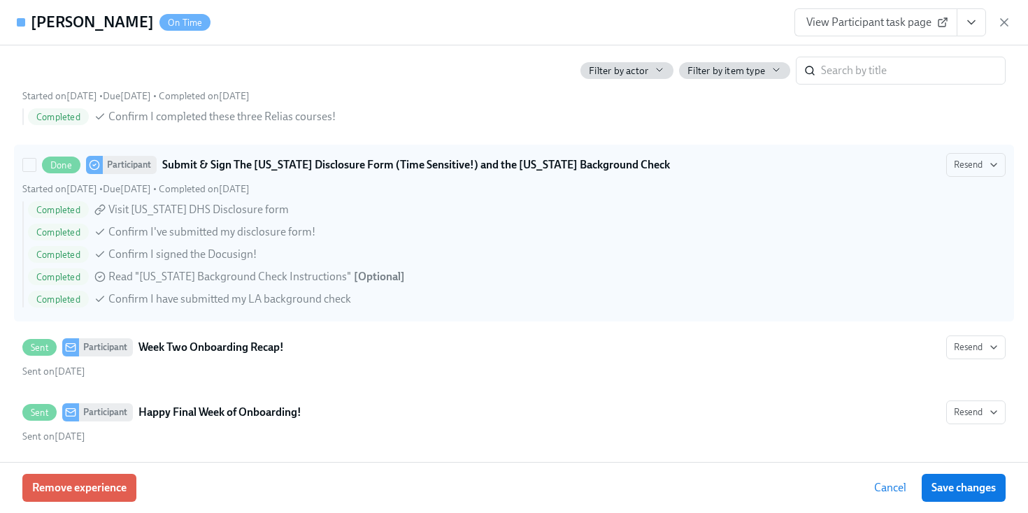
click at [326, 167] on strong "Submit & Sign The Utah Disclosure Form (Time Sensitive!) and the Louisiana Back…" at bounding box center [416, 165] width 508 height 17
click at [36, 167] on input "Done Participant Submit & Sign The Utah Disclosure Form (Time Sensitive!) and t…" at bounding box center [29, 165] width 13 height 13
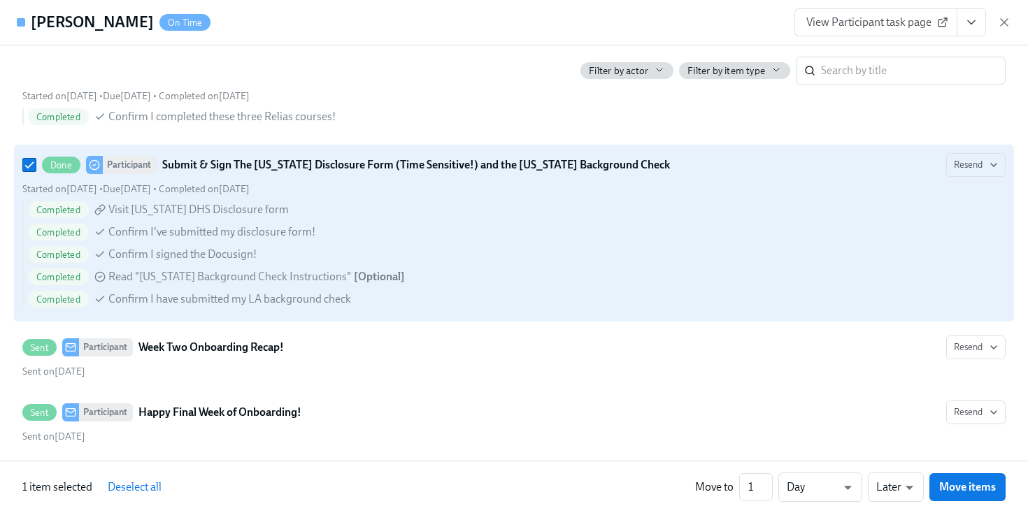
click at [326, 167] on strong "Submit & Sign The Utah Disclosure Form (Time Sensitive!) and the Louisiana Back…" at bounding box center [416, 165] width 508 height 17
click at [36, 167] on input "Done Participant Submit & Sign The Utah Disclosure Form (Time Sensitive!) and t…" at bounding box center [29, 165] width 13 height 13
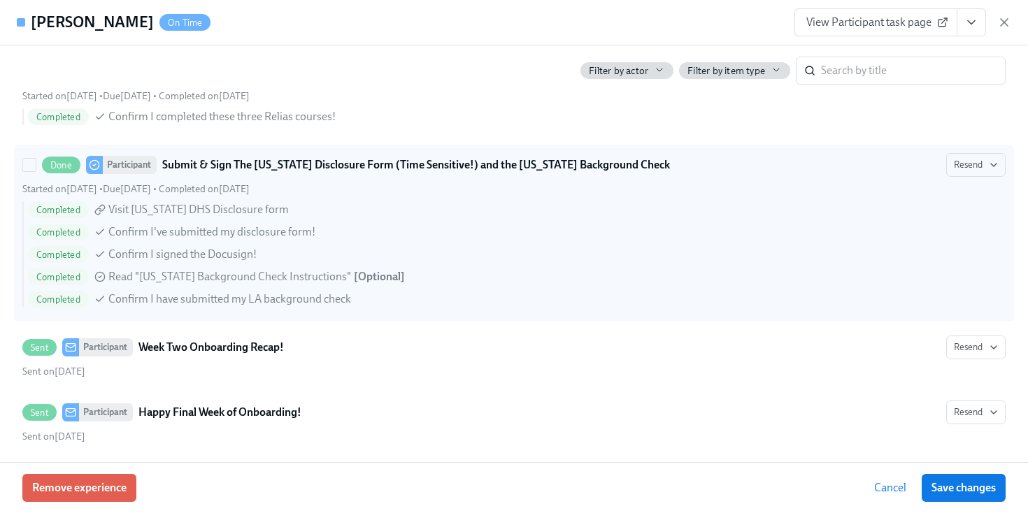
click at [879, 185] on div "Started on September 17th • Due September 17th • Completed on September 19th" at bounding box center [513, 188] width 983 height 13
click at [36, 171] on input "Done Participant Submit & Sign The Utah Disclosure Form (Time Sensitive!) and t…" at bounding box center [29, 165] width 13 height 13
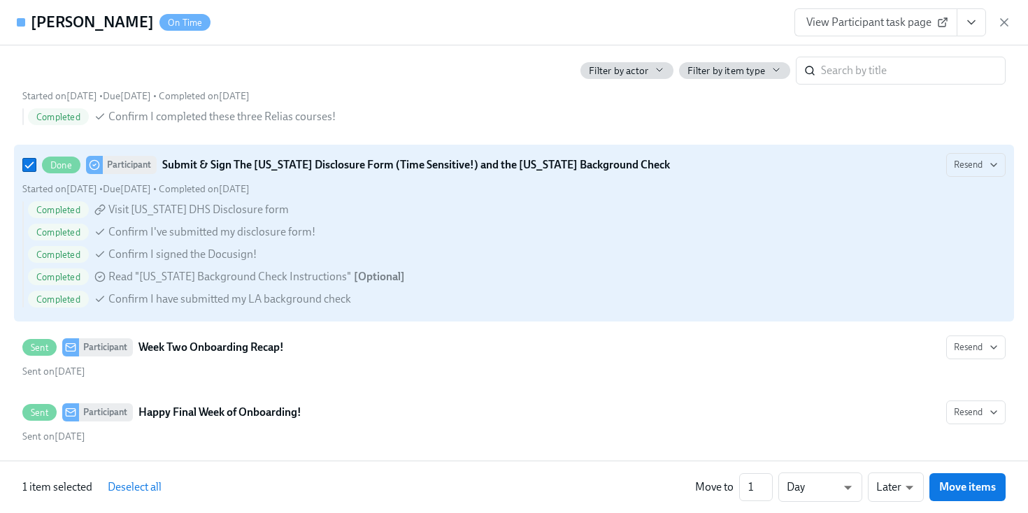
click at [817, 184] on div "Started on September 17th • Due September 17th • Completed on September 19th" at bounding box center [513, 188] width 983 height 13
click at [36, 171] on input "Done Participant Submit & Sign The Utah Disclosure Form (Time Sensitive!) and t…" at bounding box center [29, 165] width 13 height 13
checkbox input "false"
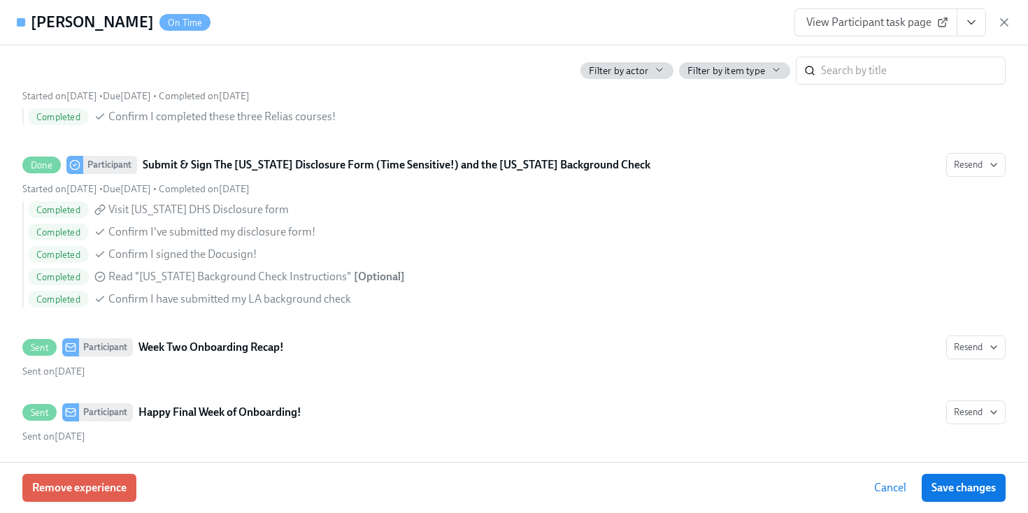
click at [991, 26] on div "View Participant task page" at bounding box center [902, 22] width 217 height 28
click at [979, 25] on button "View task page" at bounding box center [970, 22] width 29 height 28
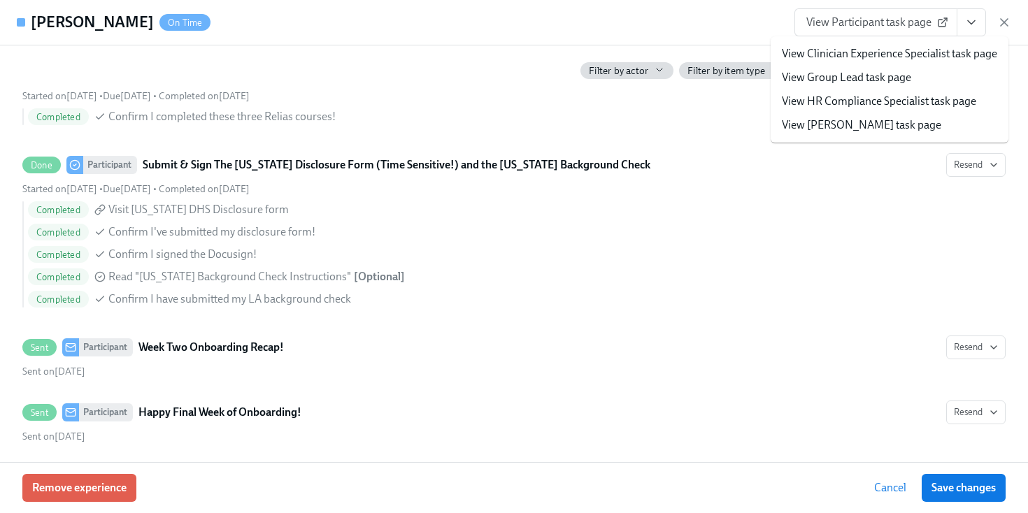
click at [838, 103] on link "View HR Compliance Specialist task page" at bounding box center [879, 101] width 194 height 15
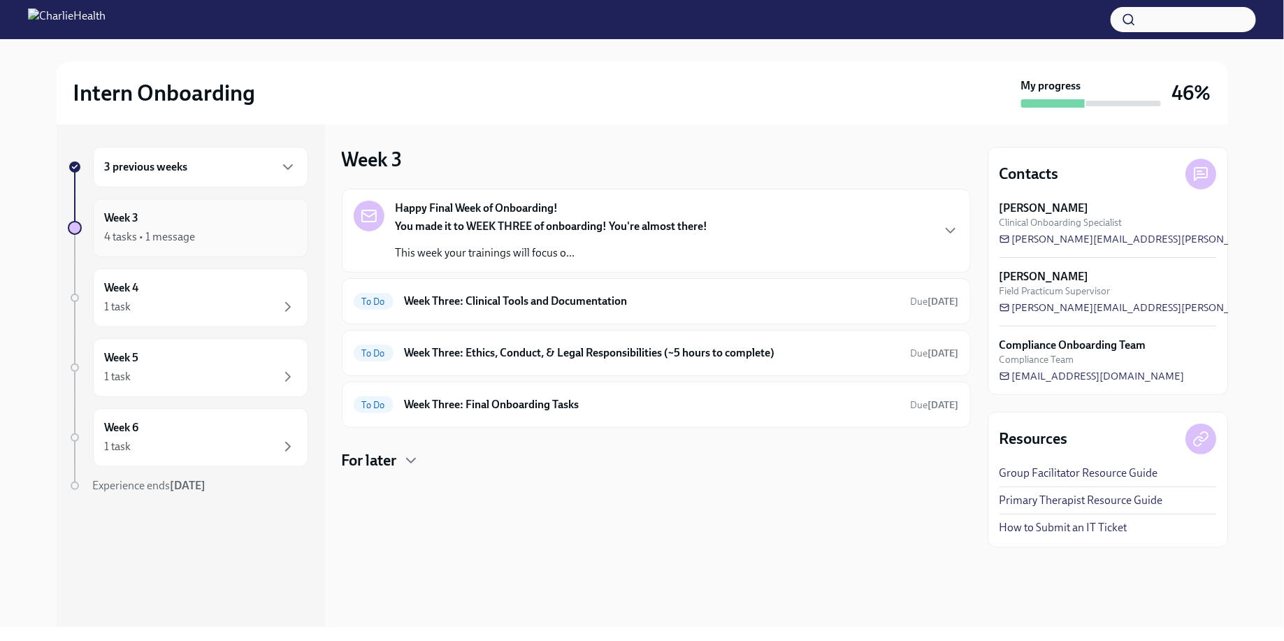
click at [263, 239] on div "4 tasks • 1 message" at bounding box center [201, 237] width 192 height 17
click at [156, 165] on h6 "3 previous weeks" at bounding box center [146, 166] width 83 height 15
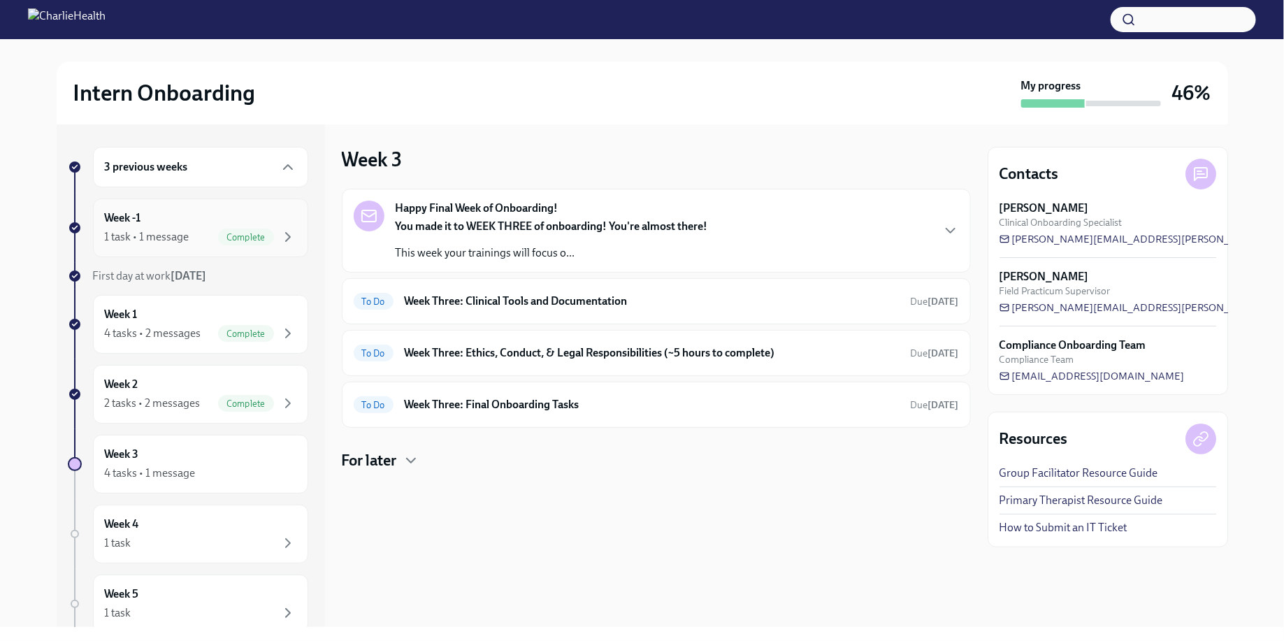
click at [156, 222] on div "Week -1 1 task • 1 message Complete" at bounding box center [201, 227] width 192 height 35
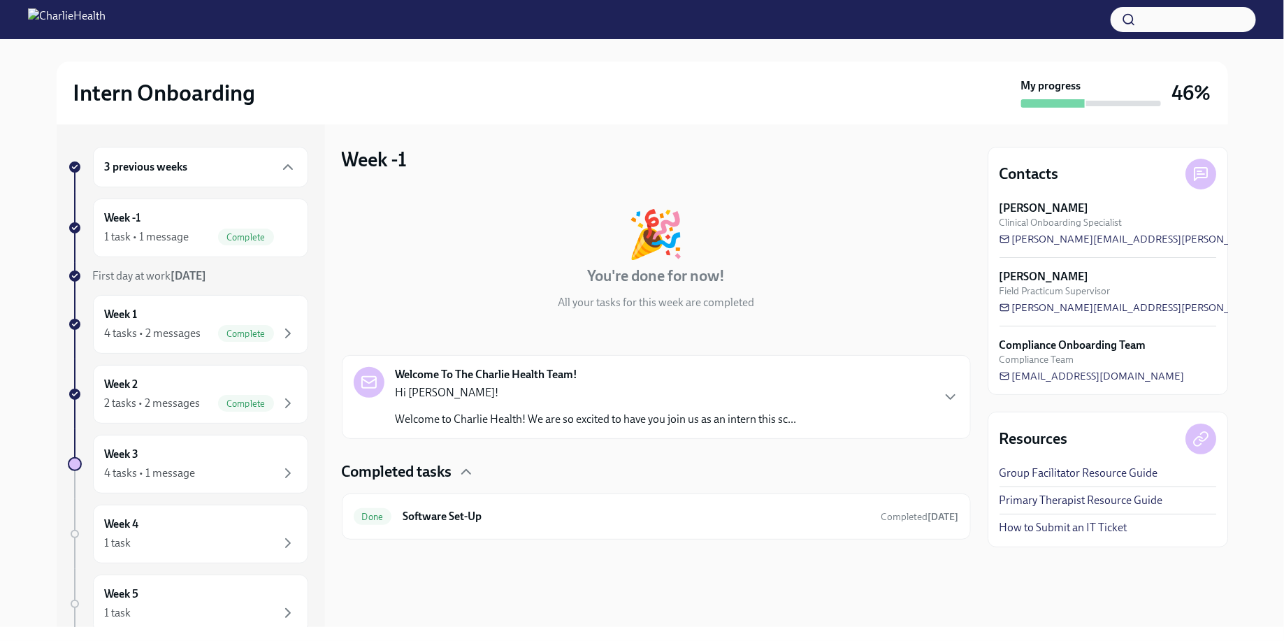
click at [170, 282] on div "First day at work [DATE]" at bounding box center [200, 275] width 215 height 15
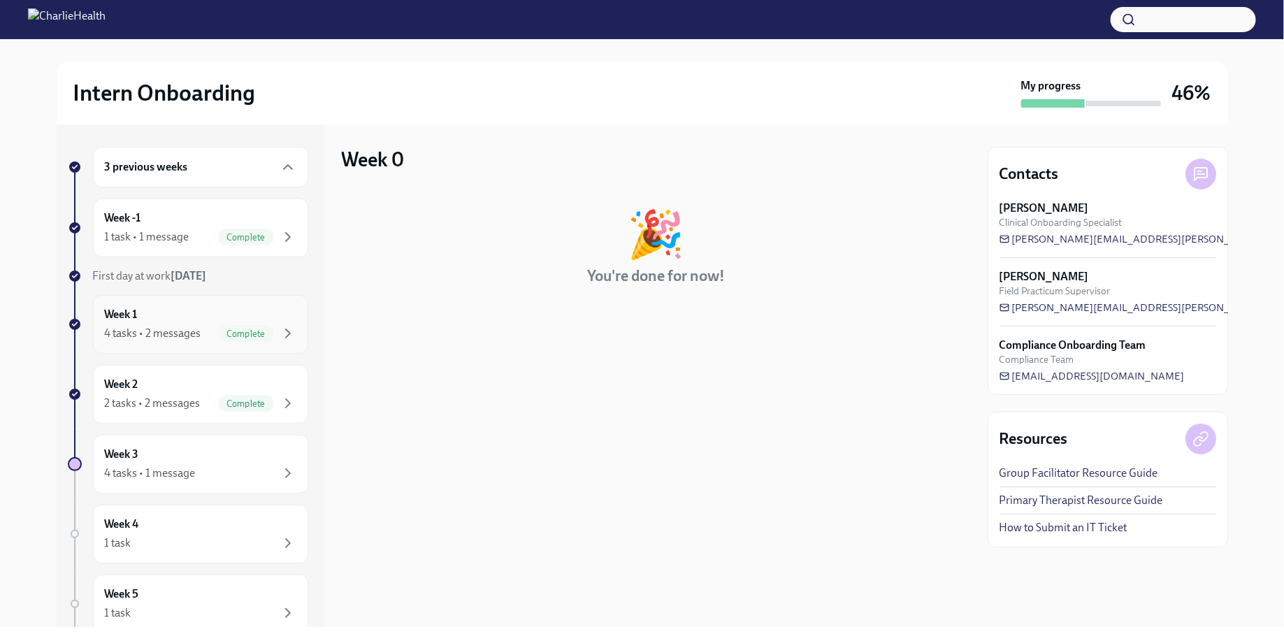
click at [172, 315] on div "Week 1 4 tasks • 2 messages Complete" at bounding box center [201, 324] width 192 height 35
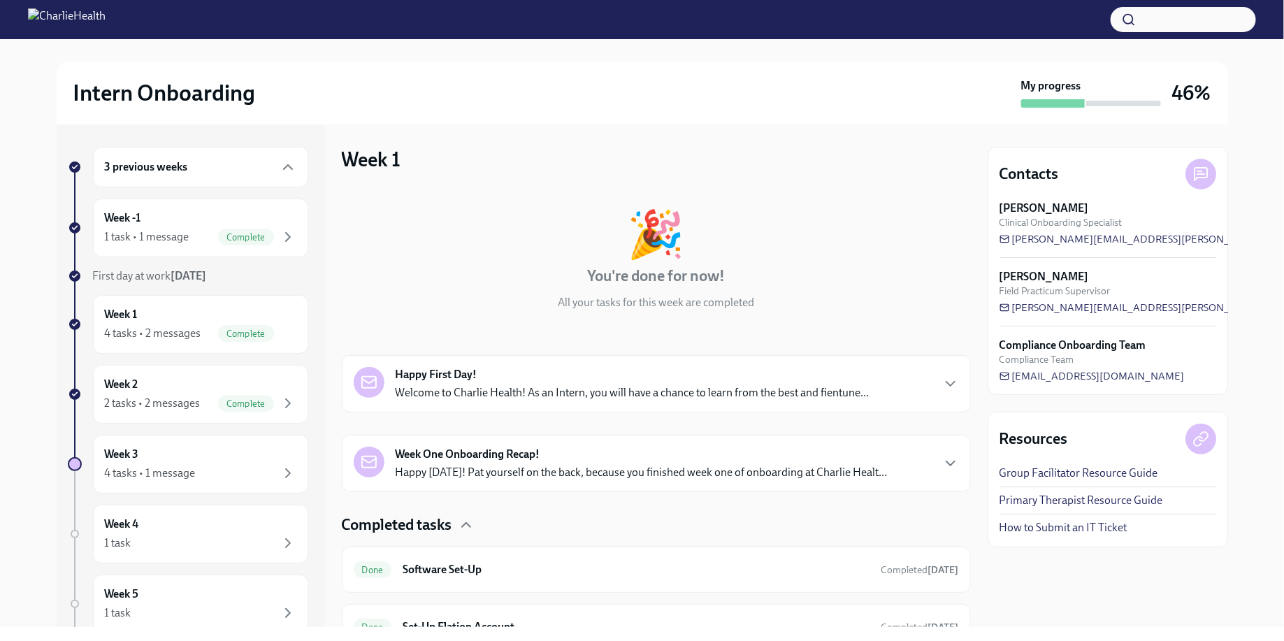
scroll to position [178, 0]
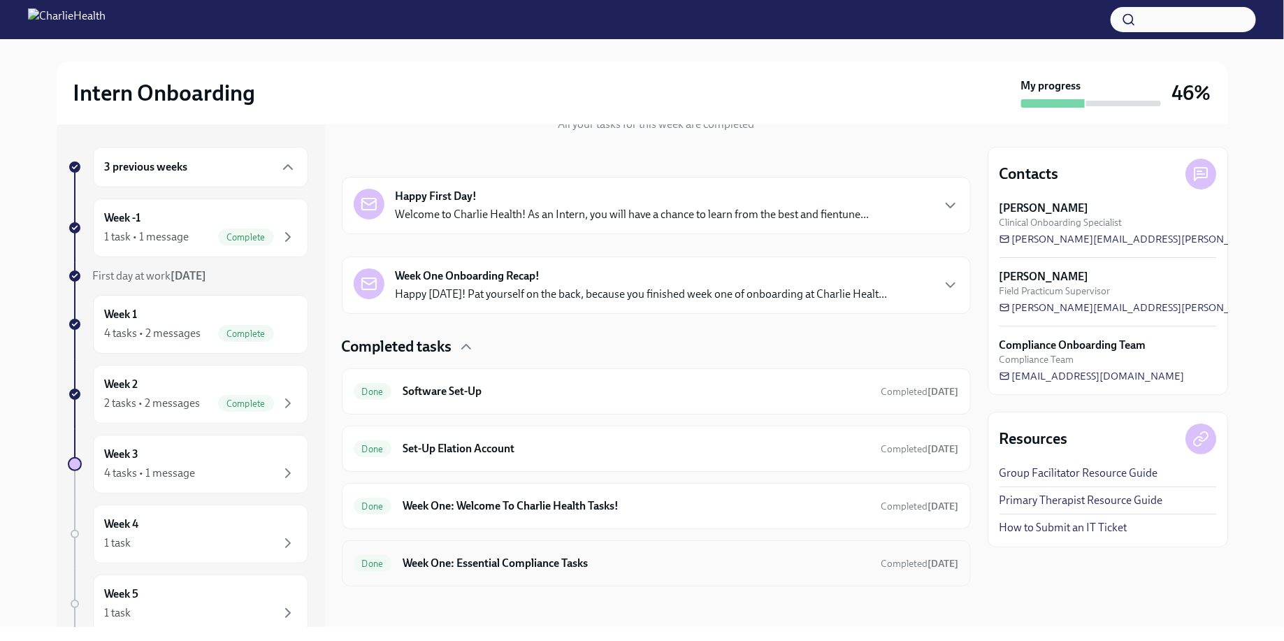
click at [527, 577] on div "Done Week One: Essential Compliance Tasks Completed [DATE]" at bounding box center [656, 563] width 629 height 46
click at [522, 565] on h6 "Week One: Essential Compliance Tasks" at bounding box center [636, 563] width 467 height 15
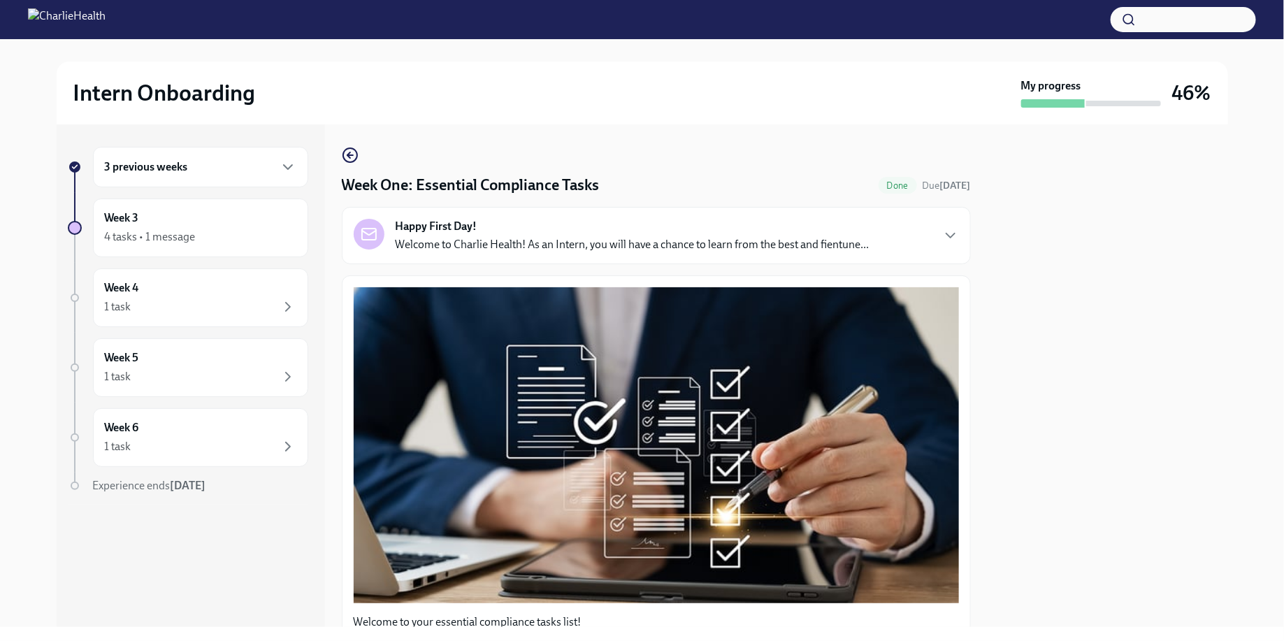
click at [1161, 313] on div at bounding box center [1108, 375] width 240 height 503
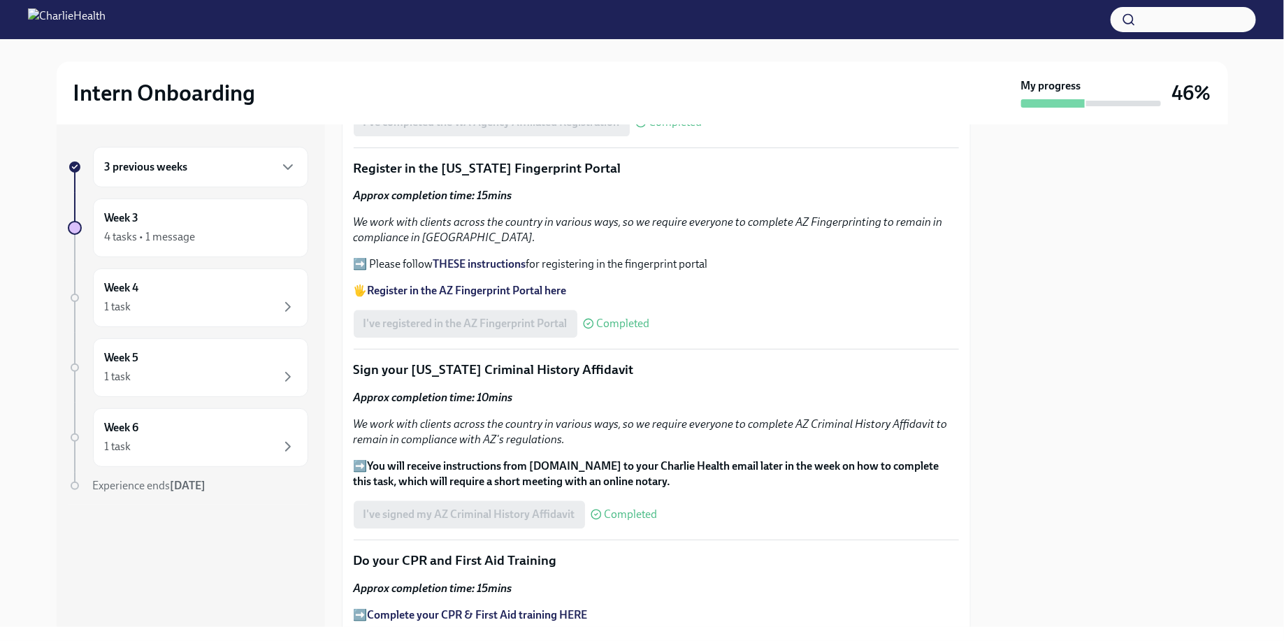
scroll to position [1423, 0]
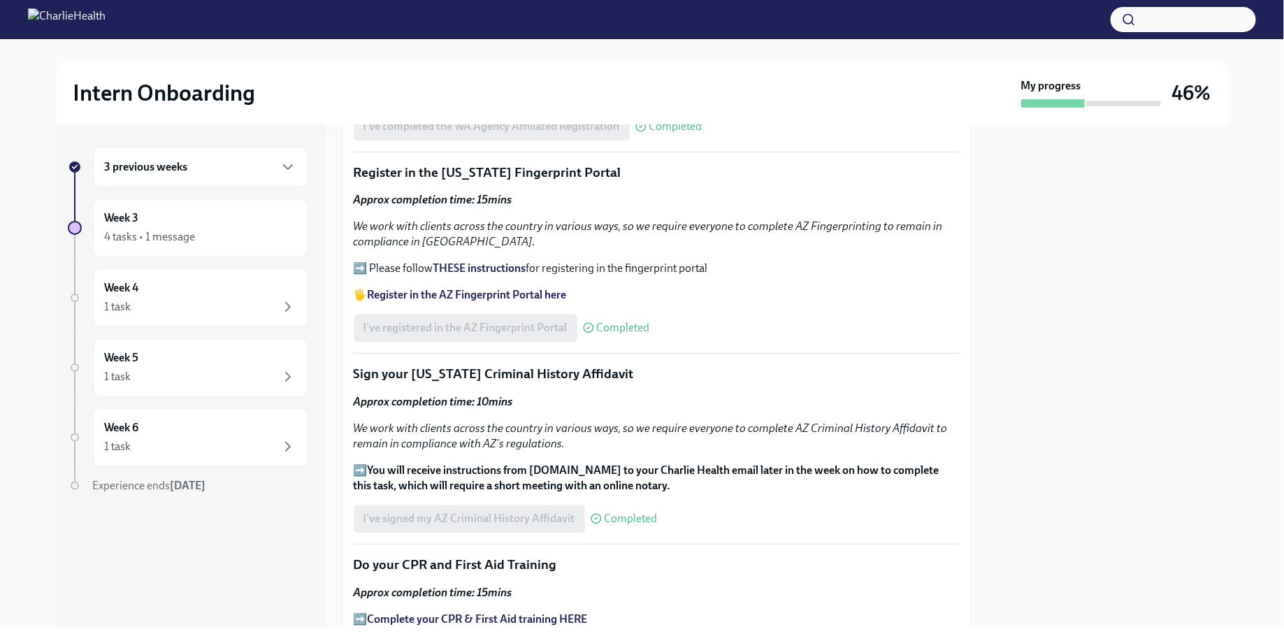
click at [462, 266] on strong "THESE instructions" at bounding box center [479, 267] width 93 height 13
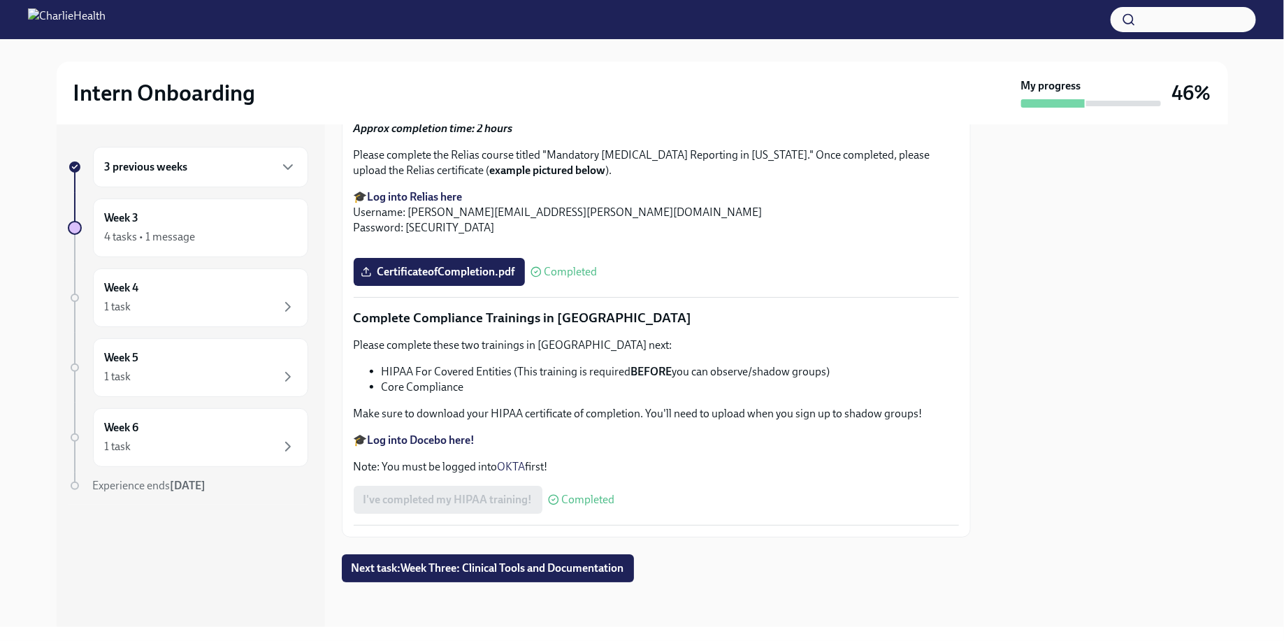
scroll to position [3271, 0]
click at [499, 572] on span "Next task : Week Three: Clinical Tools and Documentation" at bounding box center [488, 568] width 273 height 14
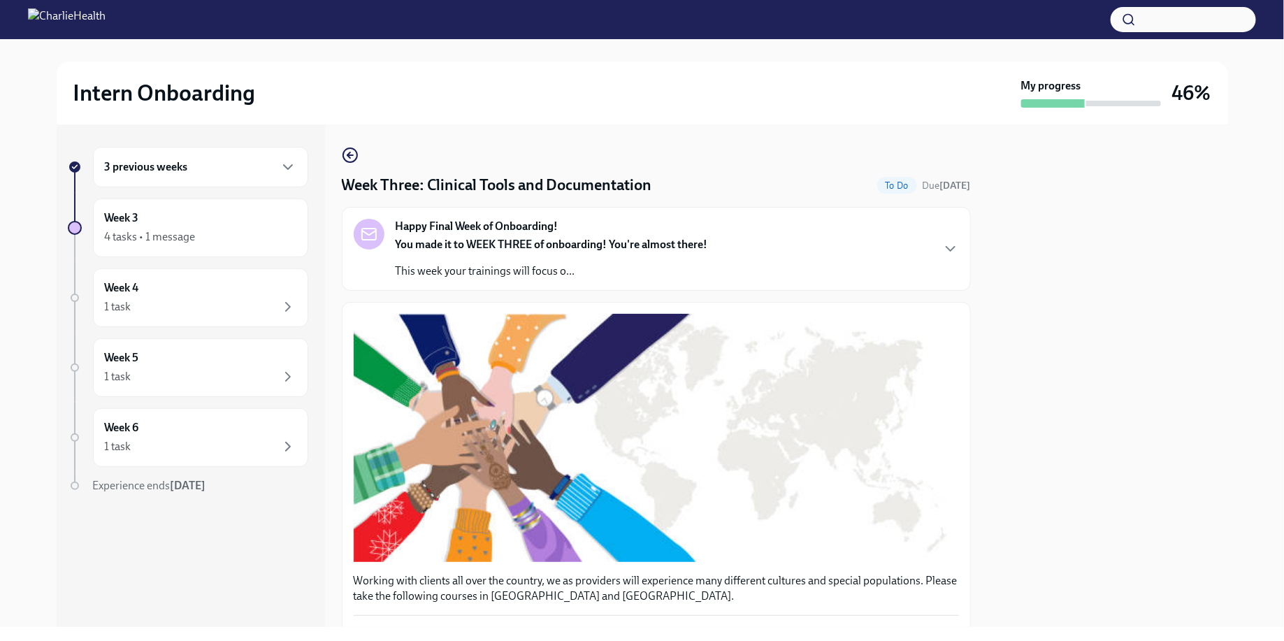
scroll to position [1113, 0]
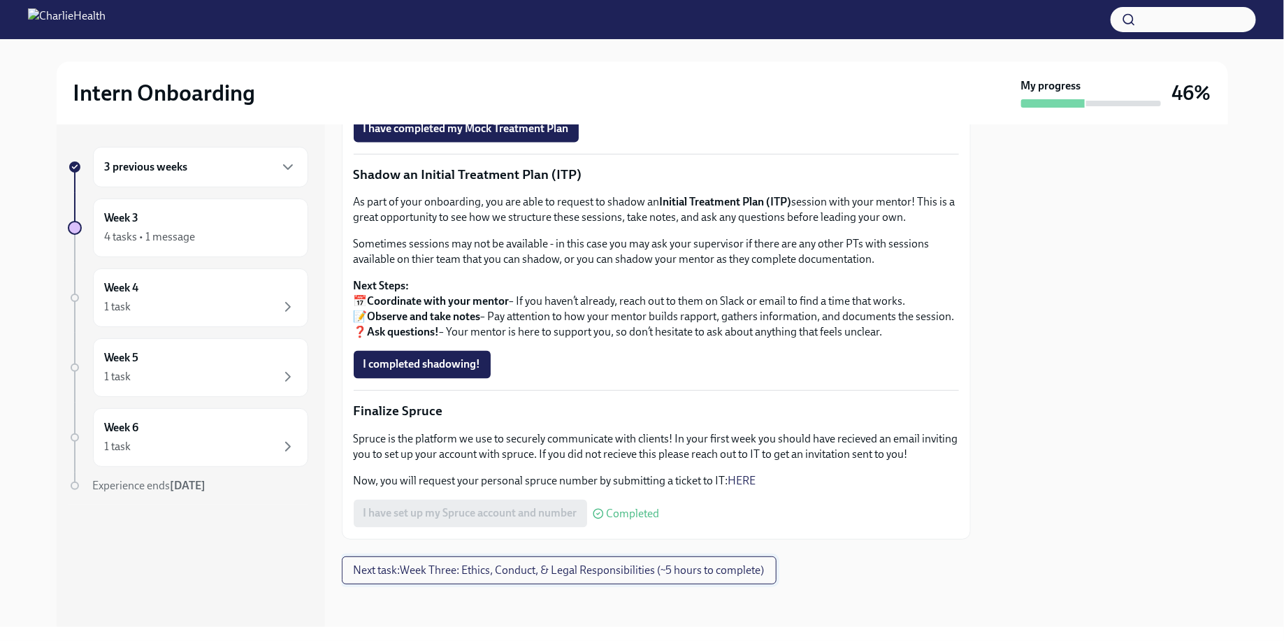
click at [475, 570] on span "Next task : Week Three: Ethics, Conduct, & Legal Responsibilities (~5 hours to …" at bounding box center [559, 570] width 411 height 14
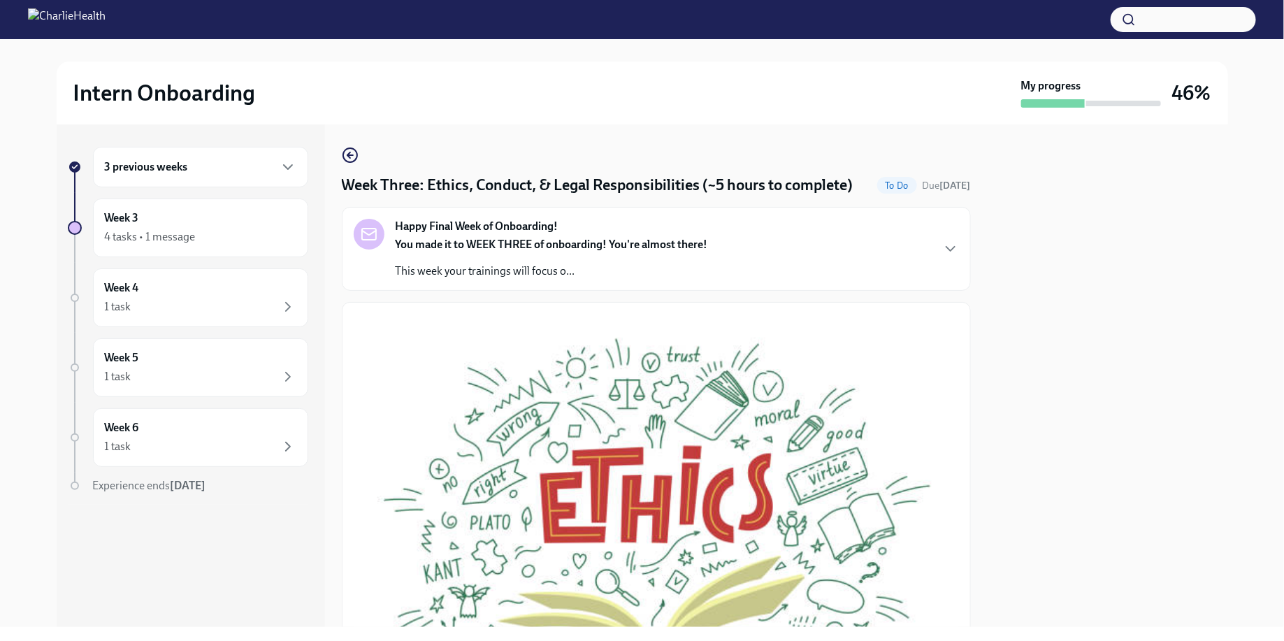
scroll to position [742, 0]
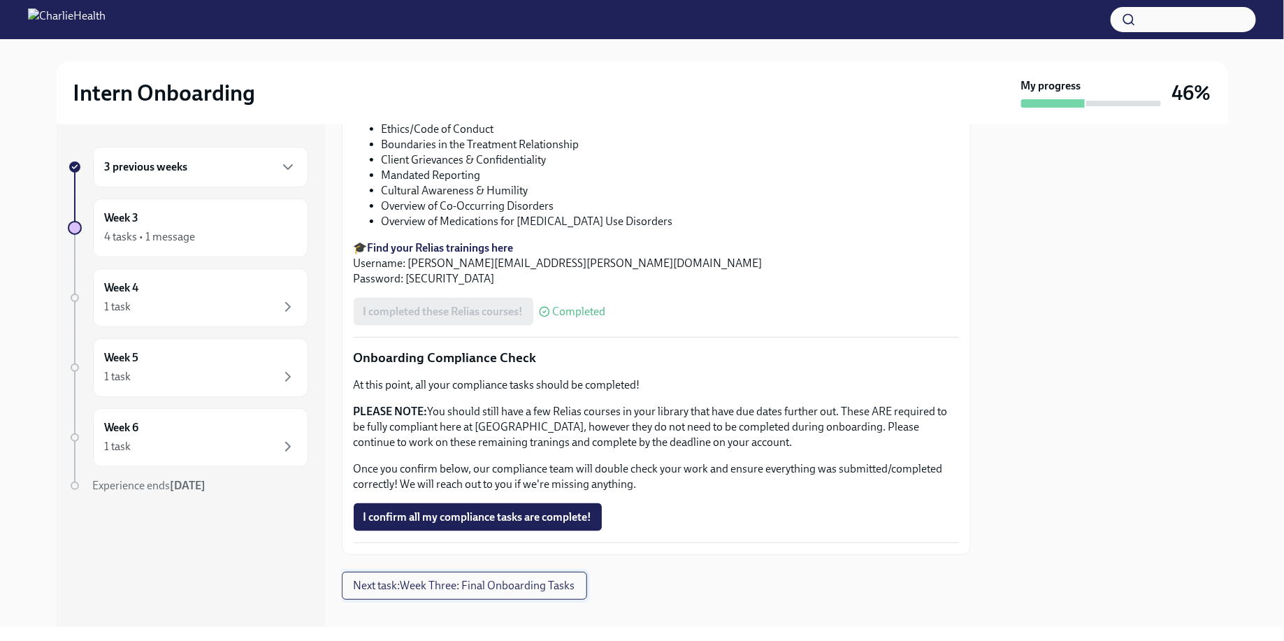
click at [475, 579] on span "Next task : Week Three: Final Onboarding Tasks" at bounding box center [465, 586] width 222 height 14
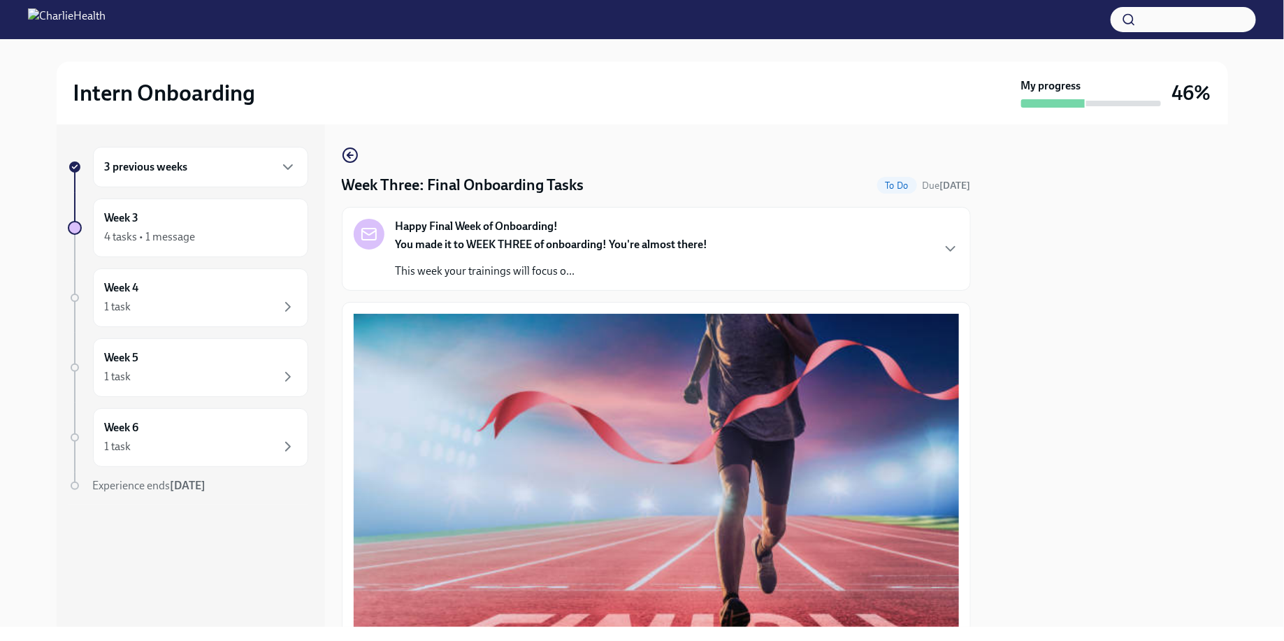
scroll to position [819, 0]
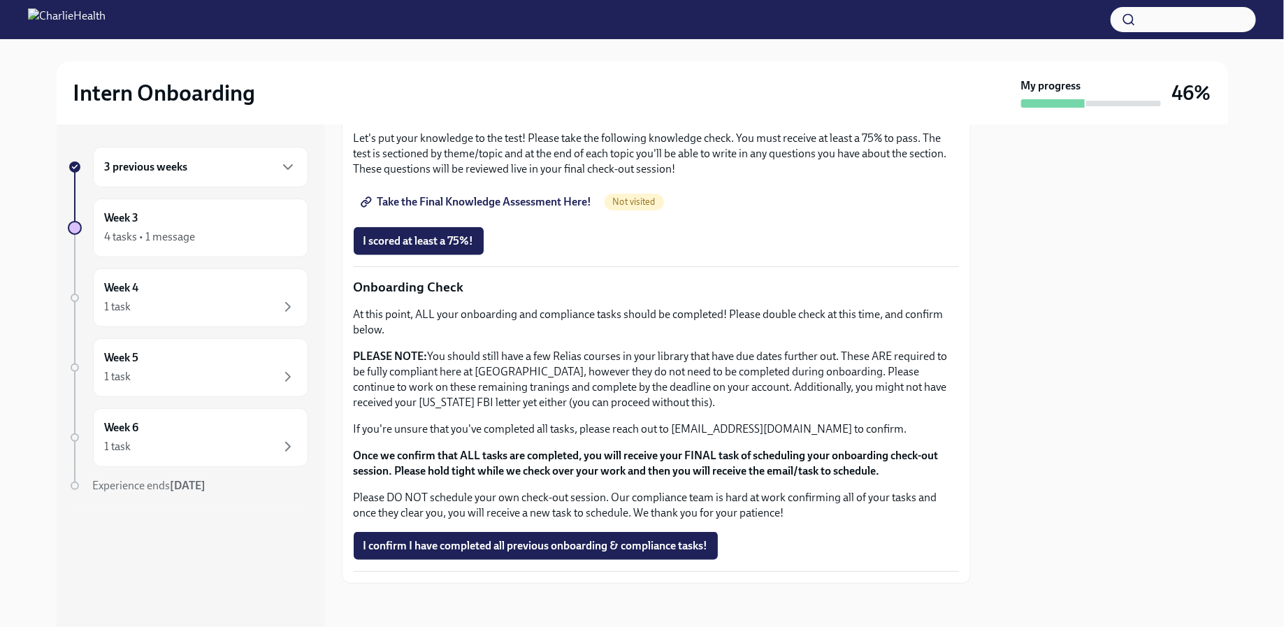
click at [226, 169] on div "3 previous weeks" at bounding box center [201, 167] width 192 height 17
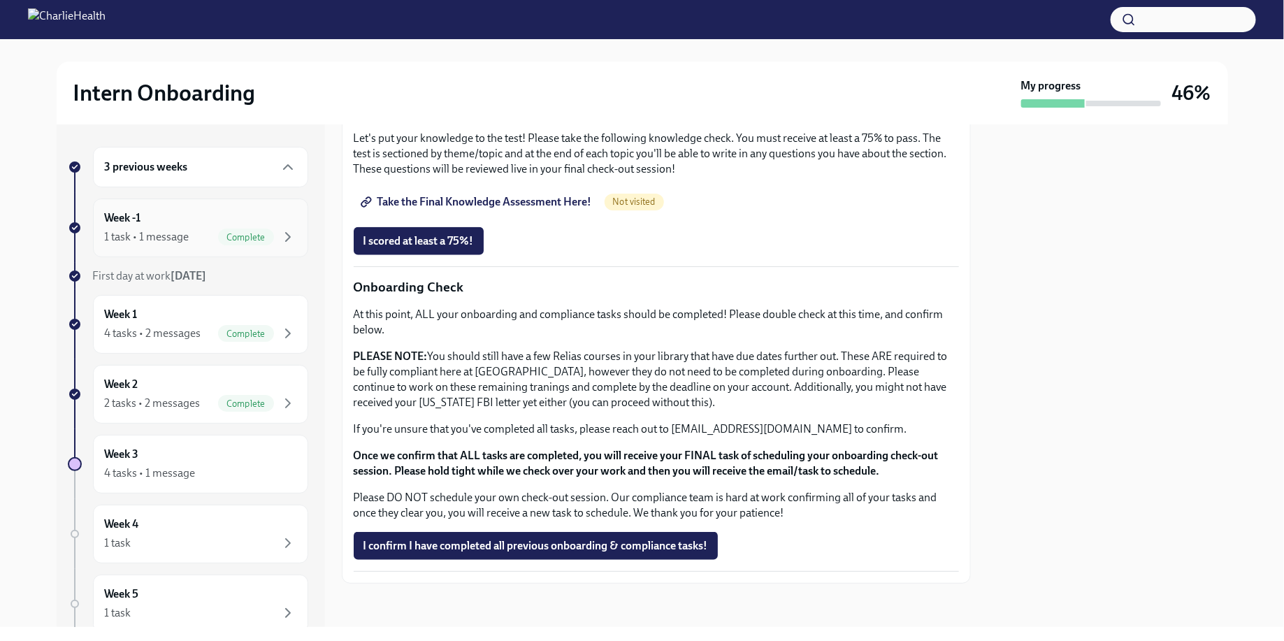
click at [212, 220] on div "Week -1 1 task • 1 message Complete" at bounding box center [201, 227] width 192 height 35
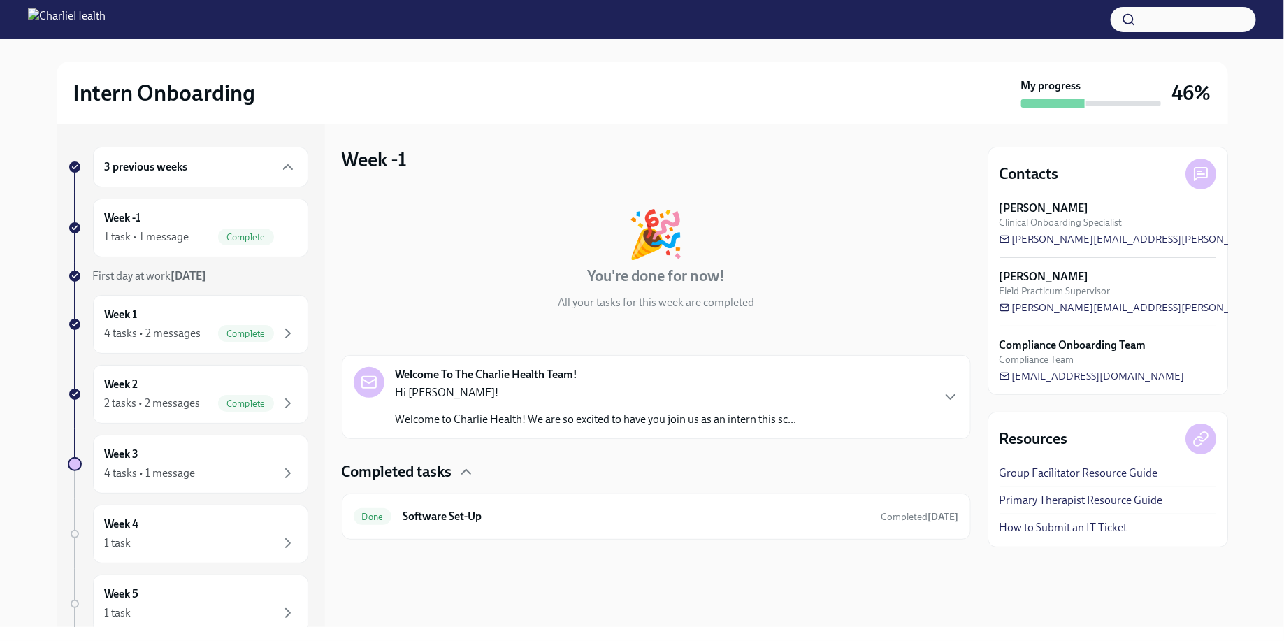
click at [215, 292] on div "3 previous weeks Week -1 1 task • 1 message Complete First day at work [DATE] W…" at bounding box center [188, 466] width 240 height 639
click at [215, 318] on div "Week 1 4 tasks • 2 messages Complete" at bounding box center [201, 324] width 192 height 35
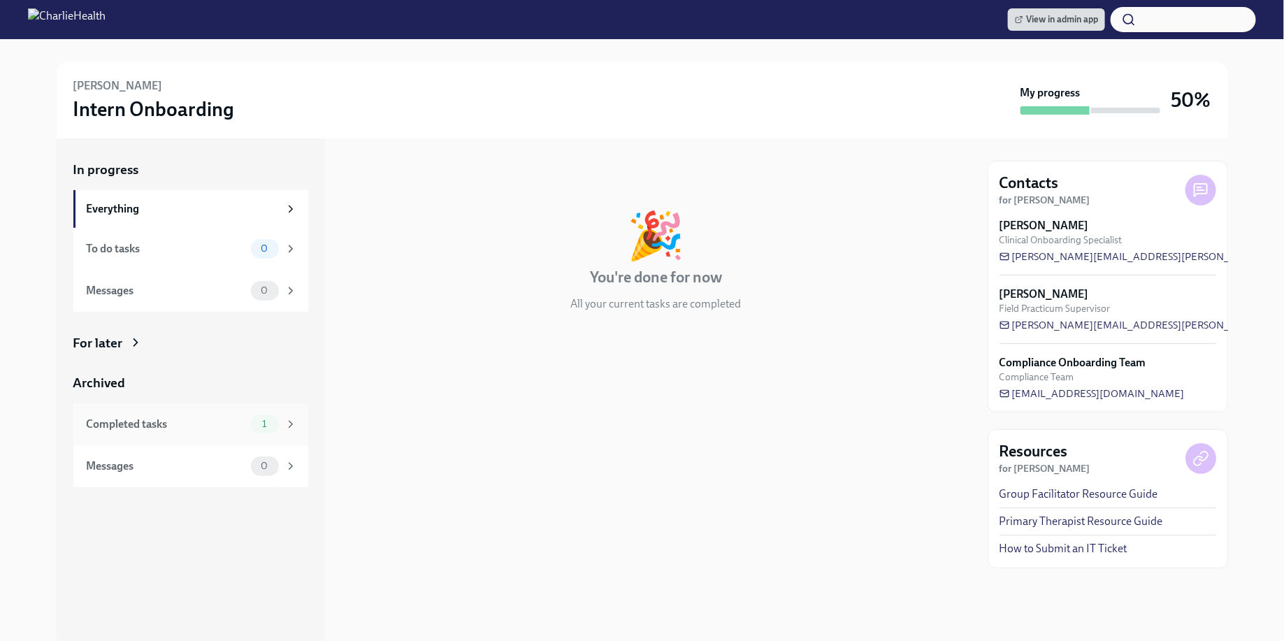
click at [199, 431] on div "Completed tasks" at bounding box center [166, 424] width 159 height 15
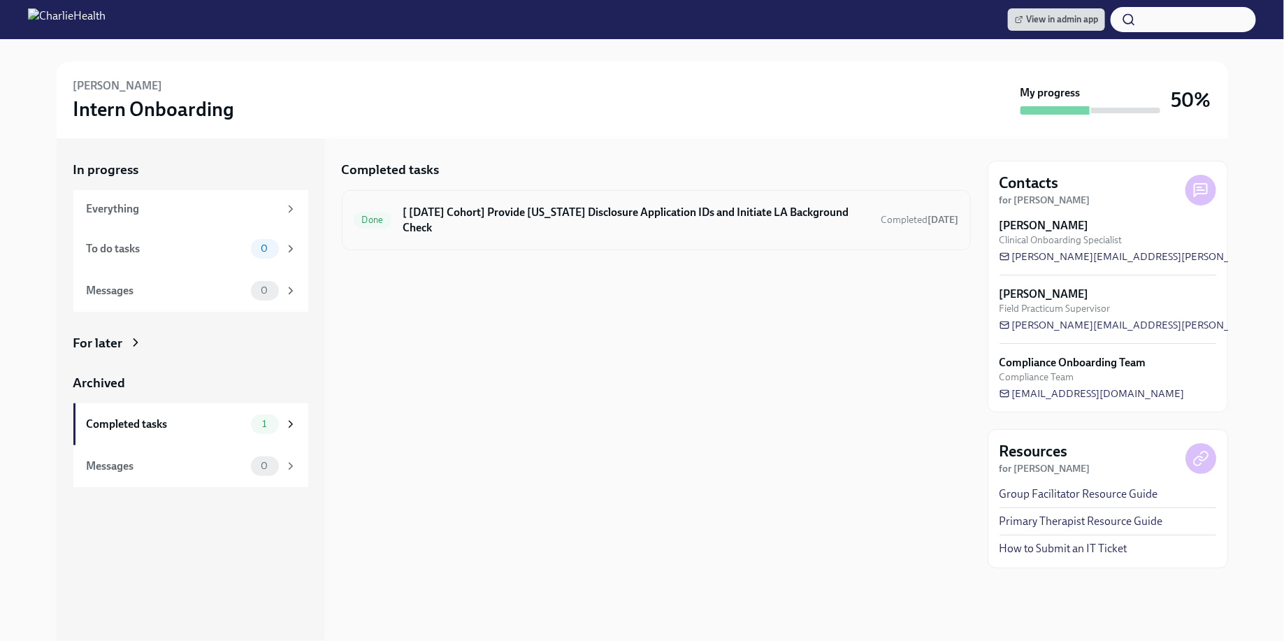
click at [574, 210] on h6 "[ [DATE] Cohort] Provide [US_STATE] Disclosure Application IDs and Initiate LA …" at bounding box center [636, 220] width 467 height 31
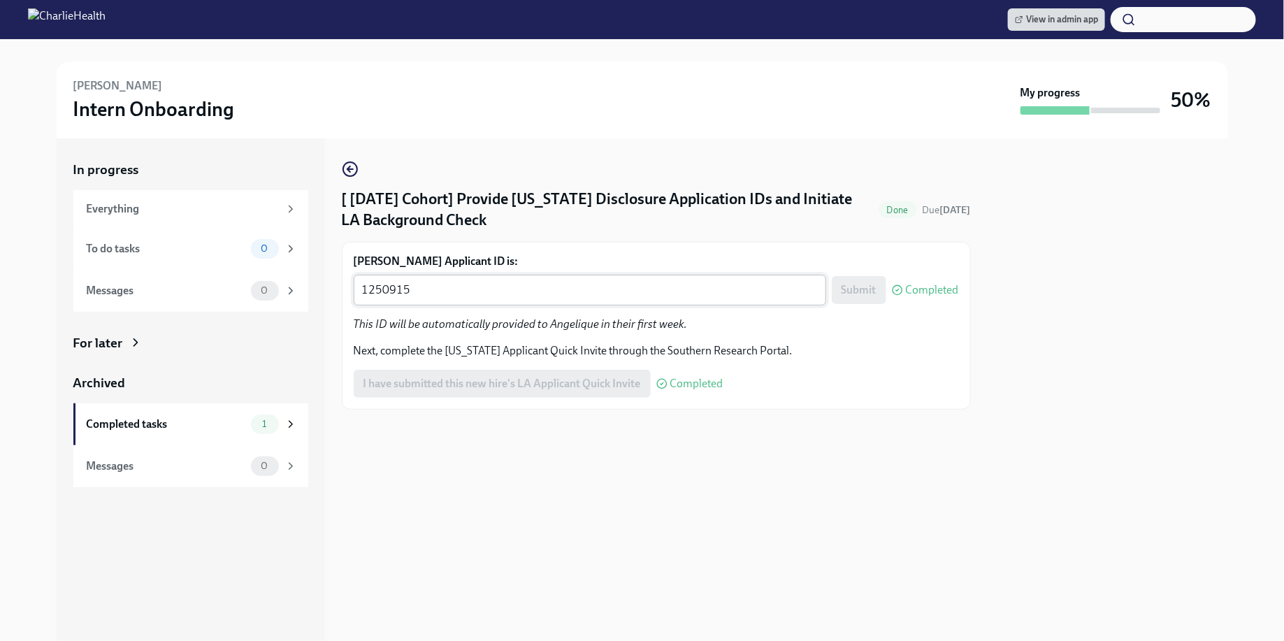
click at [546, 287] on textarea "1250915" at bounding box center [590, 290] width 456 height 17
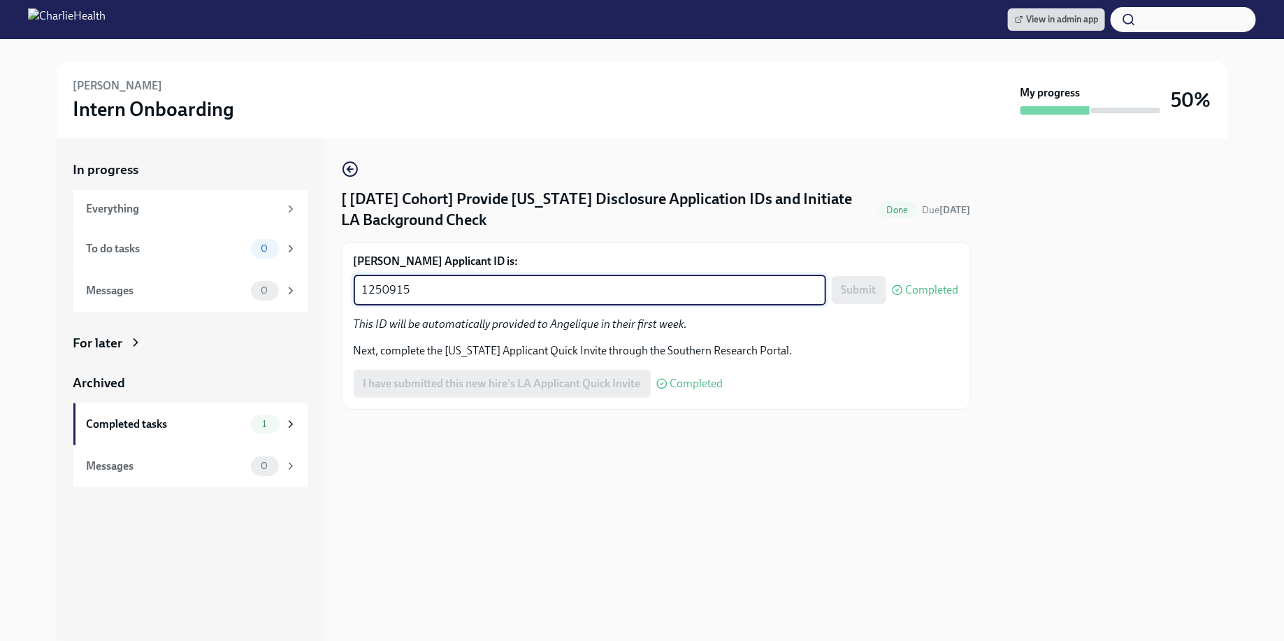
click at [546, 287] on textarea "1250915" at bounding box center [590, 290] width 456 height 17
click at [417, 306] on div "[PERSON_NAME] Applicant ID is: 1250915 1250915 x ​ Submit Completed This ID wil…" at bounding box center [656, 326] width 605 height 144
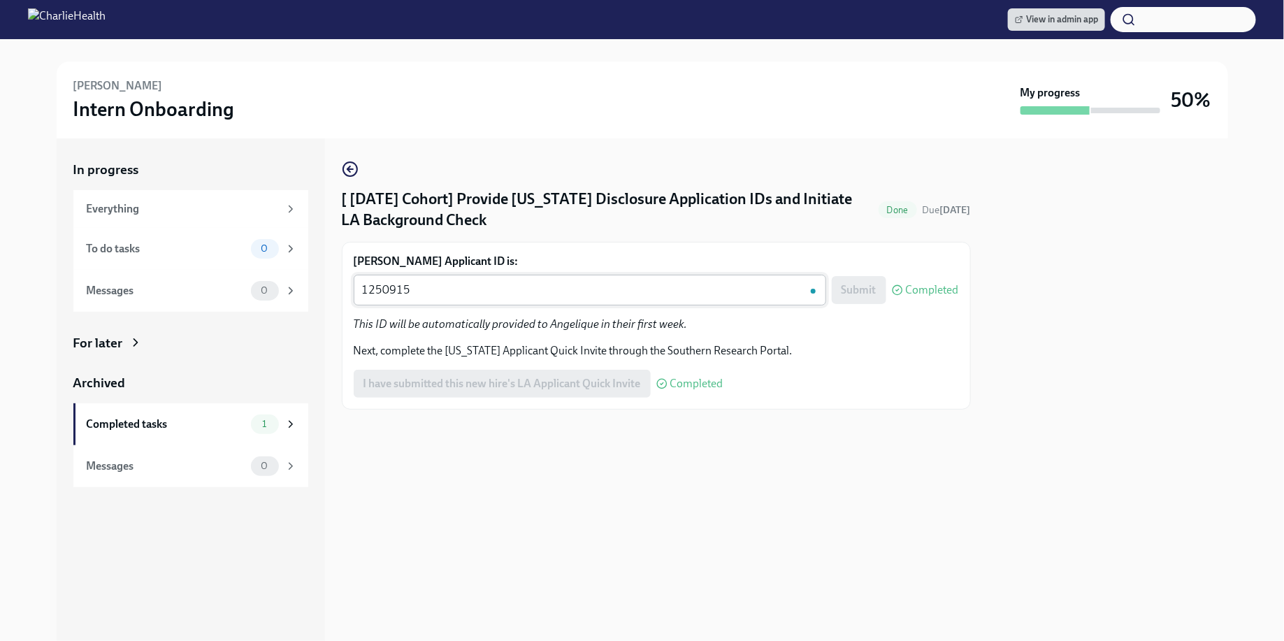
click at [401, 293] on textarea "1250915" at bounding box center [590, 290] width 456 height 17
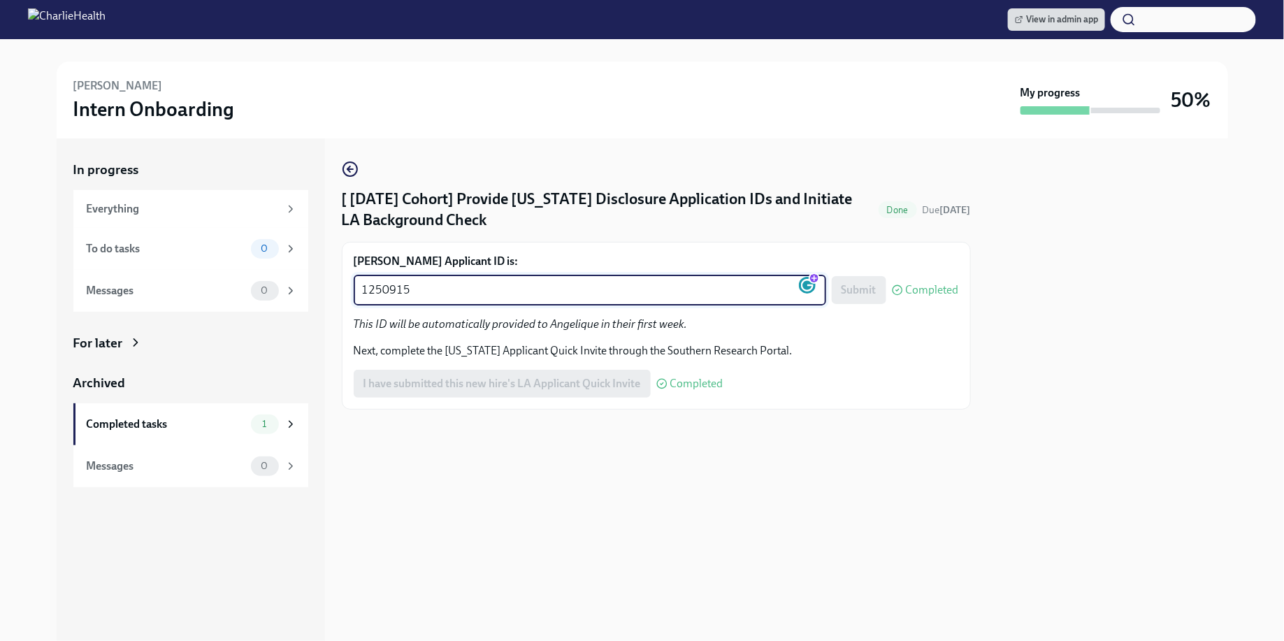
click at [401, 293] on textarea "1250915" at bounding box center [590, 290] width 456 height 17
